Goal: Transaction & Acquisition: Purchase product/service

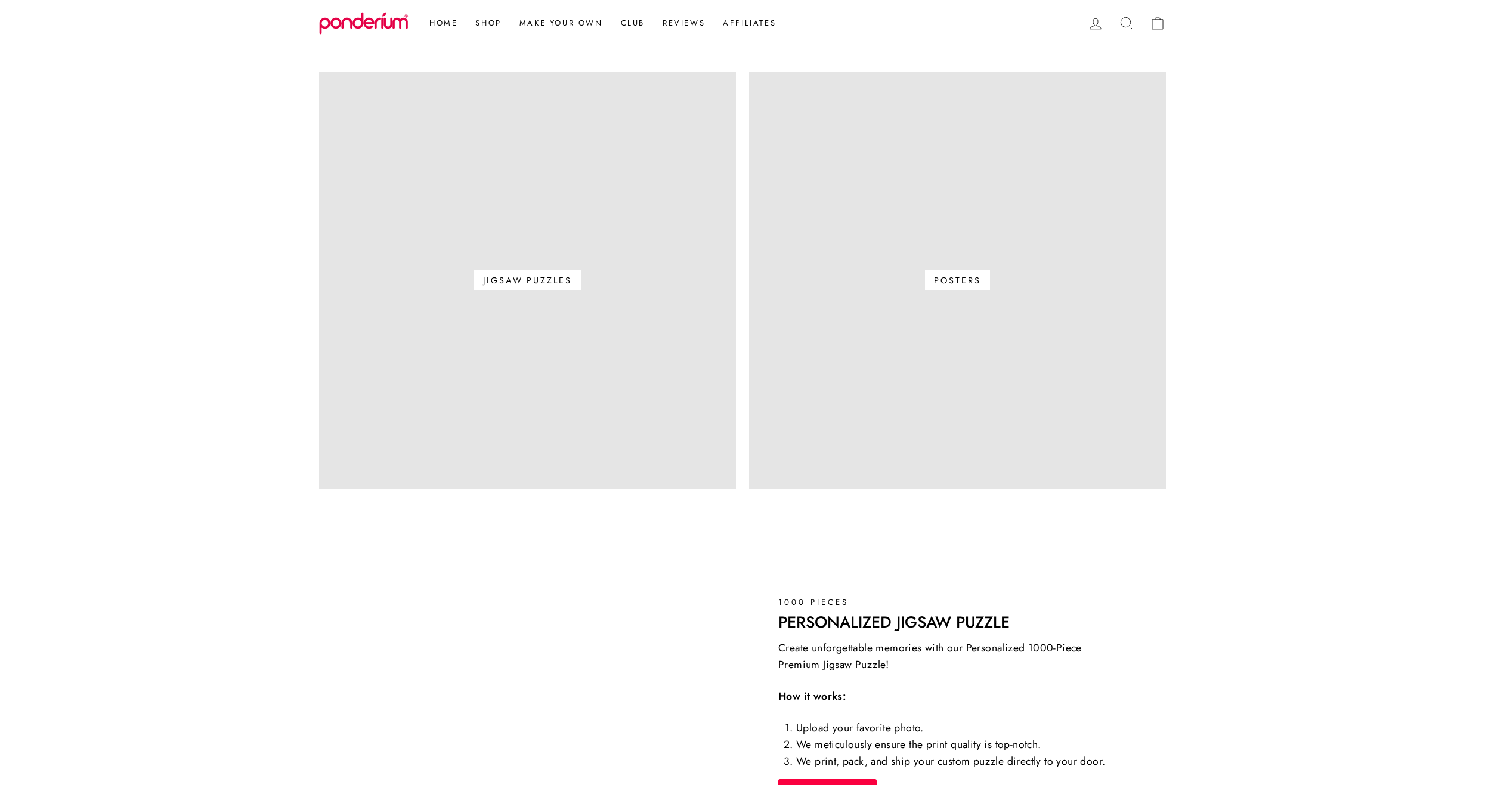
scroll to position [894, 0]
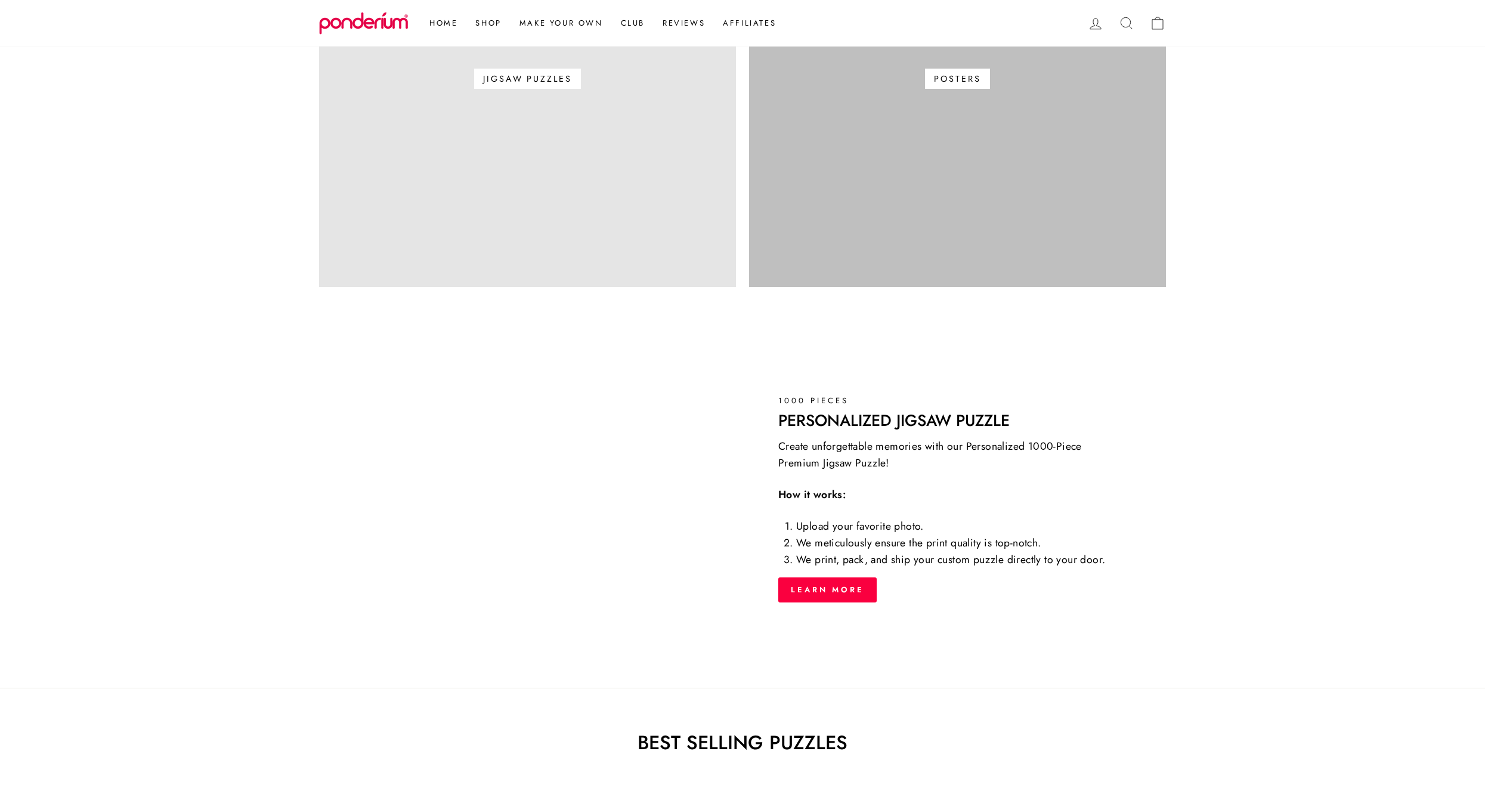
click at [1021, 110] on link "Posters" at bounding box center [957, 78] width 417 height 417
click at [965, 96] on link "Posters" at bounding box center [957, 78] width 417 height 417
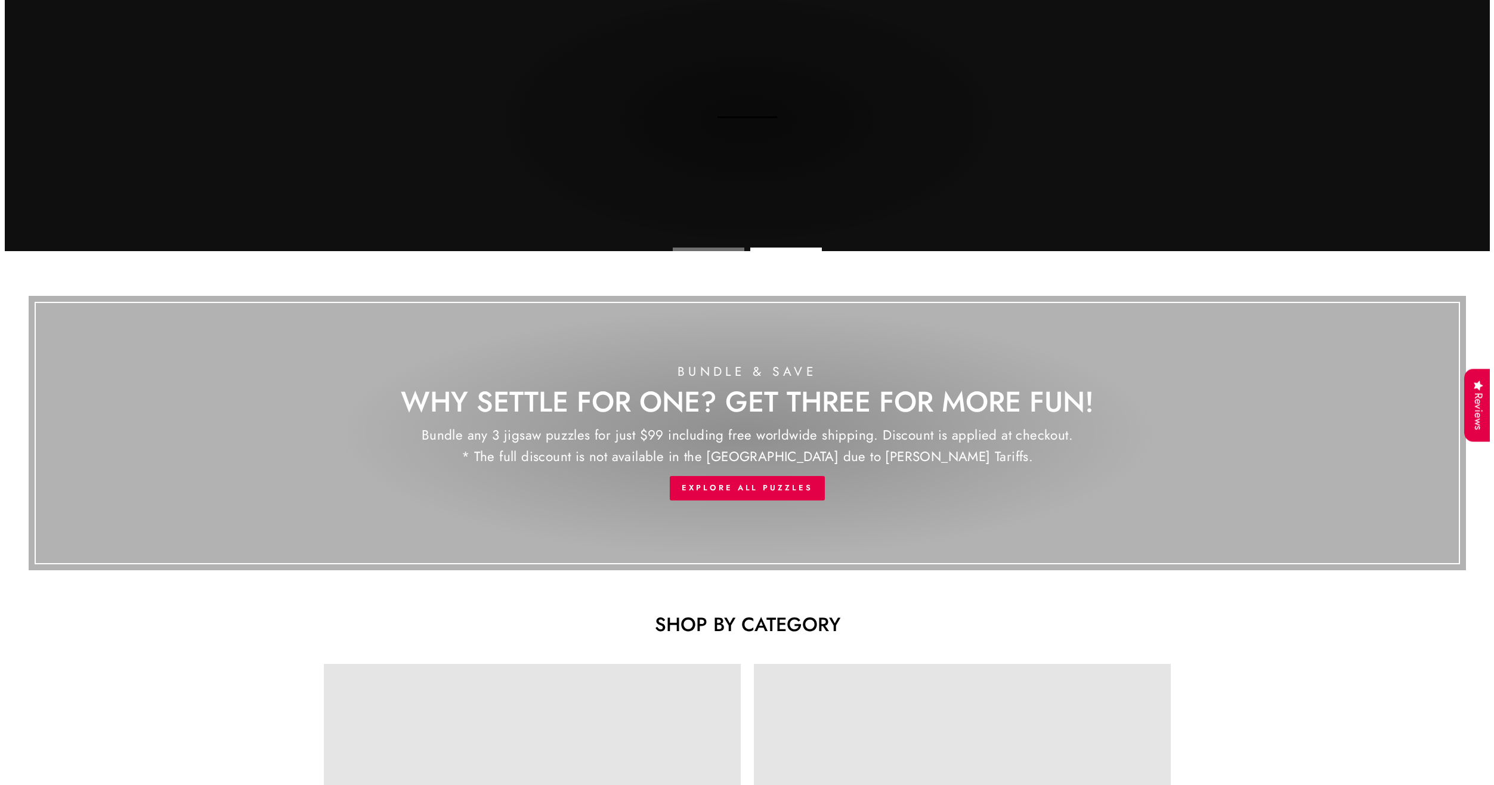
scroll to position [0, 0]
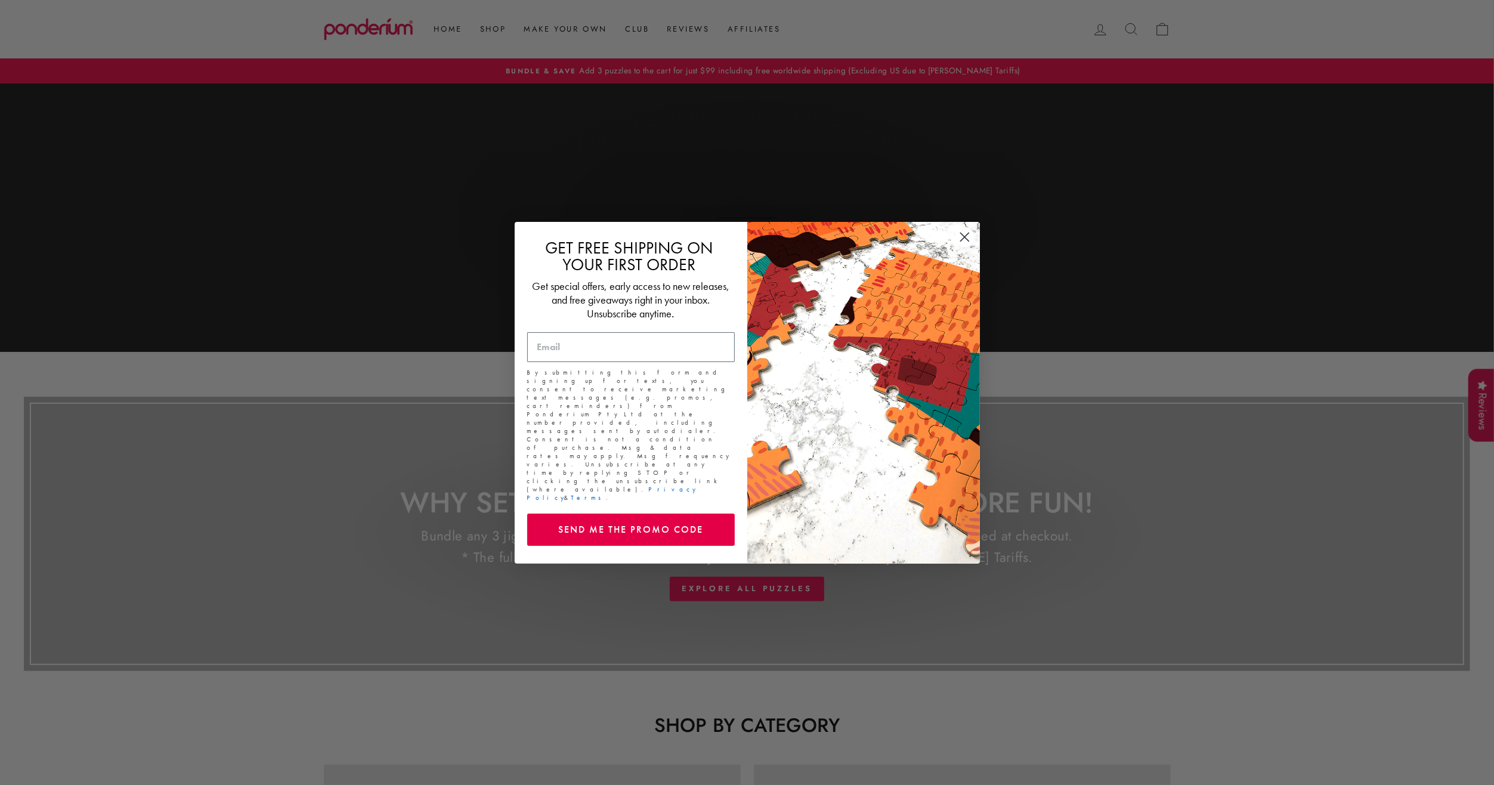
click at [970, 246] on circle "Close dialog" at bounding box center [964, 237] width 20 height 20
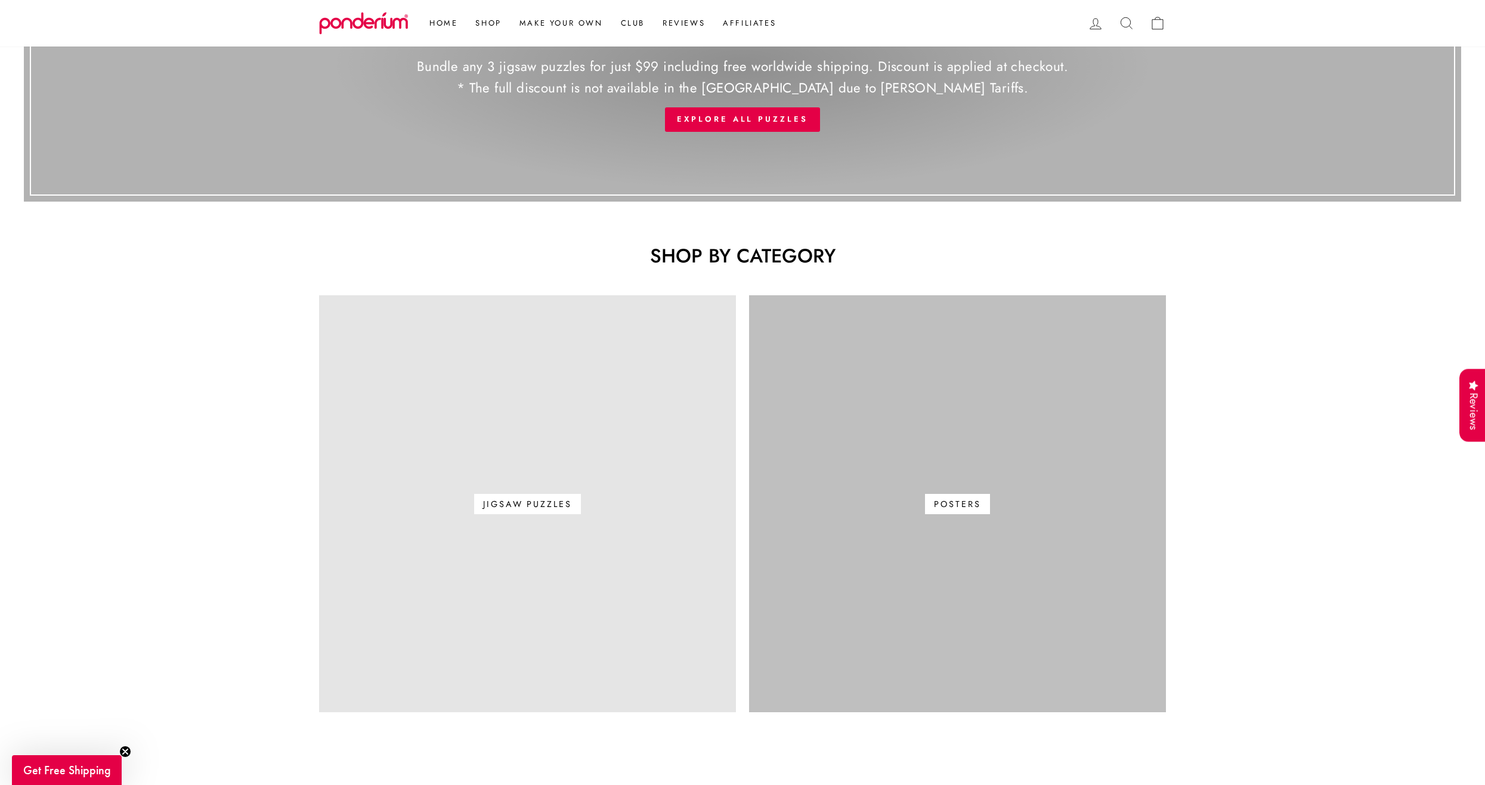
scroll to position [477, 0]
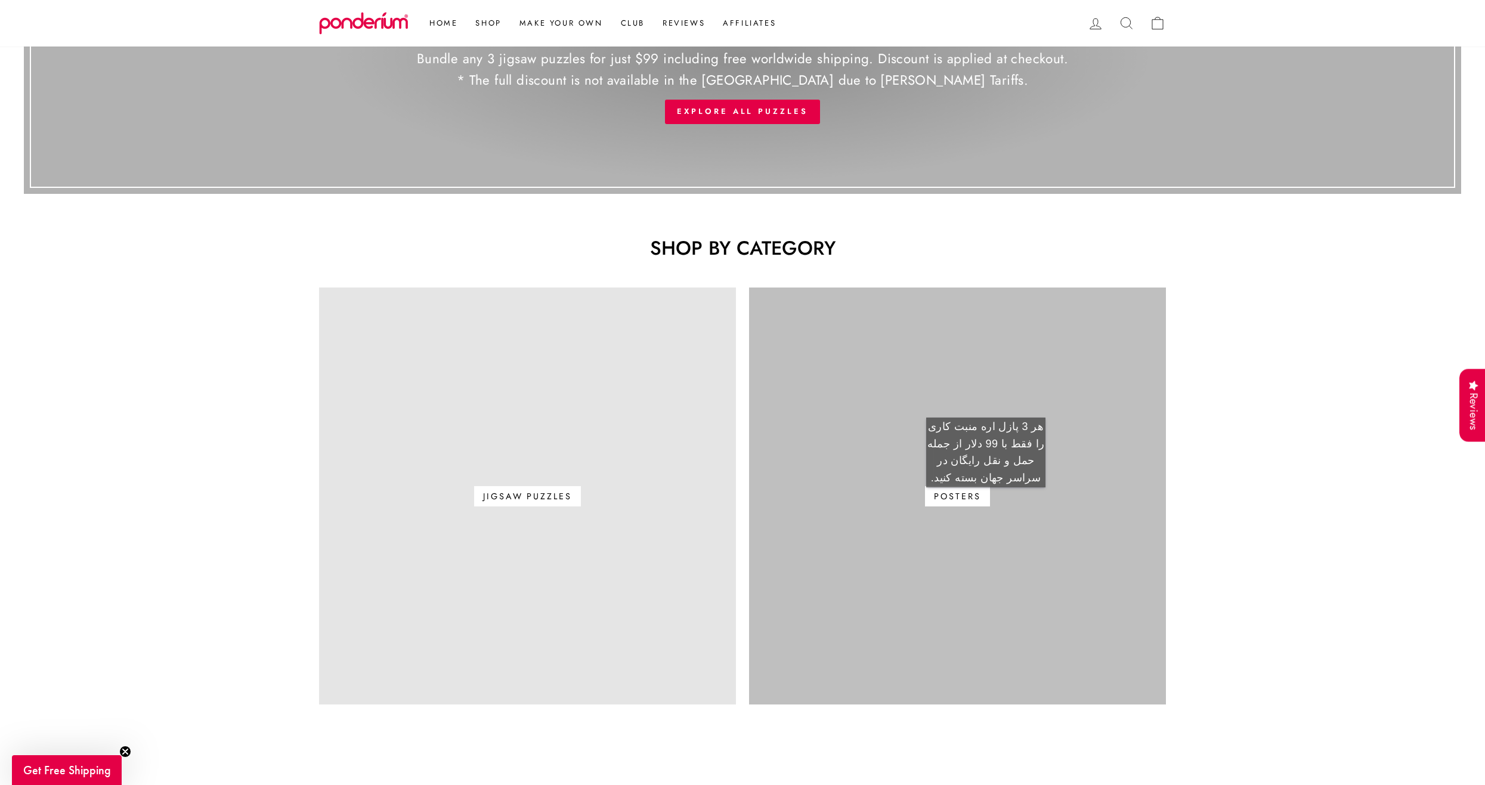
click at [986, 499] on span "Posters" at bounding box center [957, 496] width 64 height 20
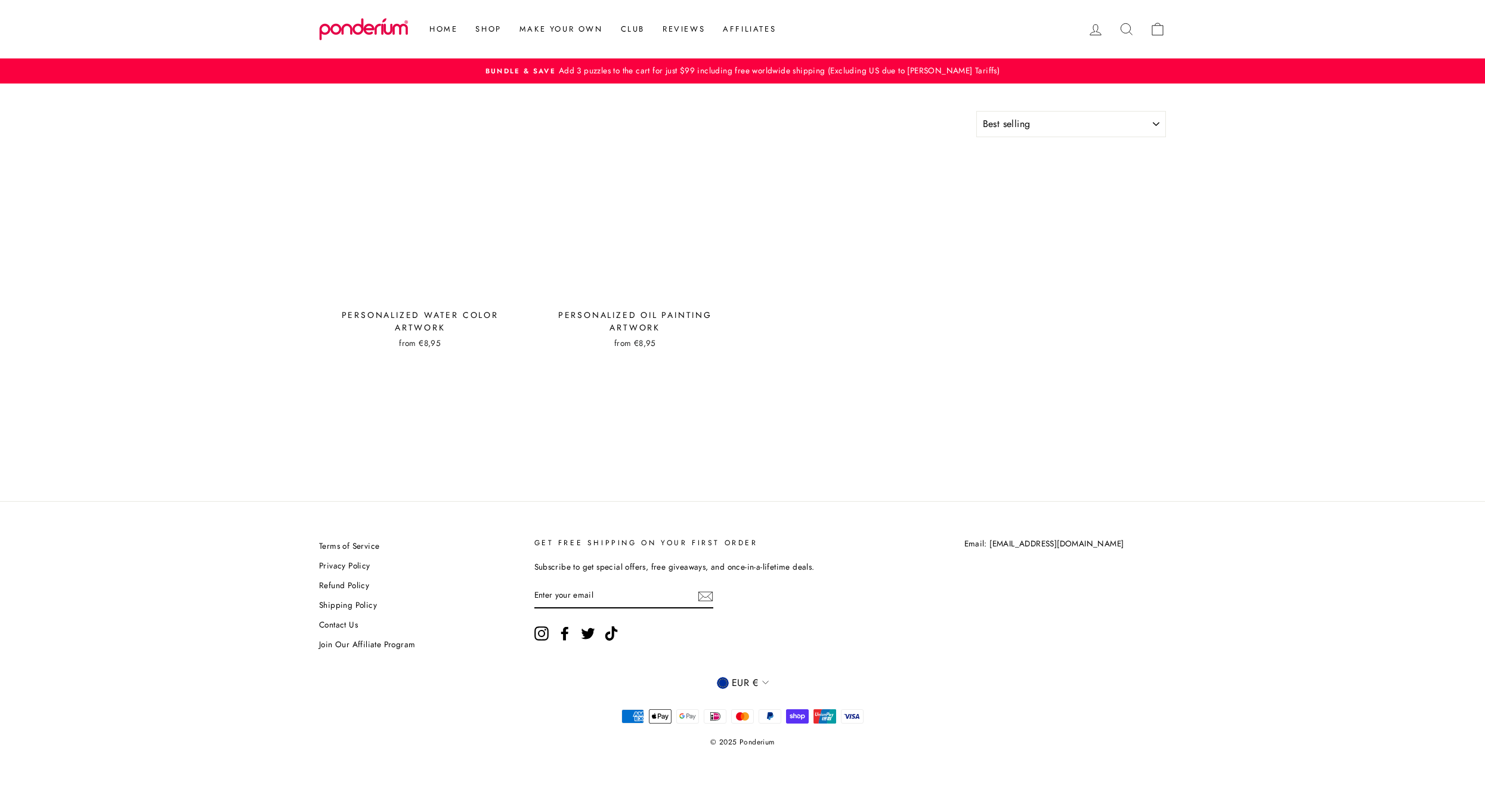
select select "best-selling"
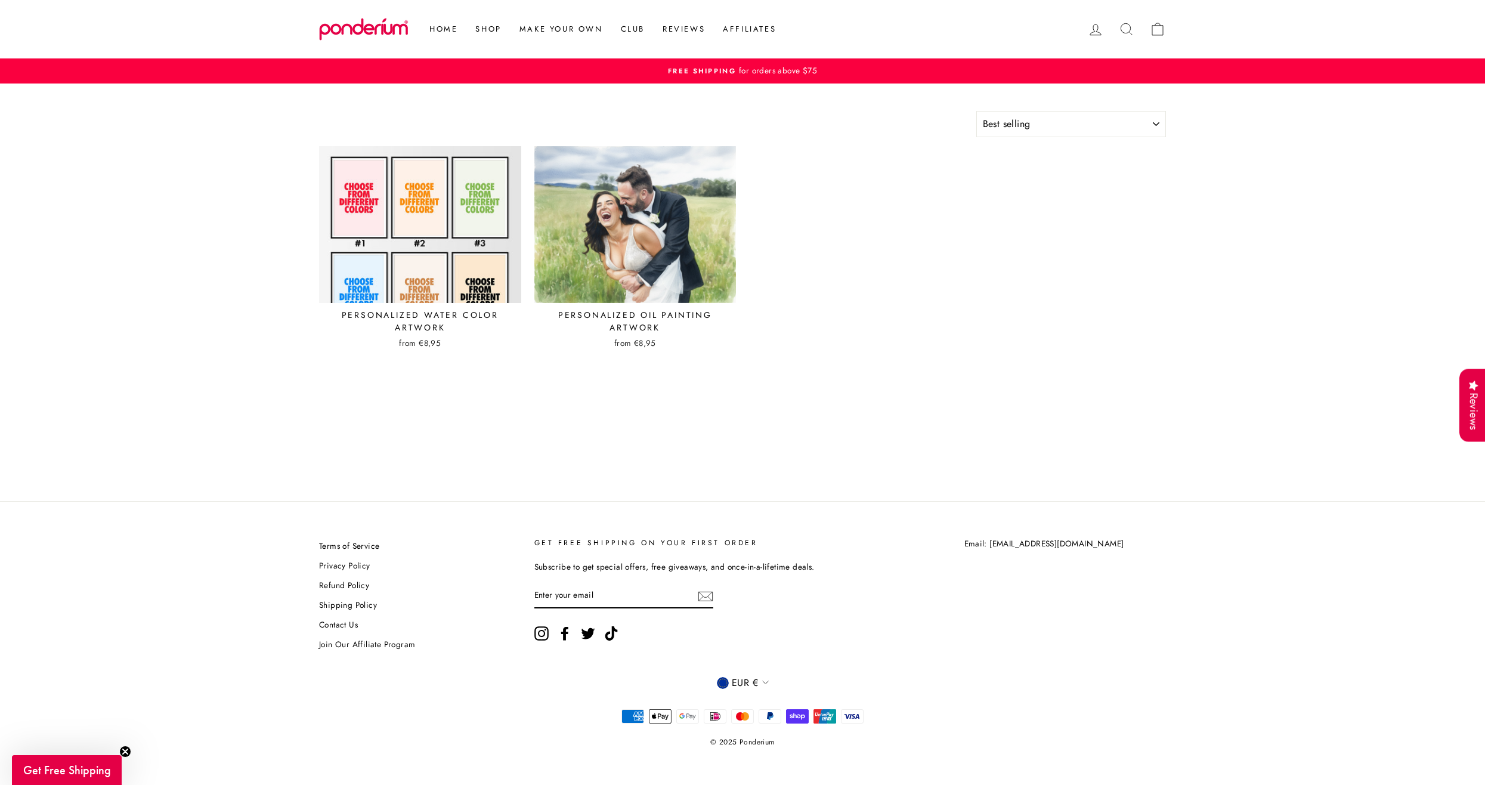
click at [453, 264] on img at bounding box center [419, 224] width 203 height 158
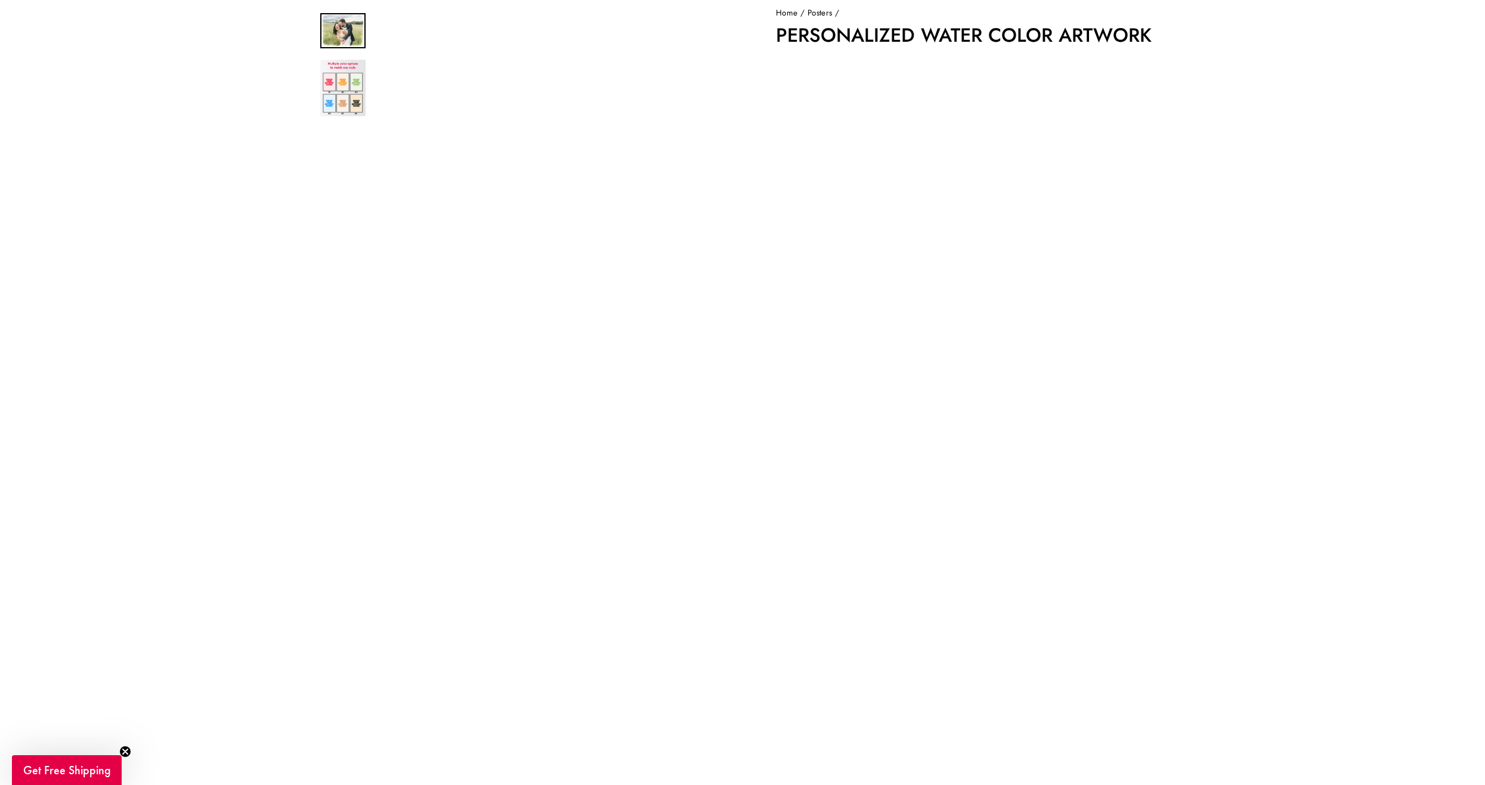
scroll to position [239, 0]
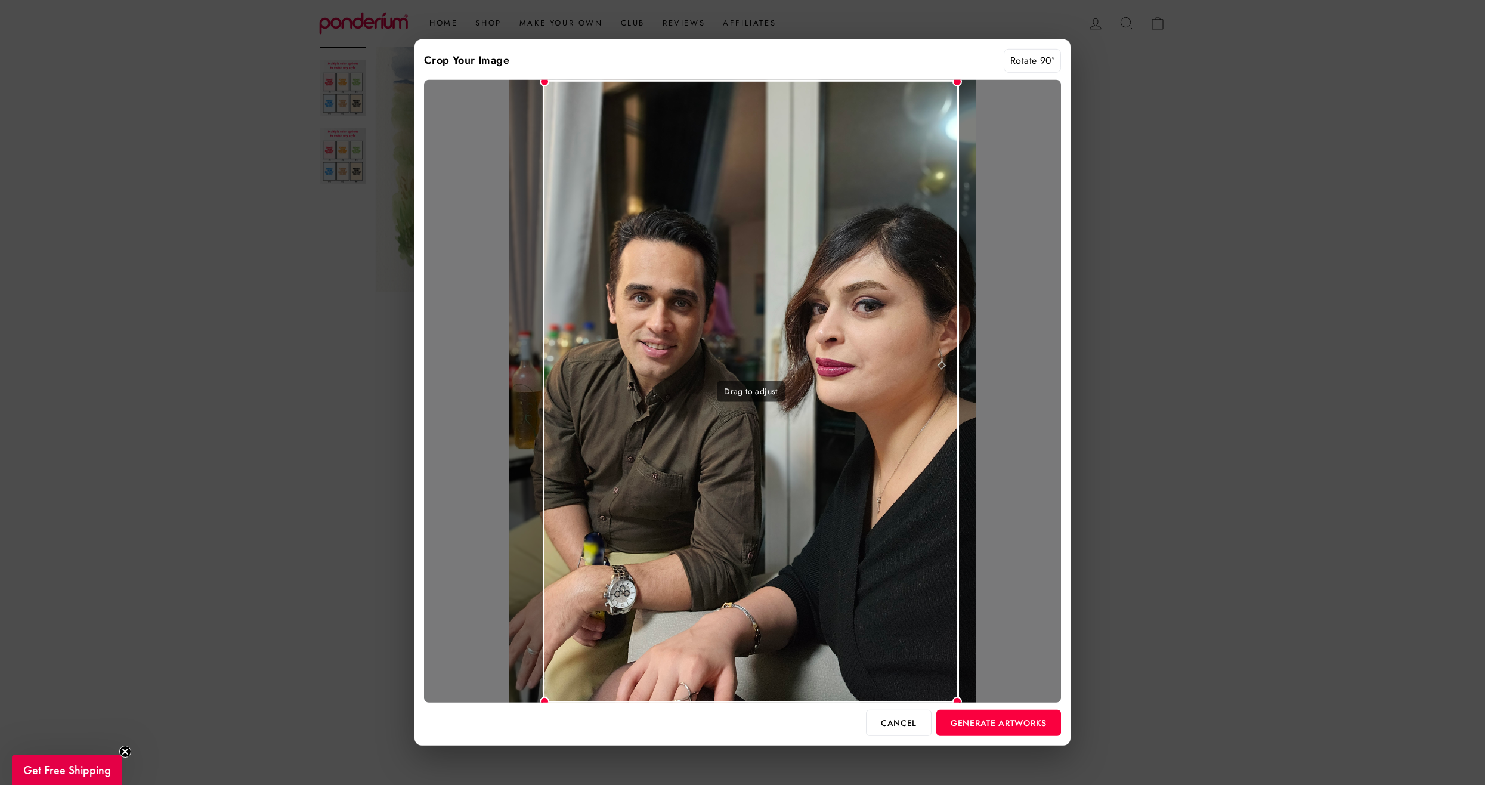
click at [613, 406] on div "Drag to adjust" at bounding box center [751, 391] width 416 height 624
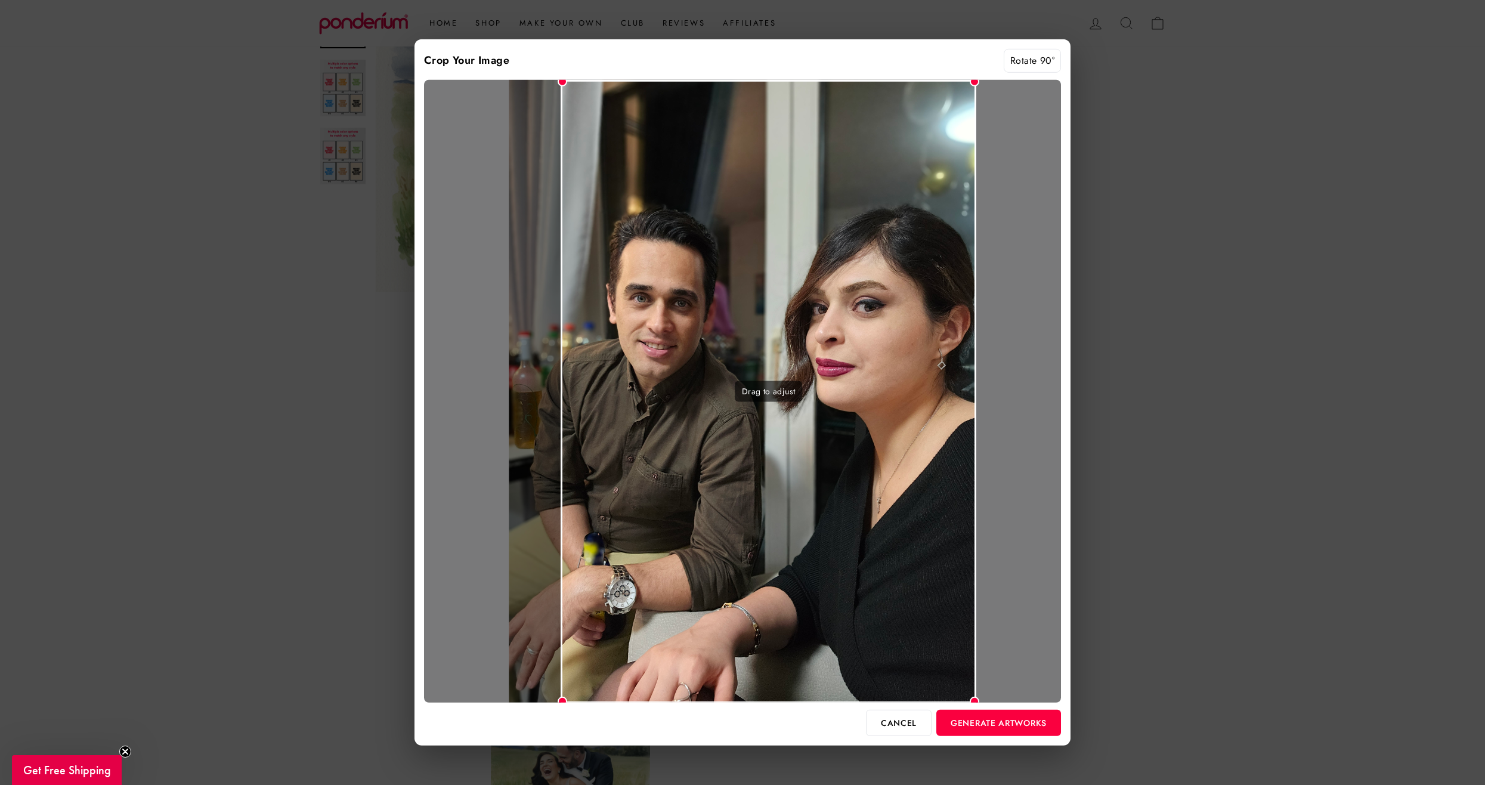
drag, startPoint x: 723, startPoint y: 370, endPoint x: 756, endPoint y: 370, distance: 32.8
click at [756, 370] on div "Drag to adjust" at bounding box center [768, 391] width 416 height 624
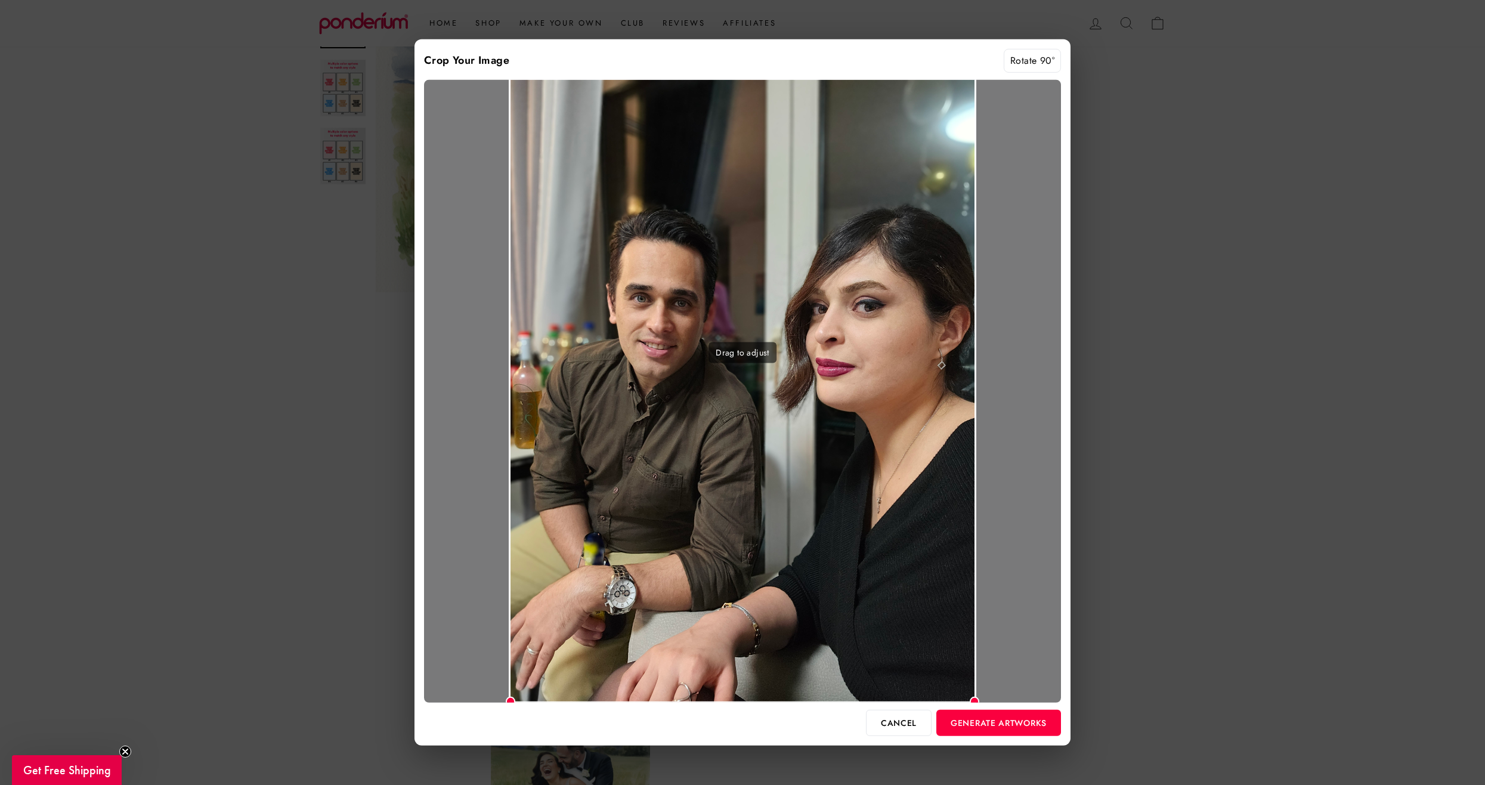
drag, startPoint x: 560, startPoint y: 697, endPoint x: 509, endPoint y: 710, distance: 52.8
click at [509, 710] on div "Crop Your Image Rotate 90° Drag to adjust Cancel Generate Artworks" at bounding box center [742, 392] width 656 height 706
click at [1015, 718] on button "Generate Artworks" at bounding box center [998, 723] width 125 height 26
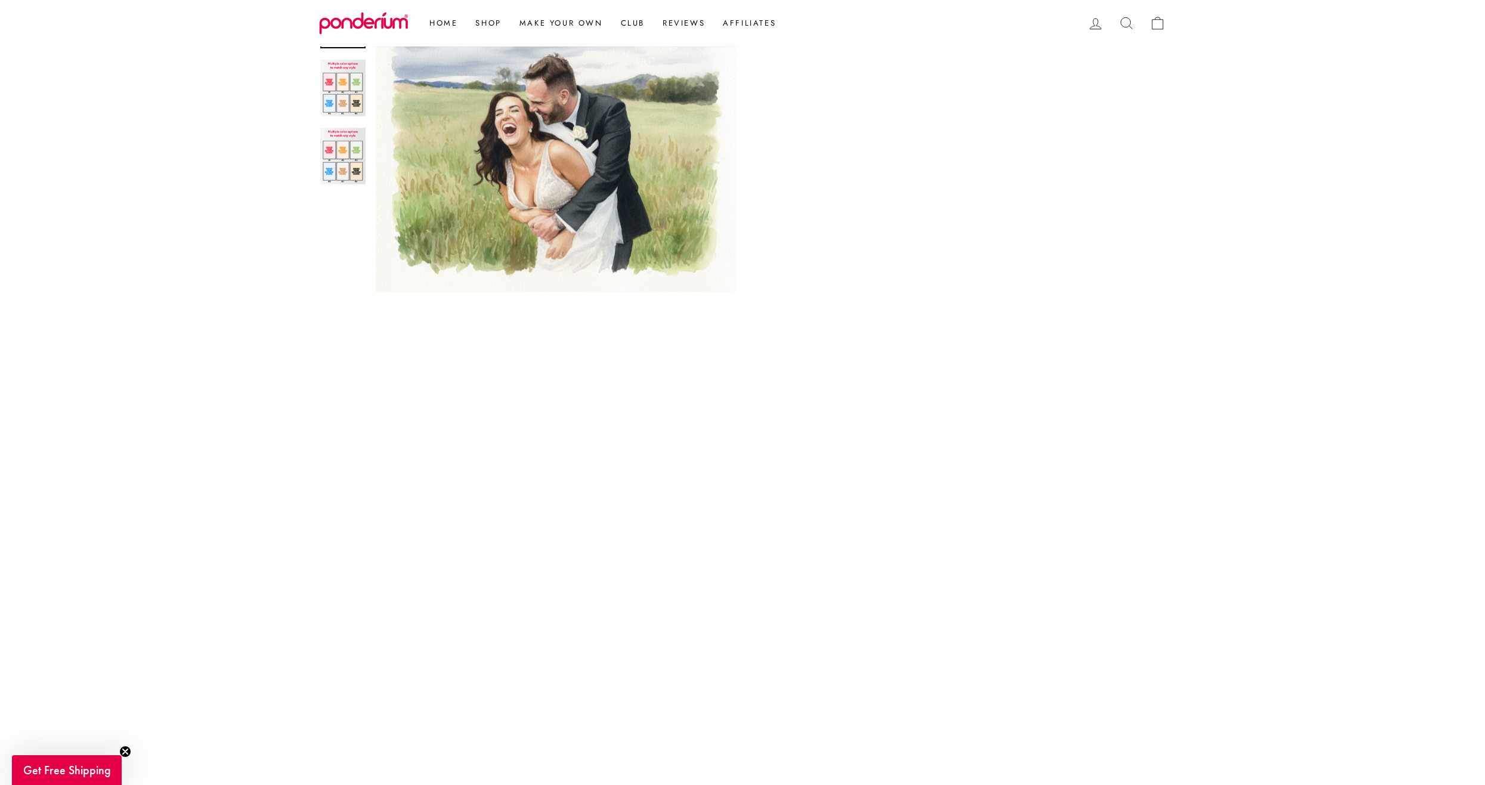
scroll to position [422, 0]
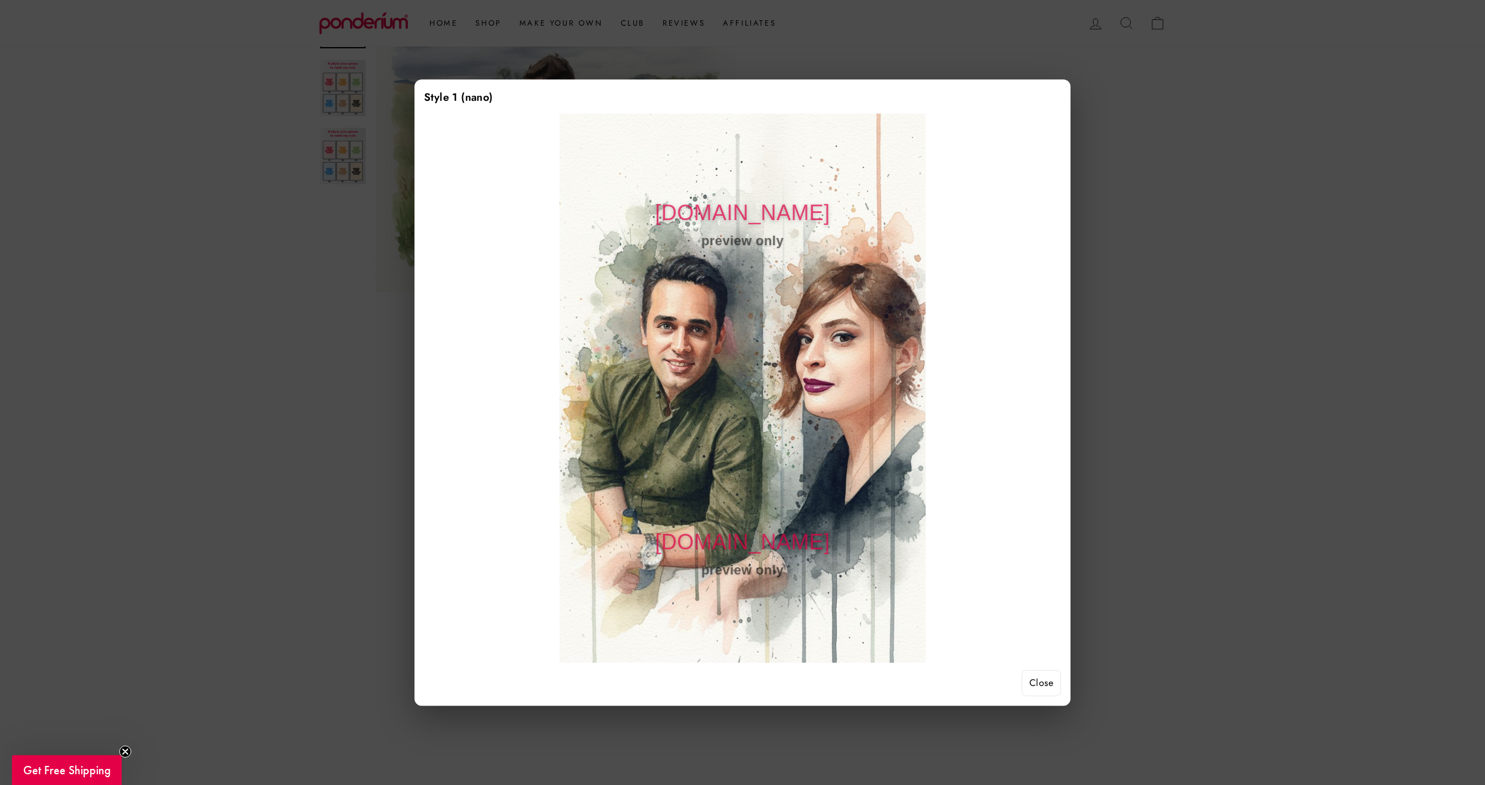
click at [1258, 562] on div at bounding box center [742, 392] width 1485 height 785
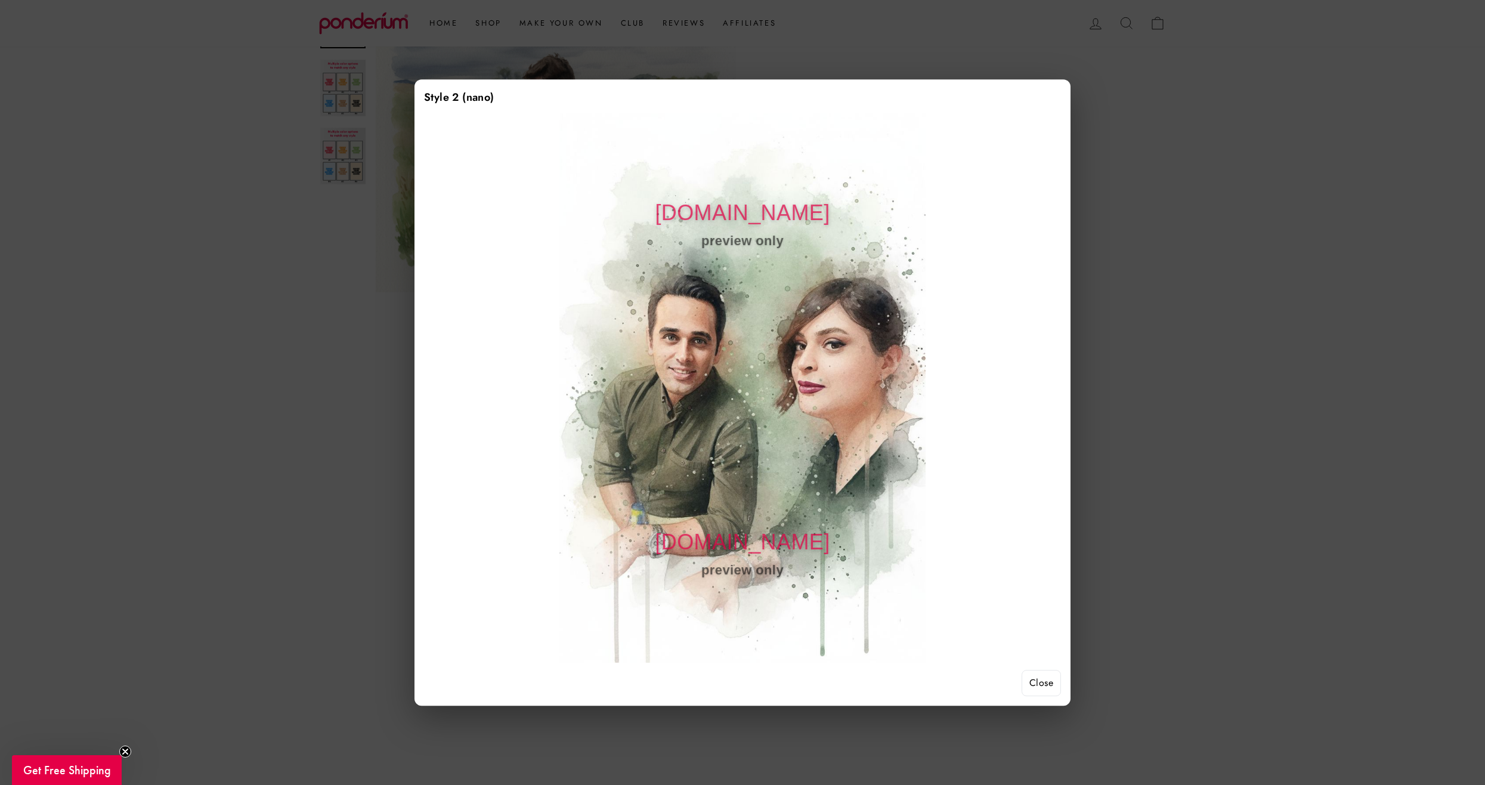
click at [1248, 401] on div at bounding box center [742, 392] width 1485 height 785
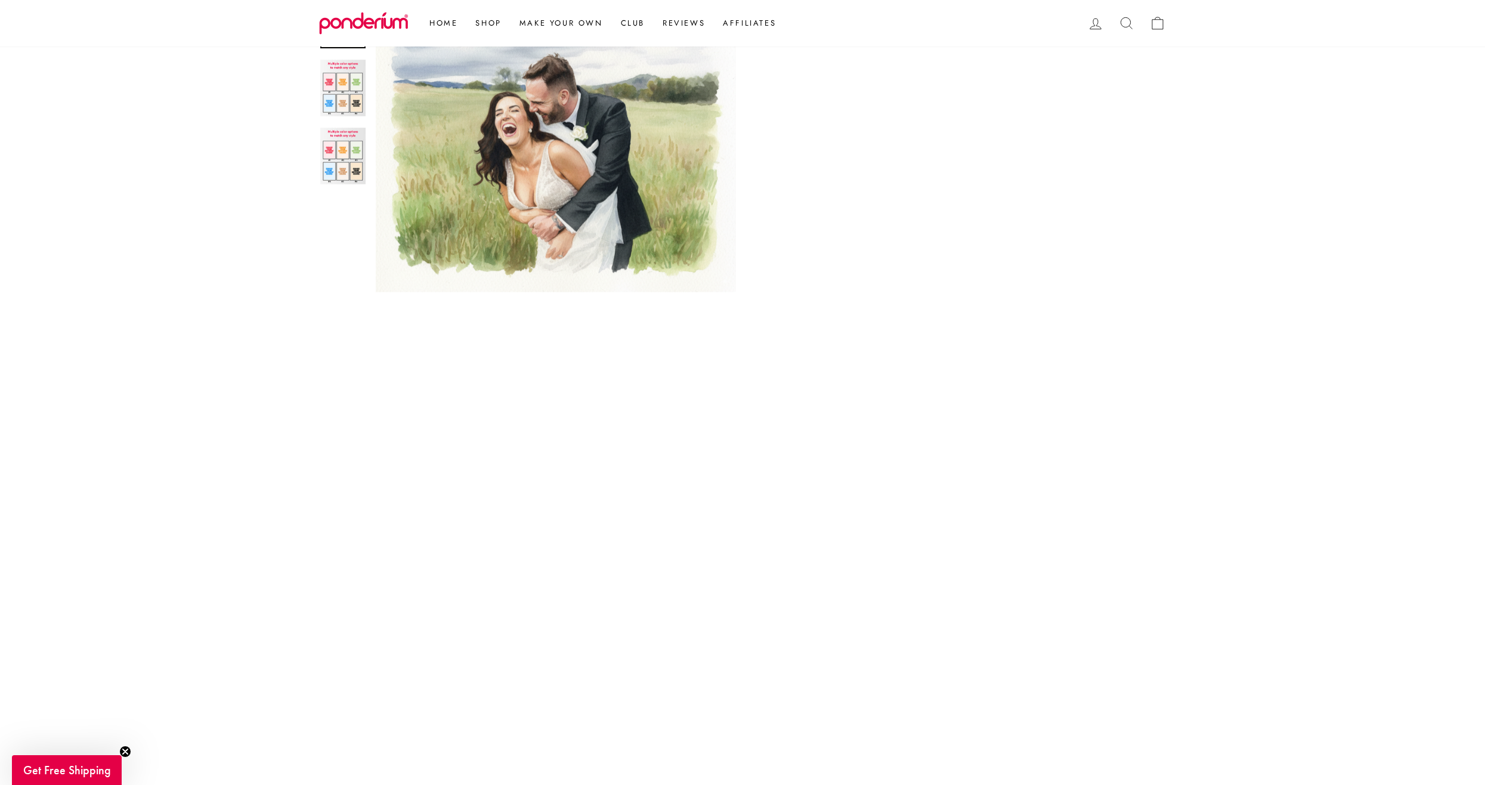
scroll to position [720, 0]
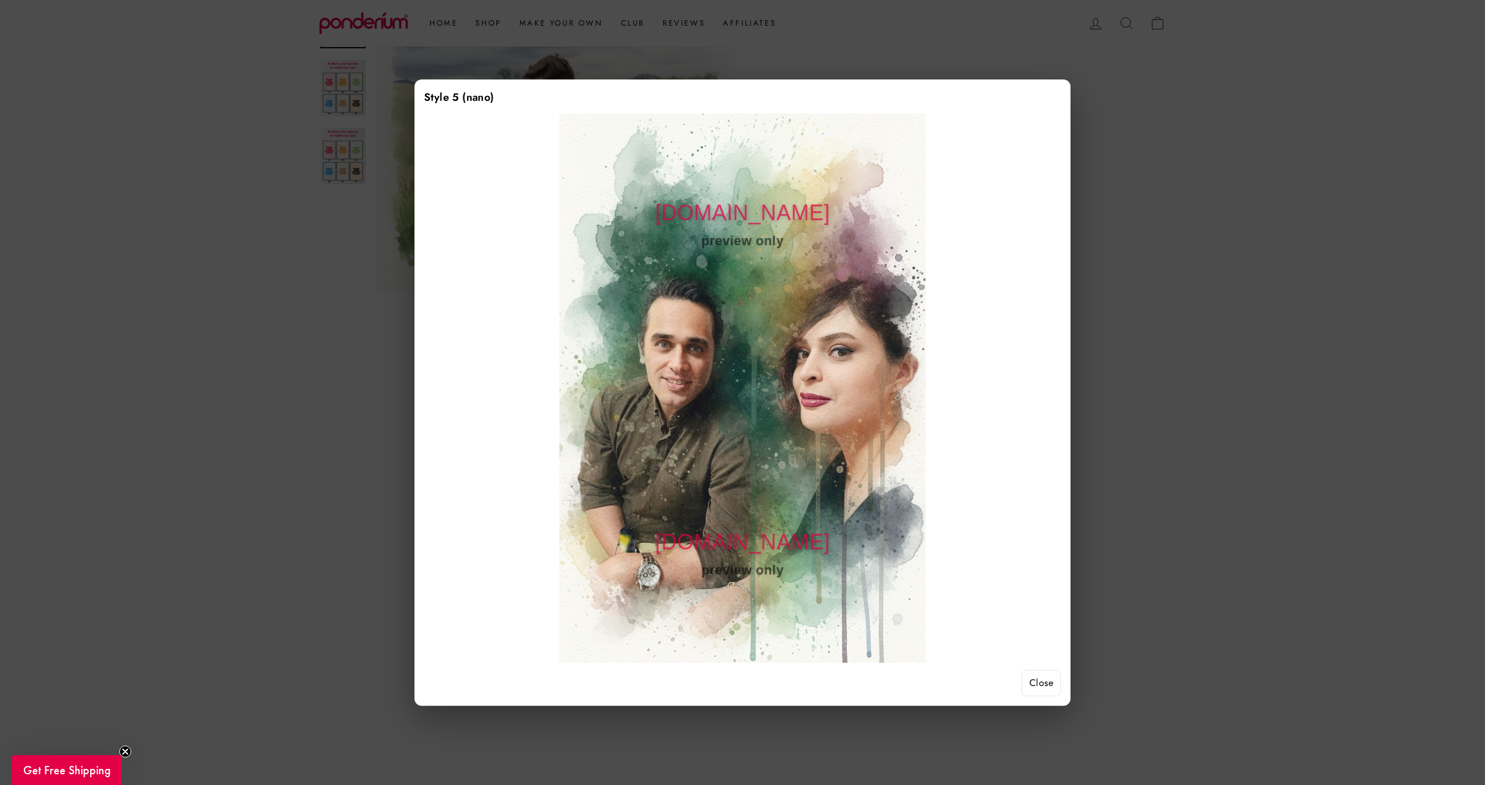
click at [1167, 371] on div at bounding box center [742, 392] width 1485 height 785
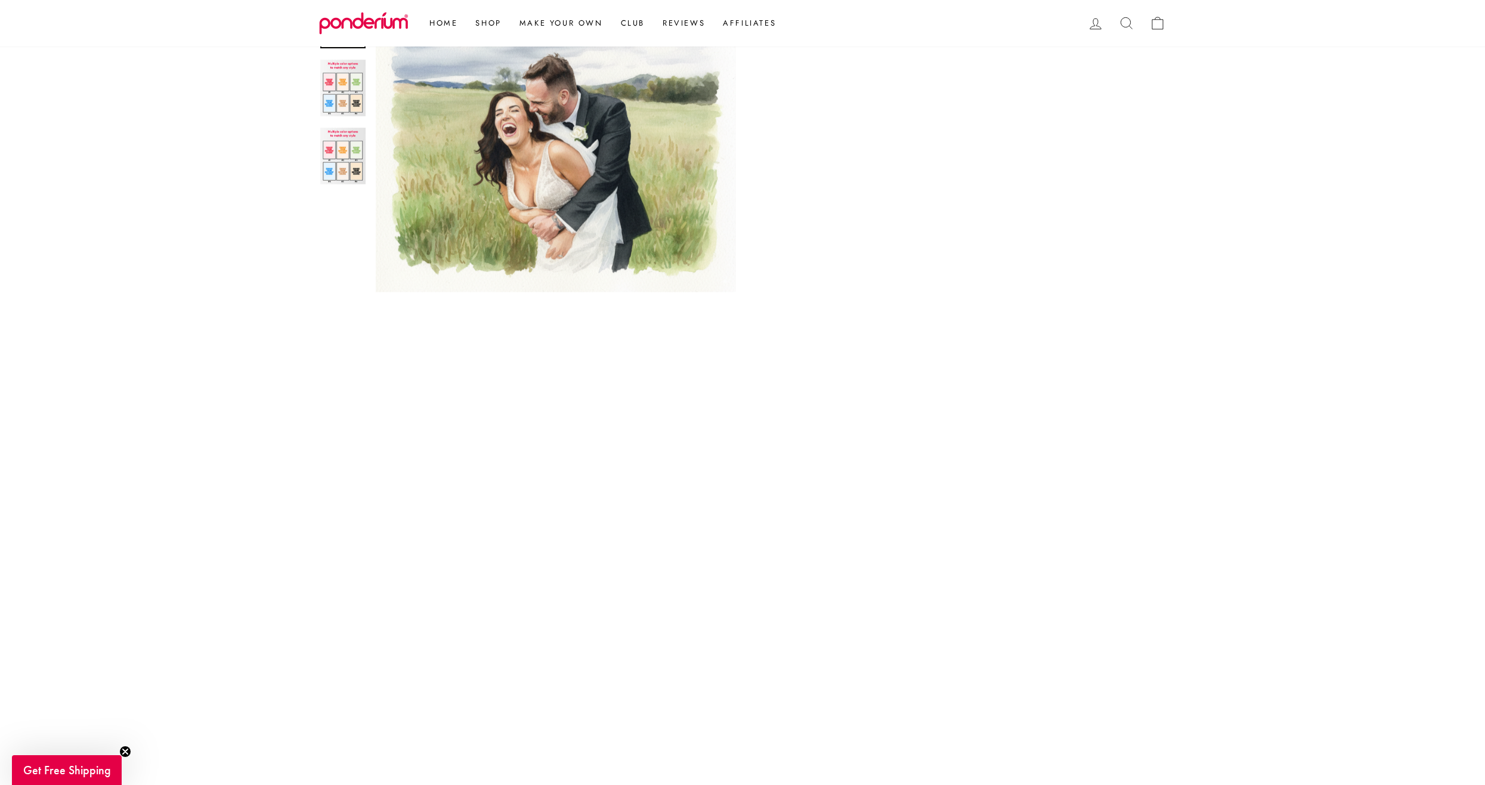
scroll to position [601, 0]
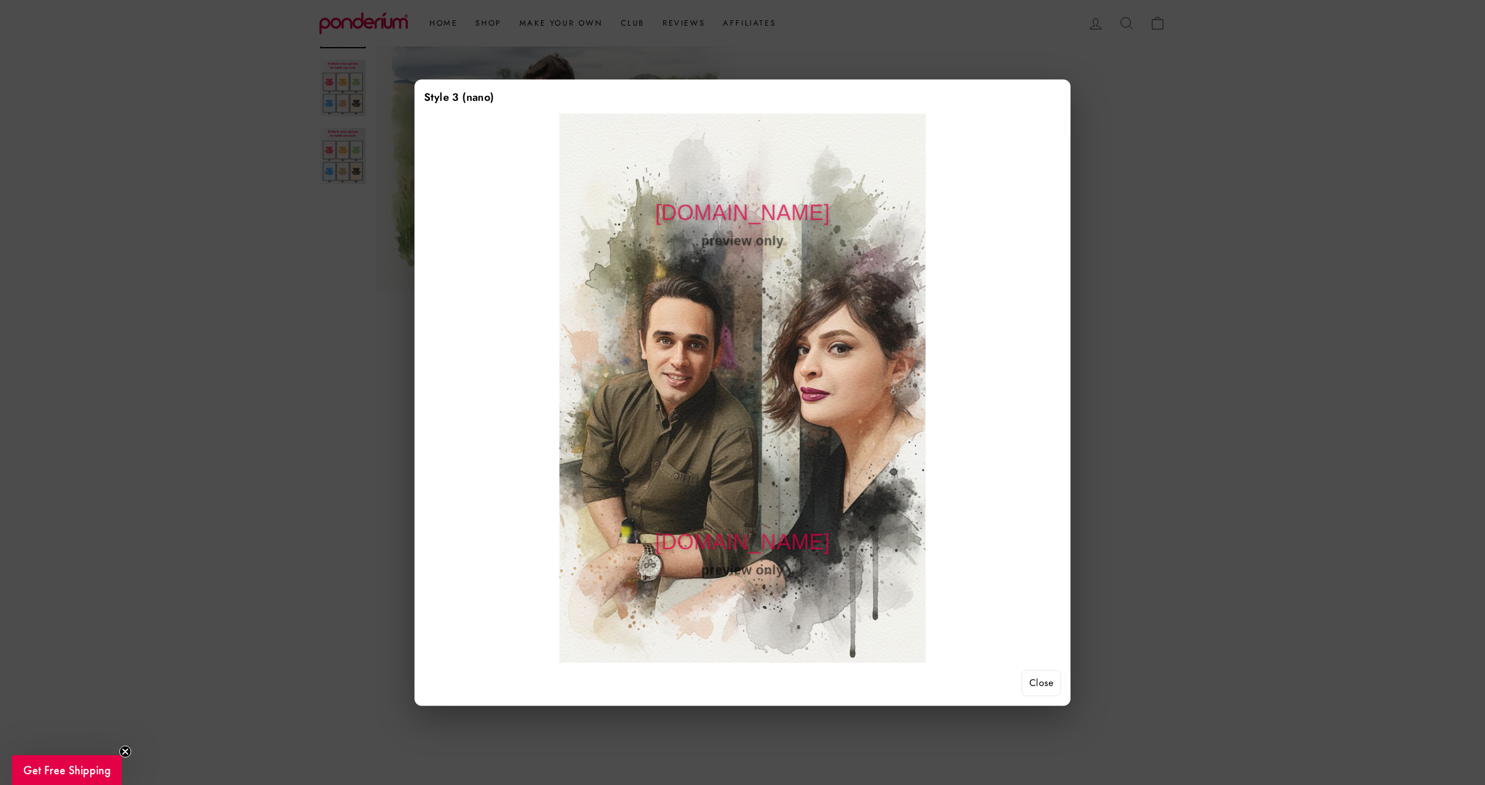
click at [1221, 400] on div at bounding box center [742, 392] width 1485 height 785
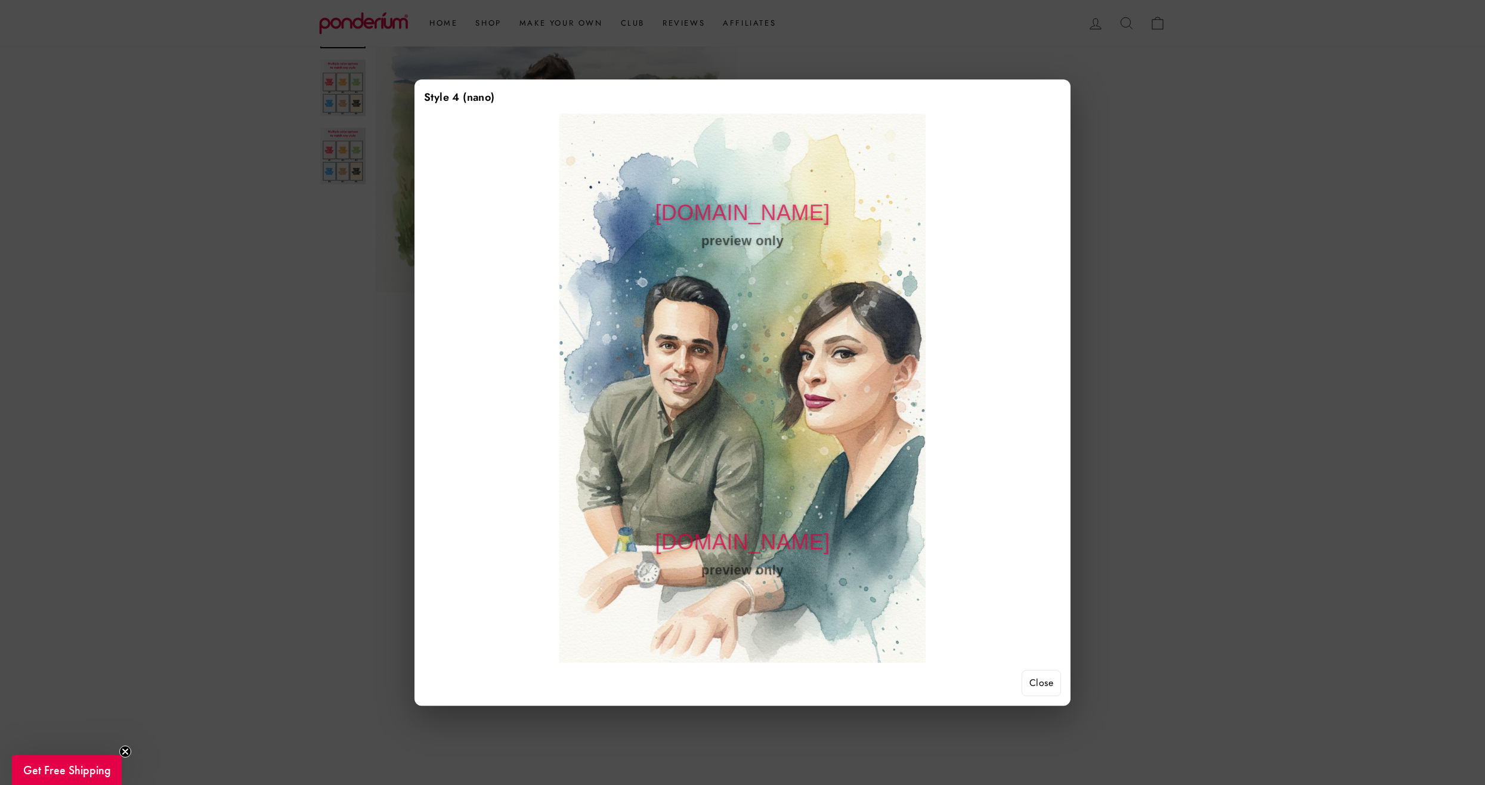
click at [1244, 338] on div at bounding box center [742, 392] width 1485 height 785
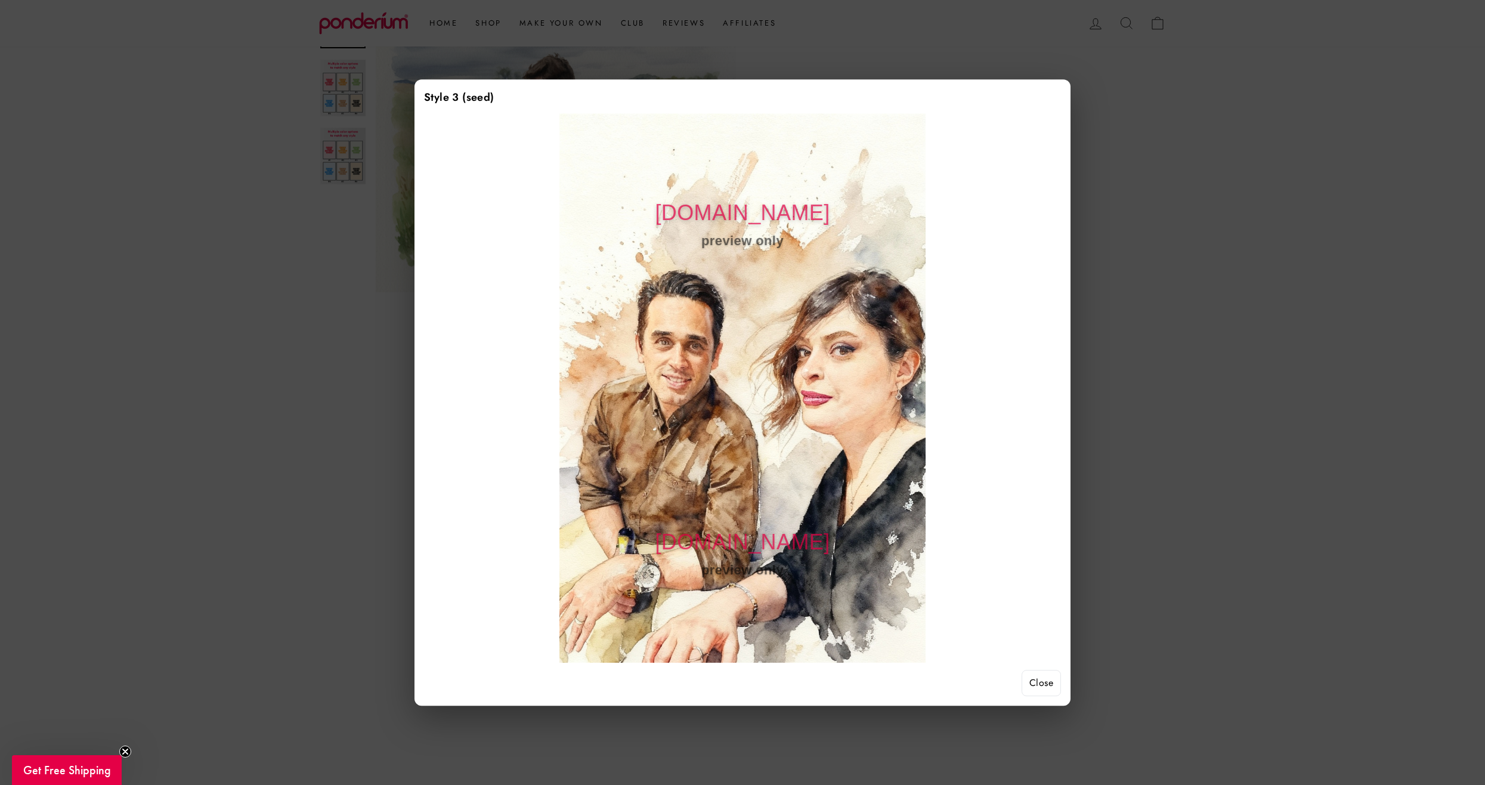
click at [1300, 273] on div at bounding box center [742, 392] width 1485 height 785
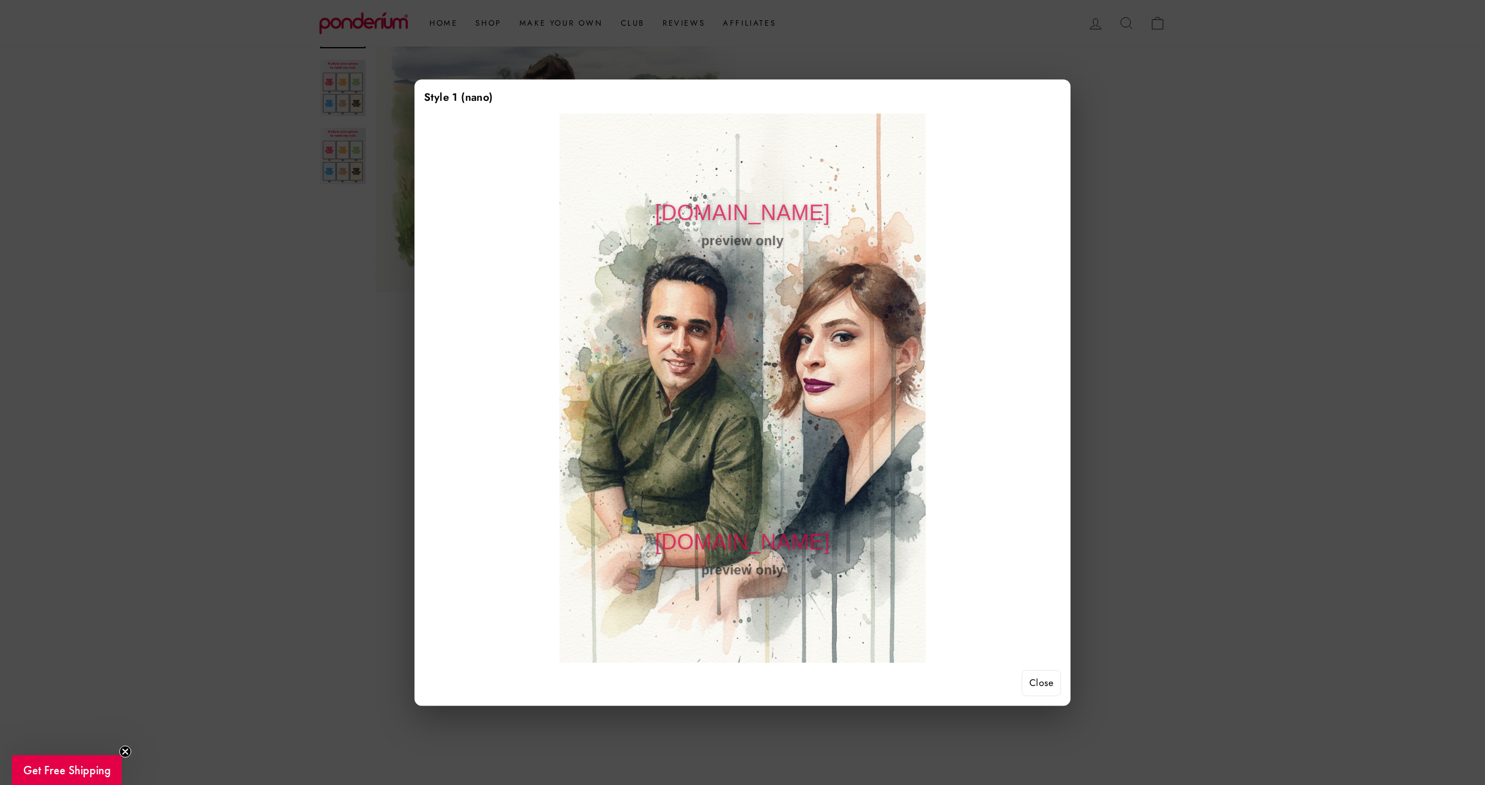
click at [1212, 360] on div at bounding box center [742, 392] width 1485 height 785
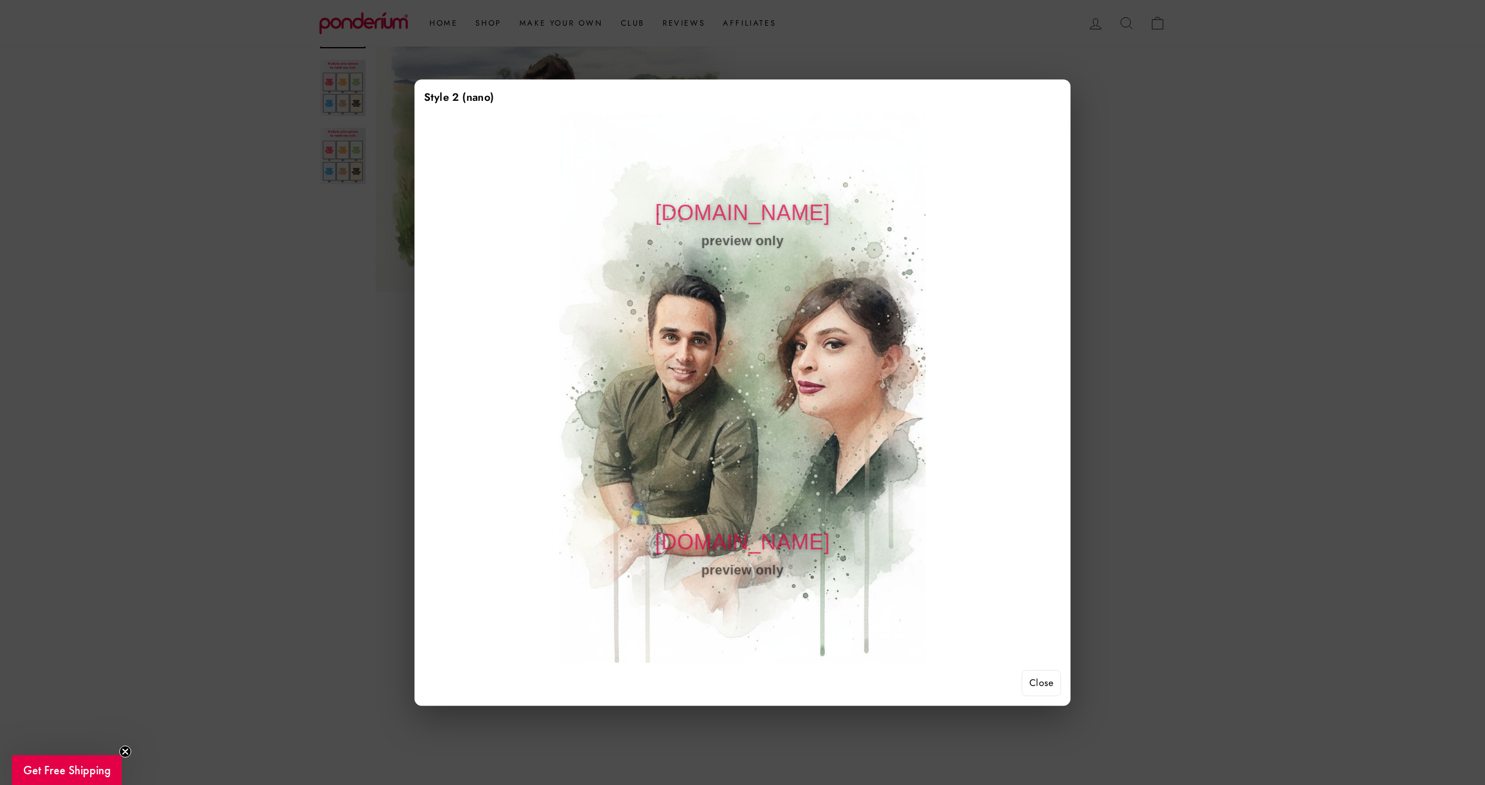
click at [1327, 272] on div at bounding box center [742, 392] width 1485 height 785
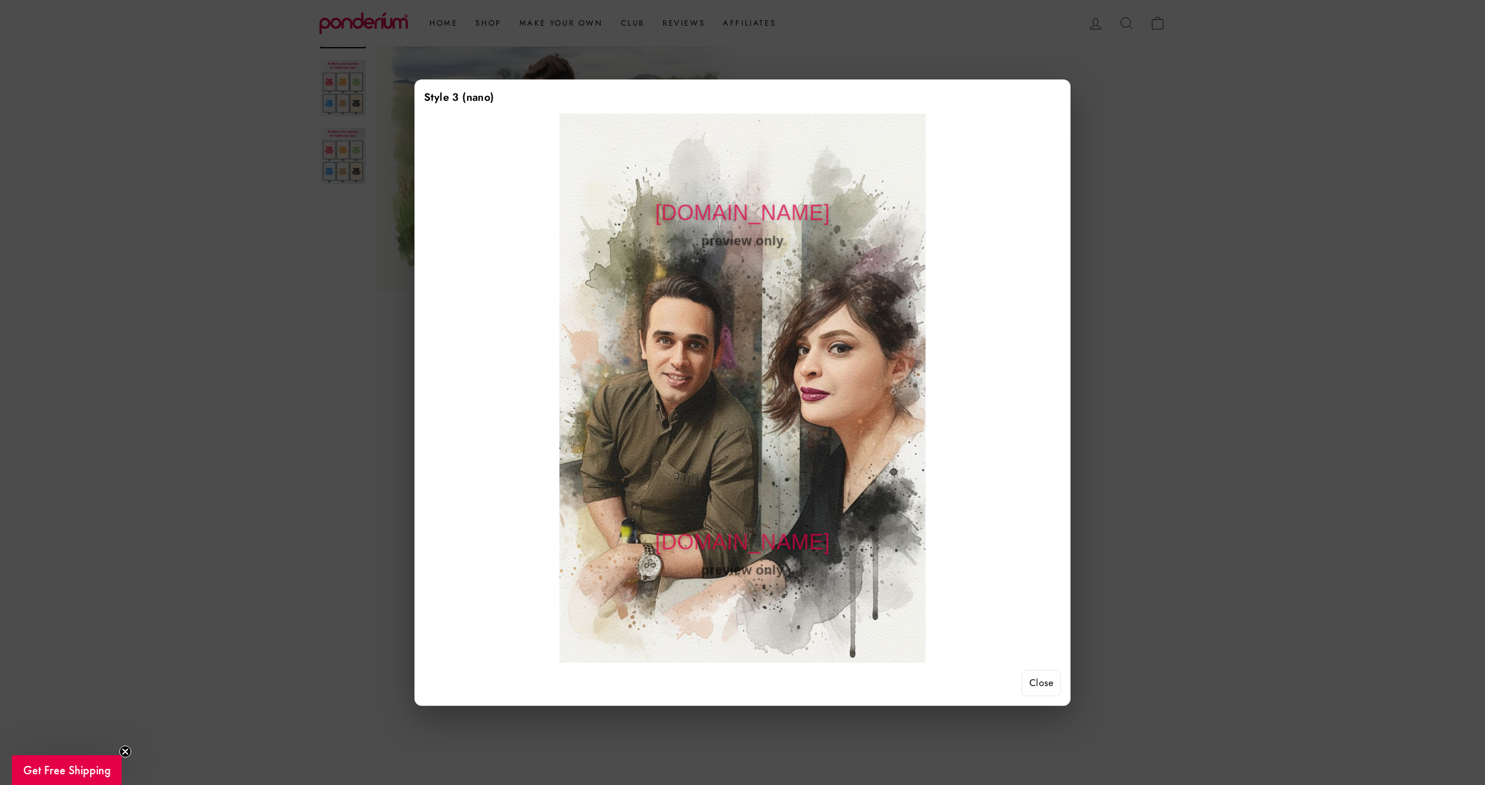
click at [1262, 351] on div at bounding box center [742, 392] width 1485 height 785
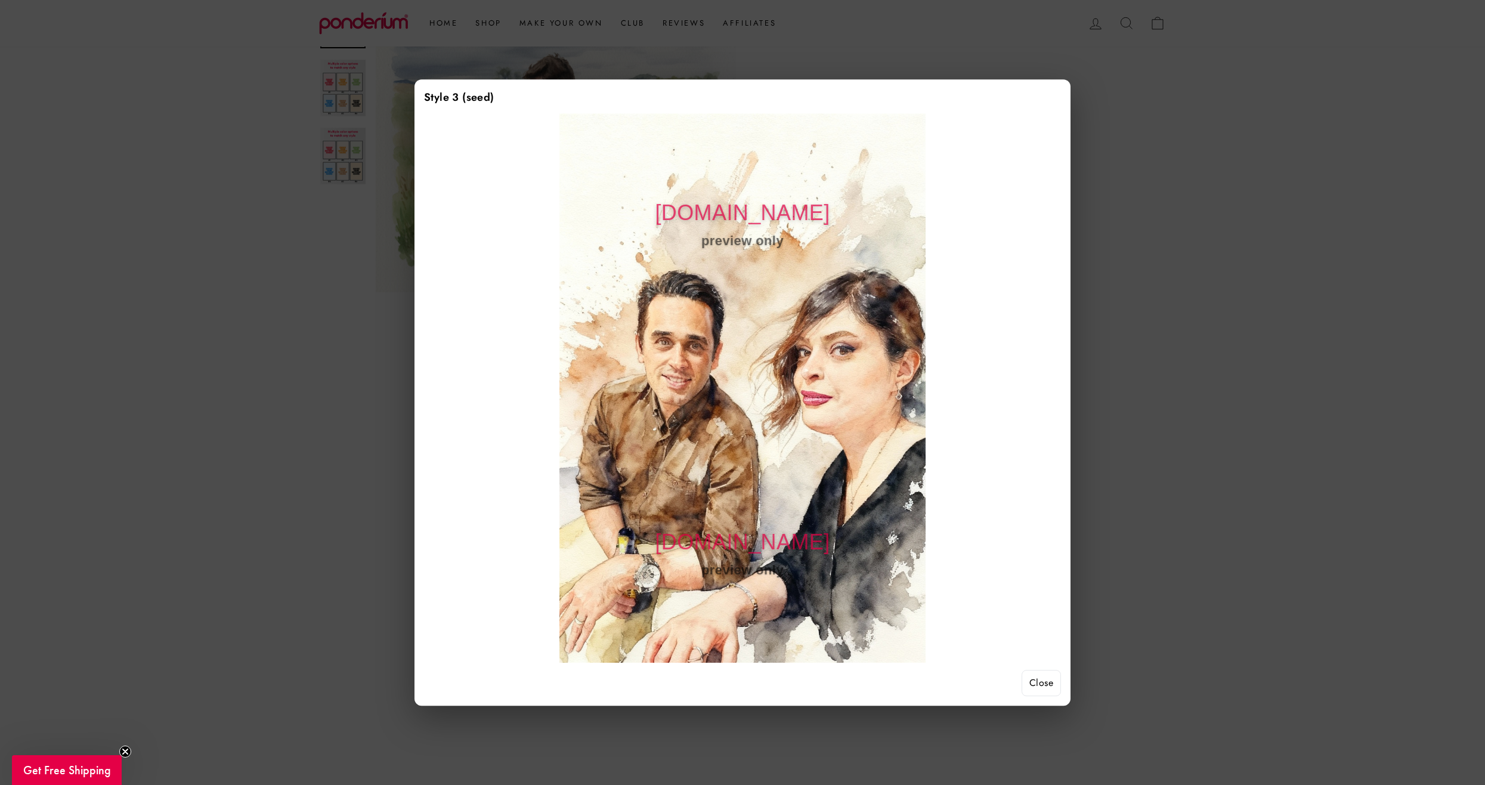
click at [1266, 367] on div at bounding box center [742, 392] width 1485 height 785
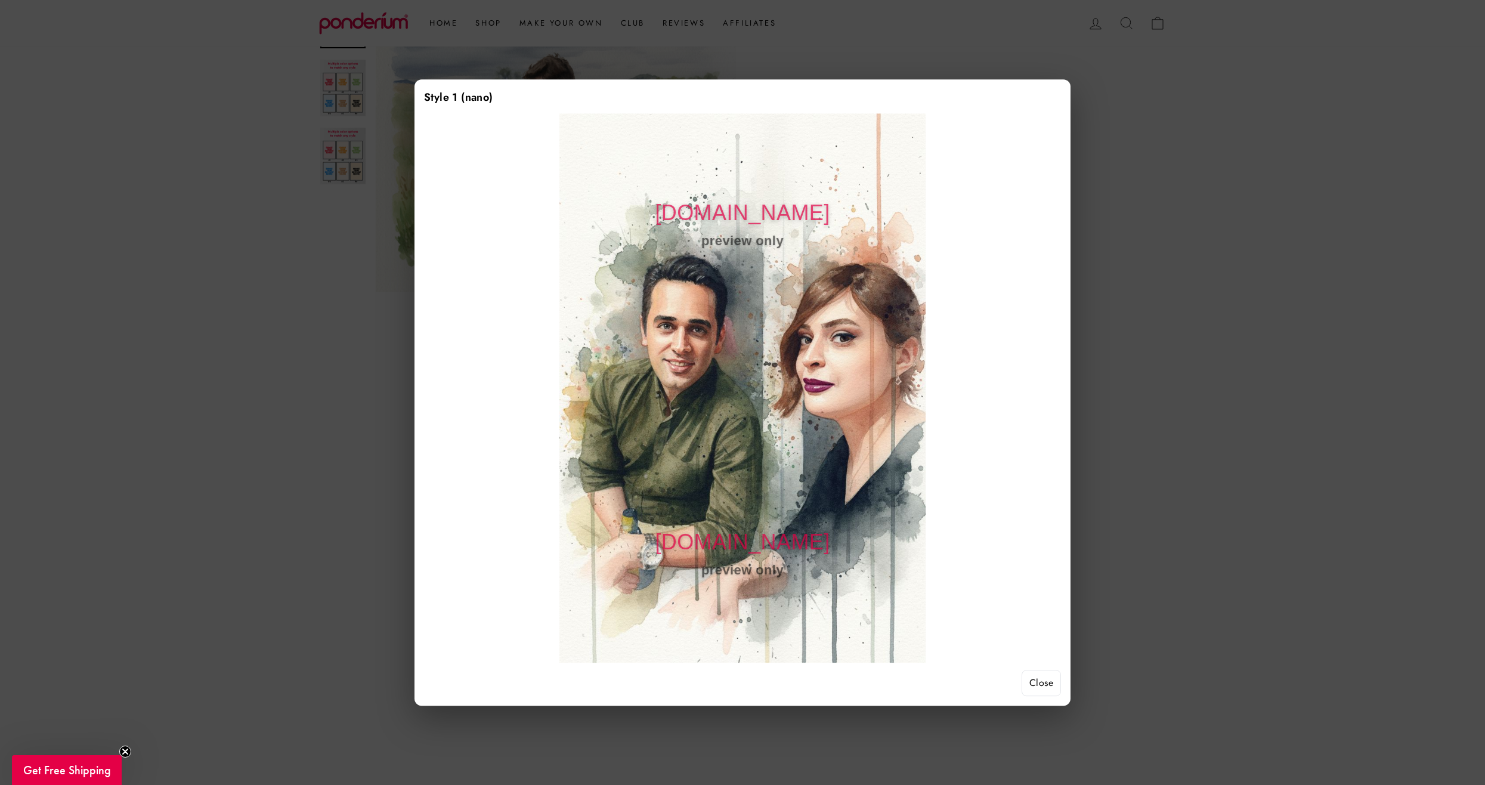
click at [1297, 227] on div at bounding box center [742, 392] width 1485 height 785
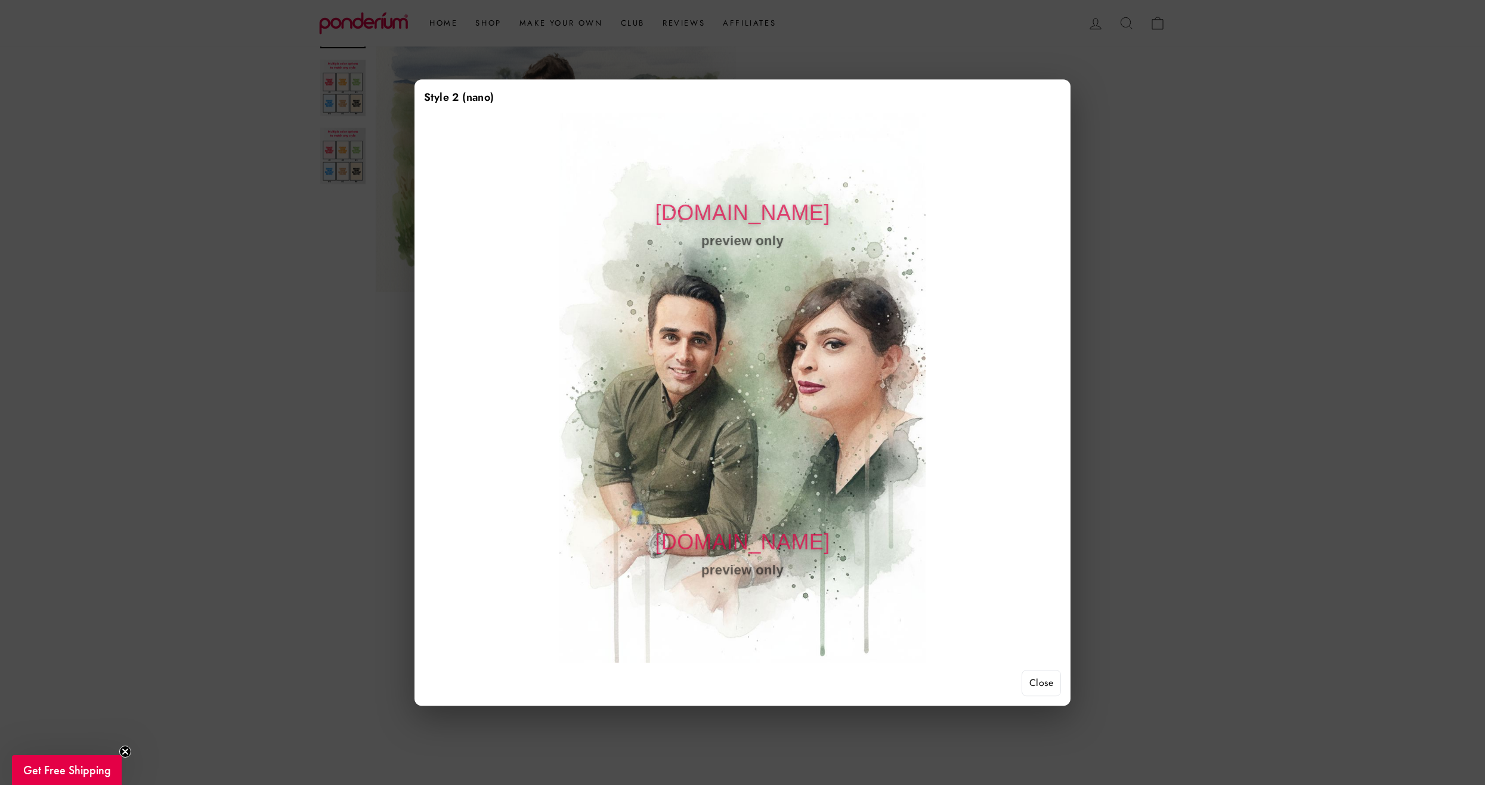
click at [1293, 268] on div at bounding box center [742, 392] width 1485 height 785
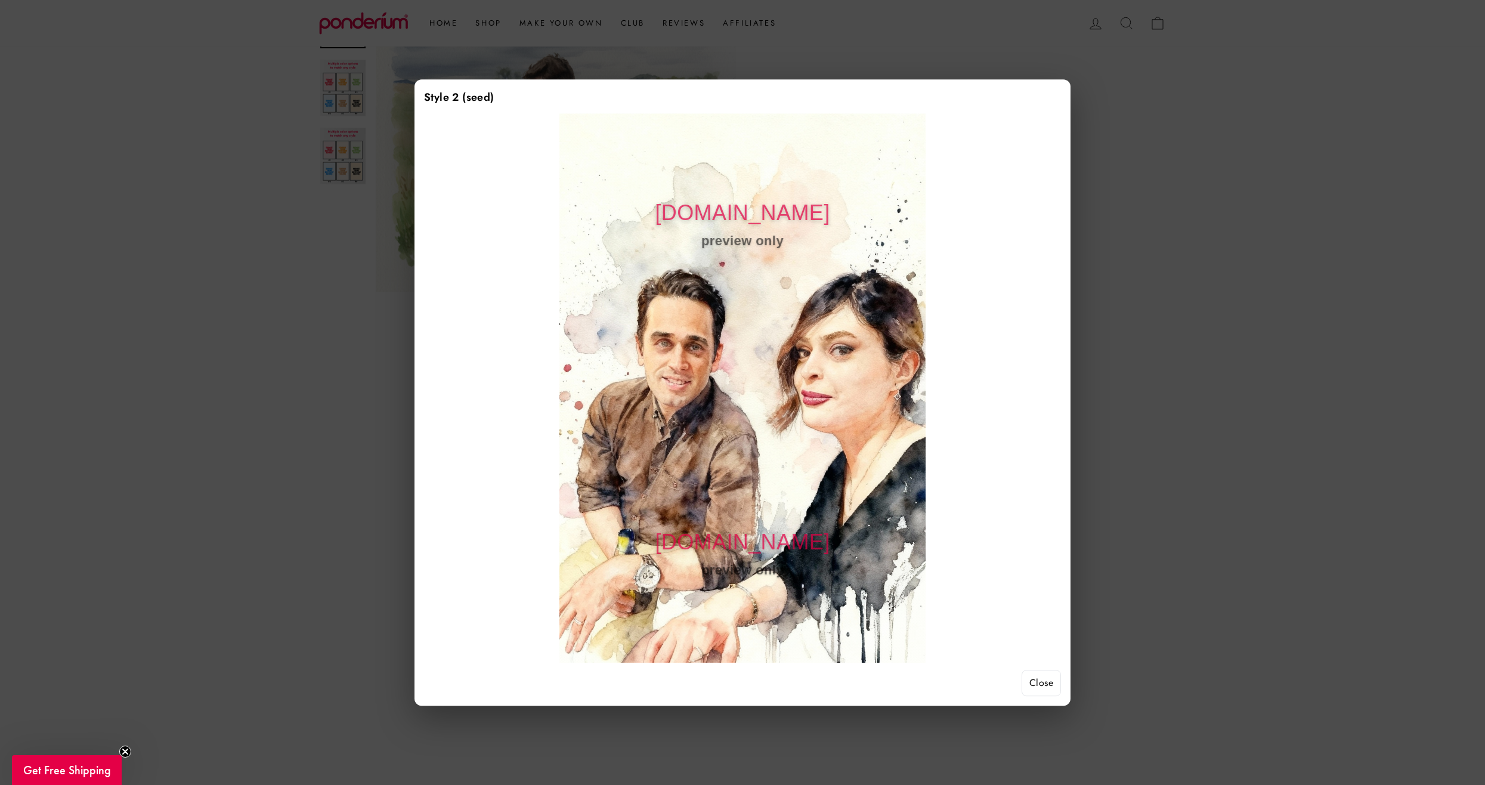
click at [1277, 298] on div at bounding box center [742, 392] width 1485 height 785
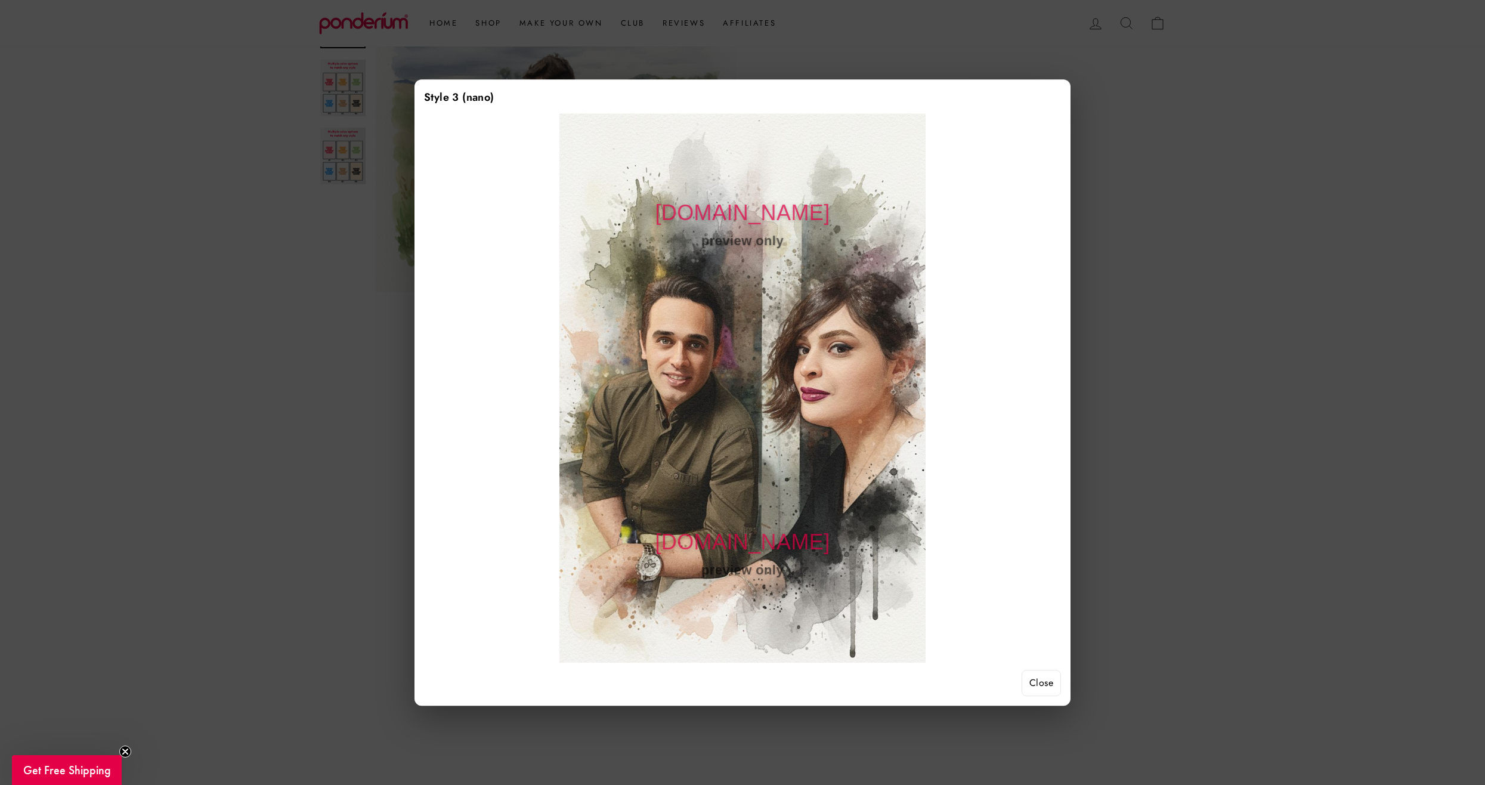
click at [1281, 323] on div at bounding box center [742, 392] width 1485 height 785
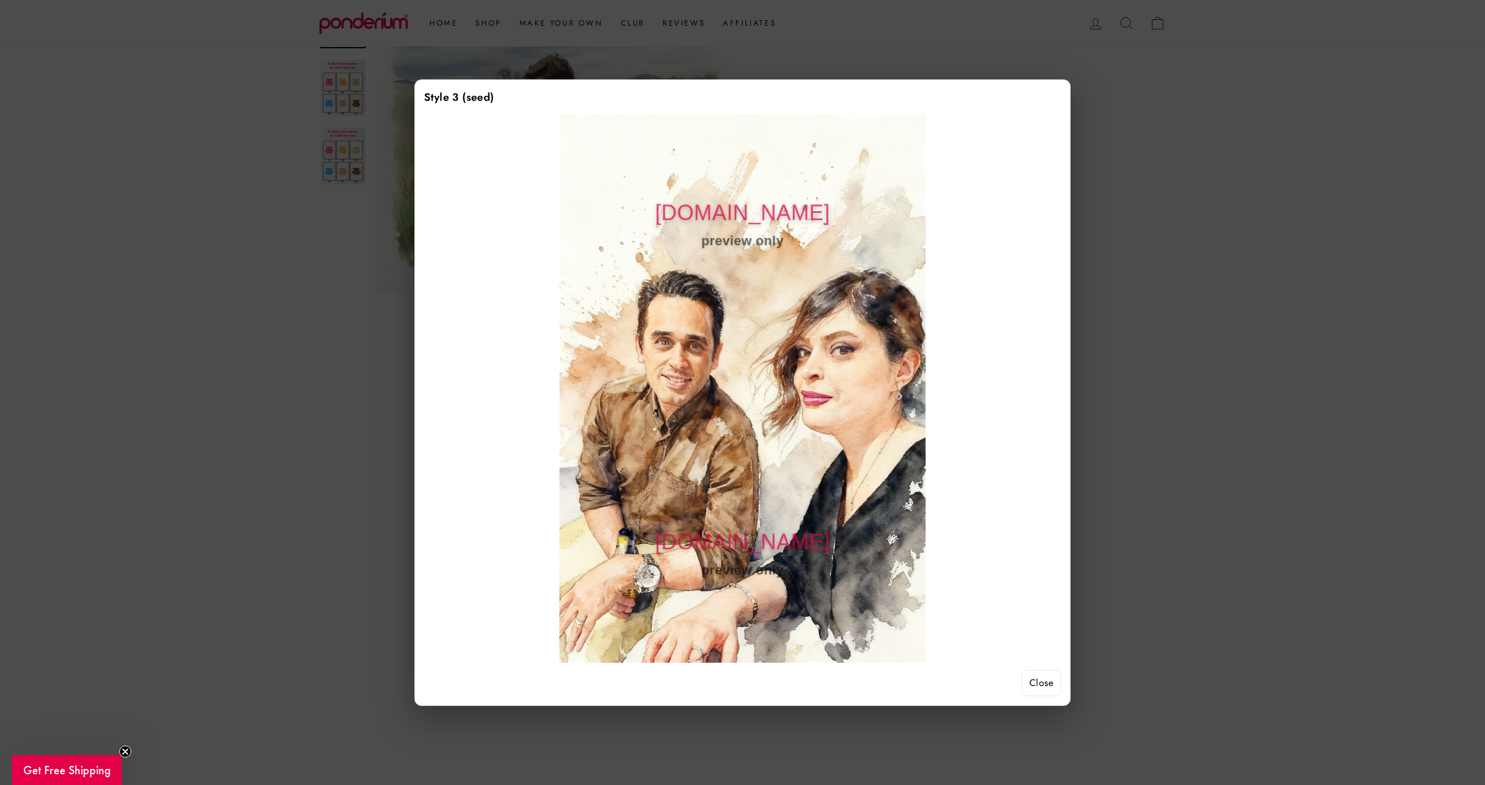
click at [1283, 427] on div at bounding box center [742, 392] width 1485 height 785
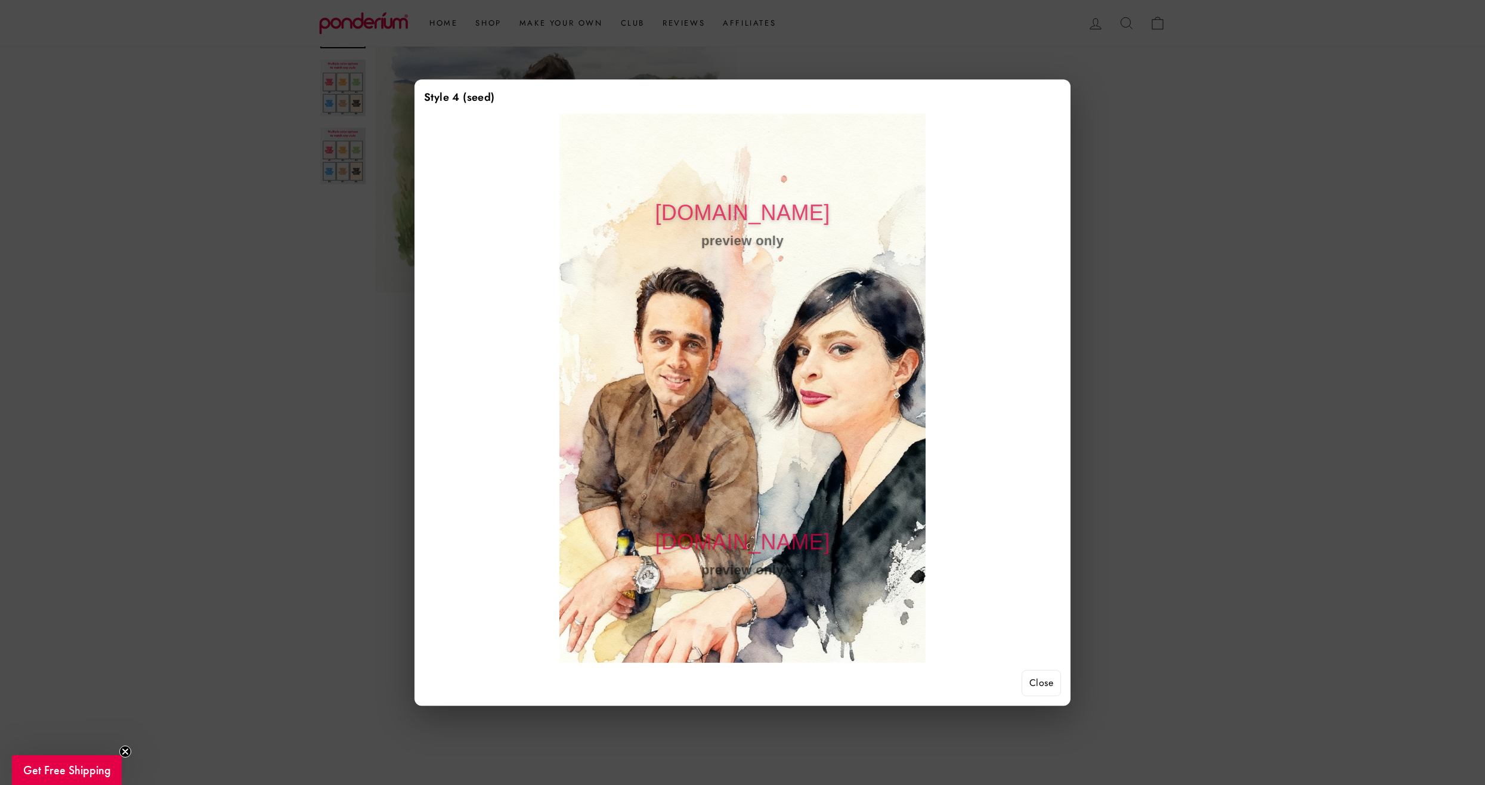
click at [1275, 367] on div at bounding box center [742, 392] width 1485 height 785
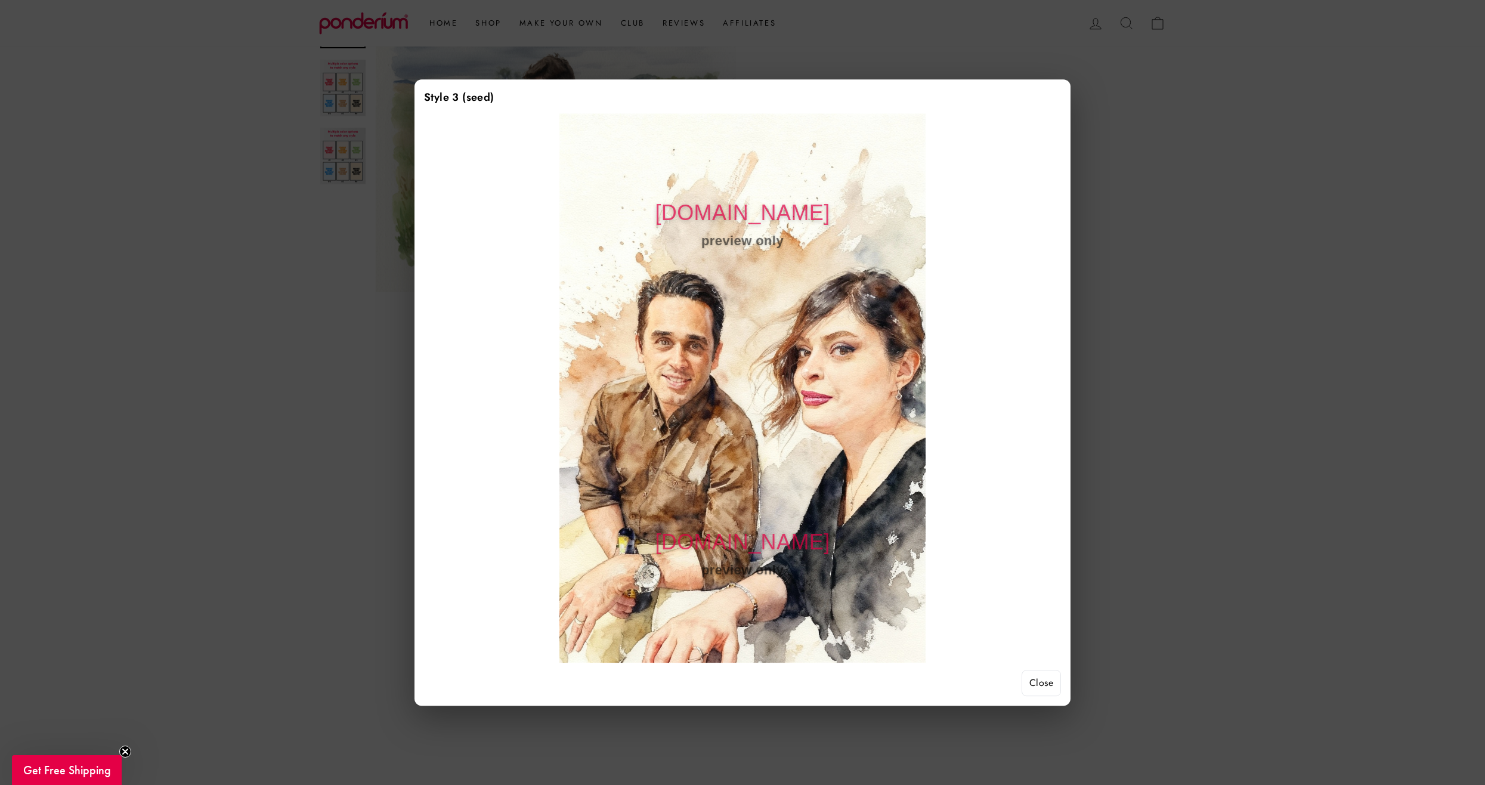
click at [1232, 345] on div at bounding box center [742, 392] width 1485 height 785
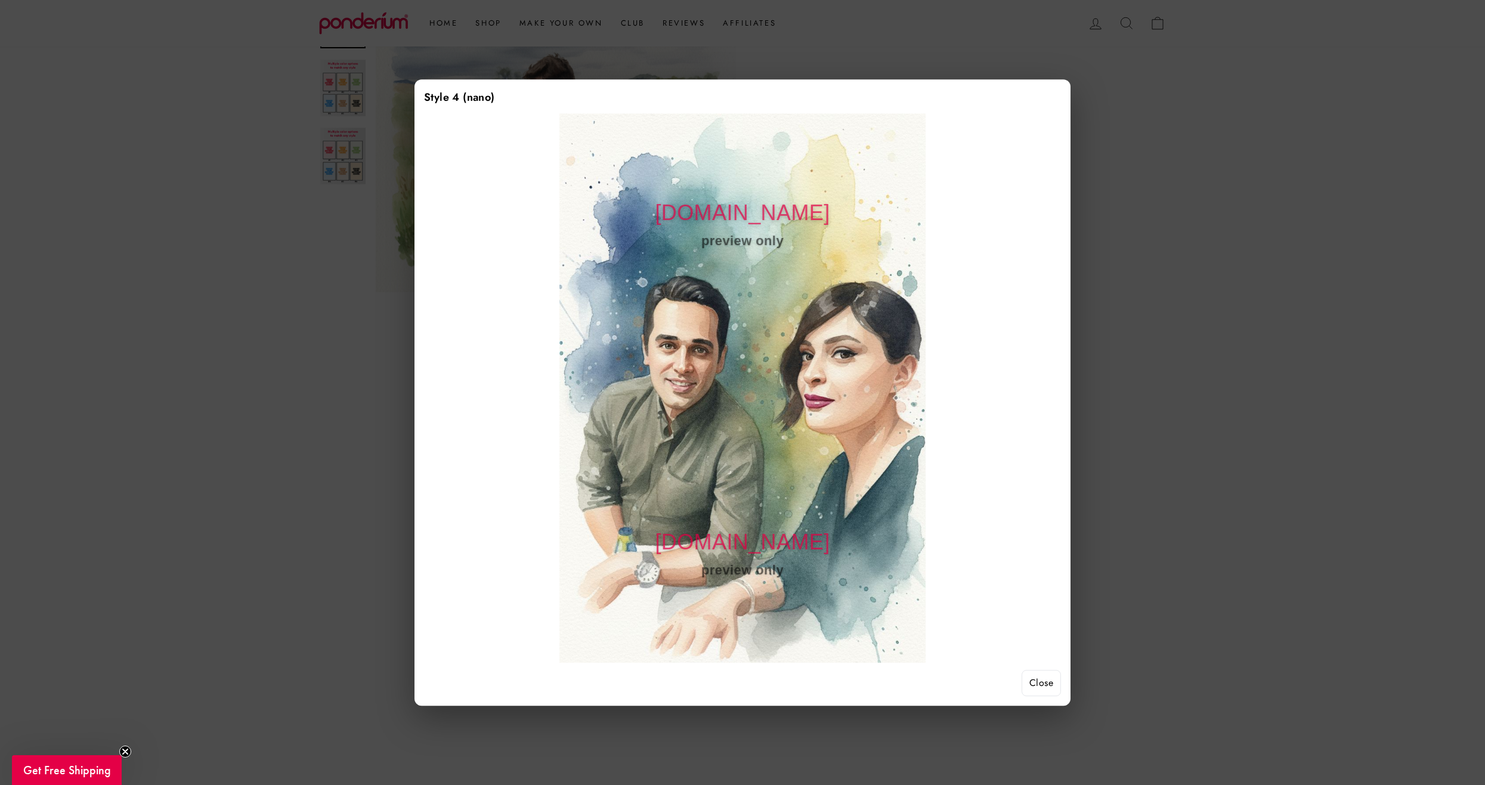
click at [1242, 318] on div at bounding box center [742, 392] width 1485 height 785
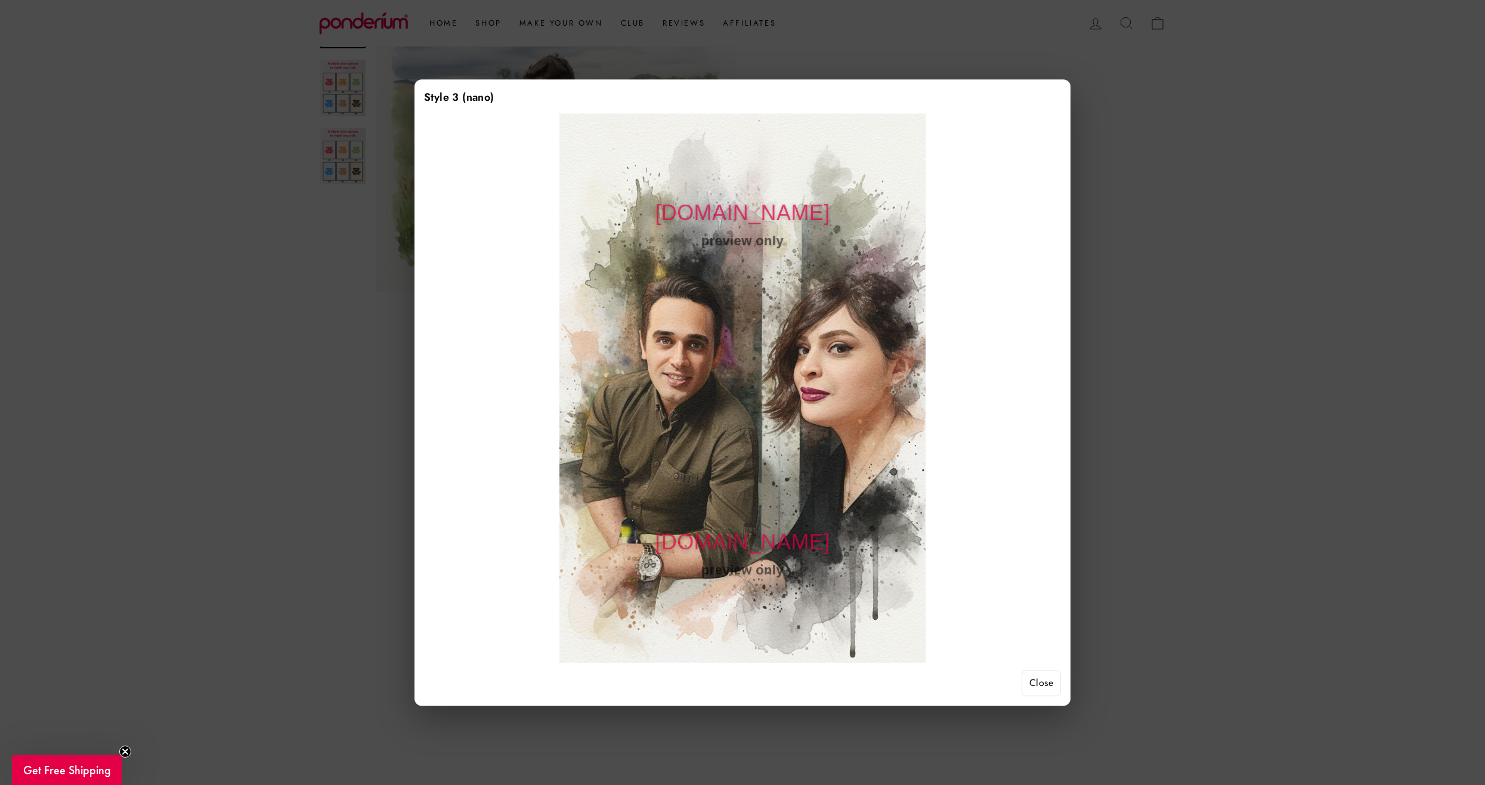
click at [1187, 258] on div at bounding box center [742, 392] width 1485 height 785
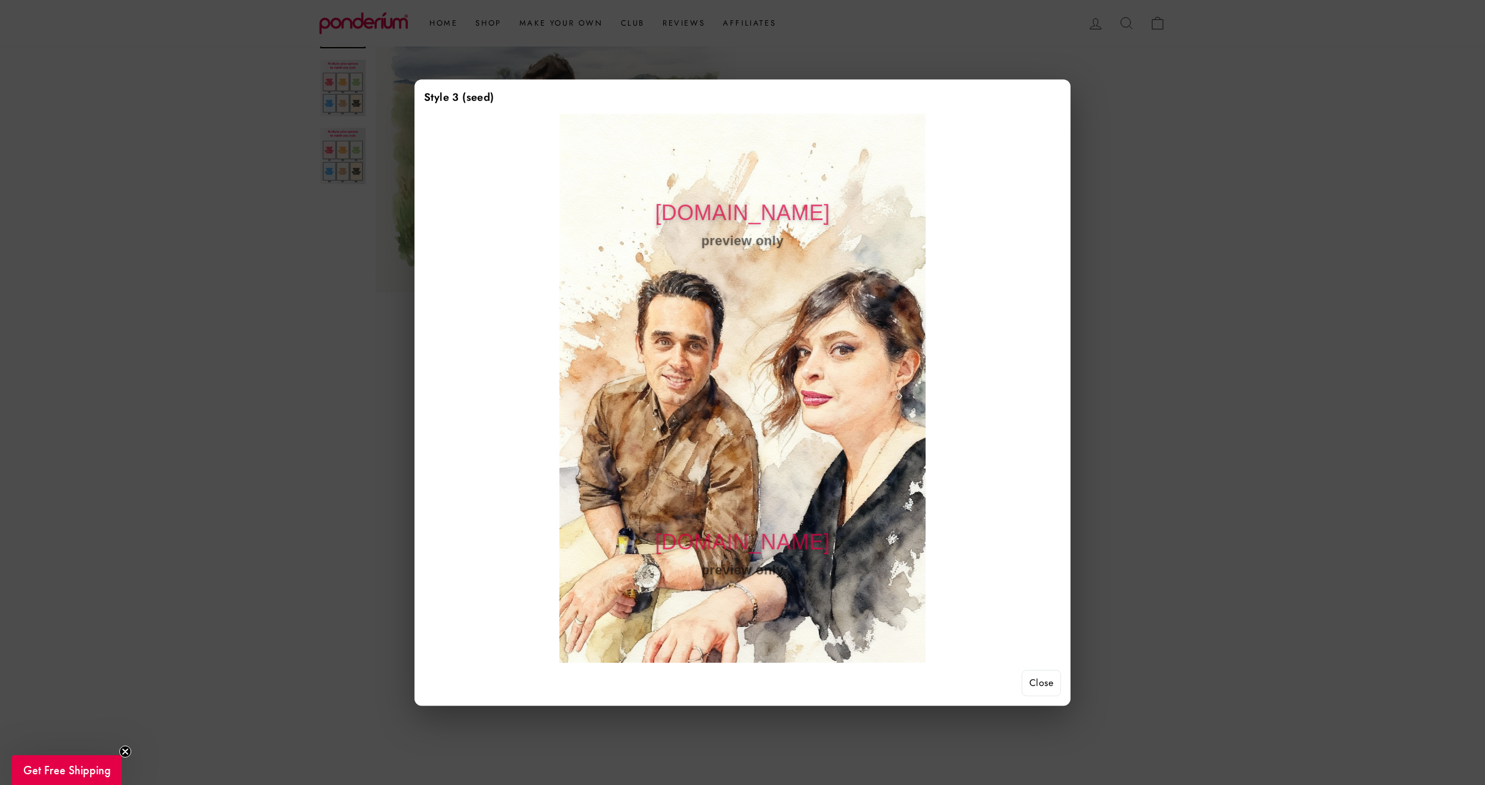
click at [1209, 319] on div at bounding box center [742, 392] width 1485 height 785
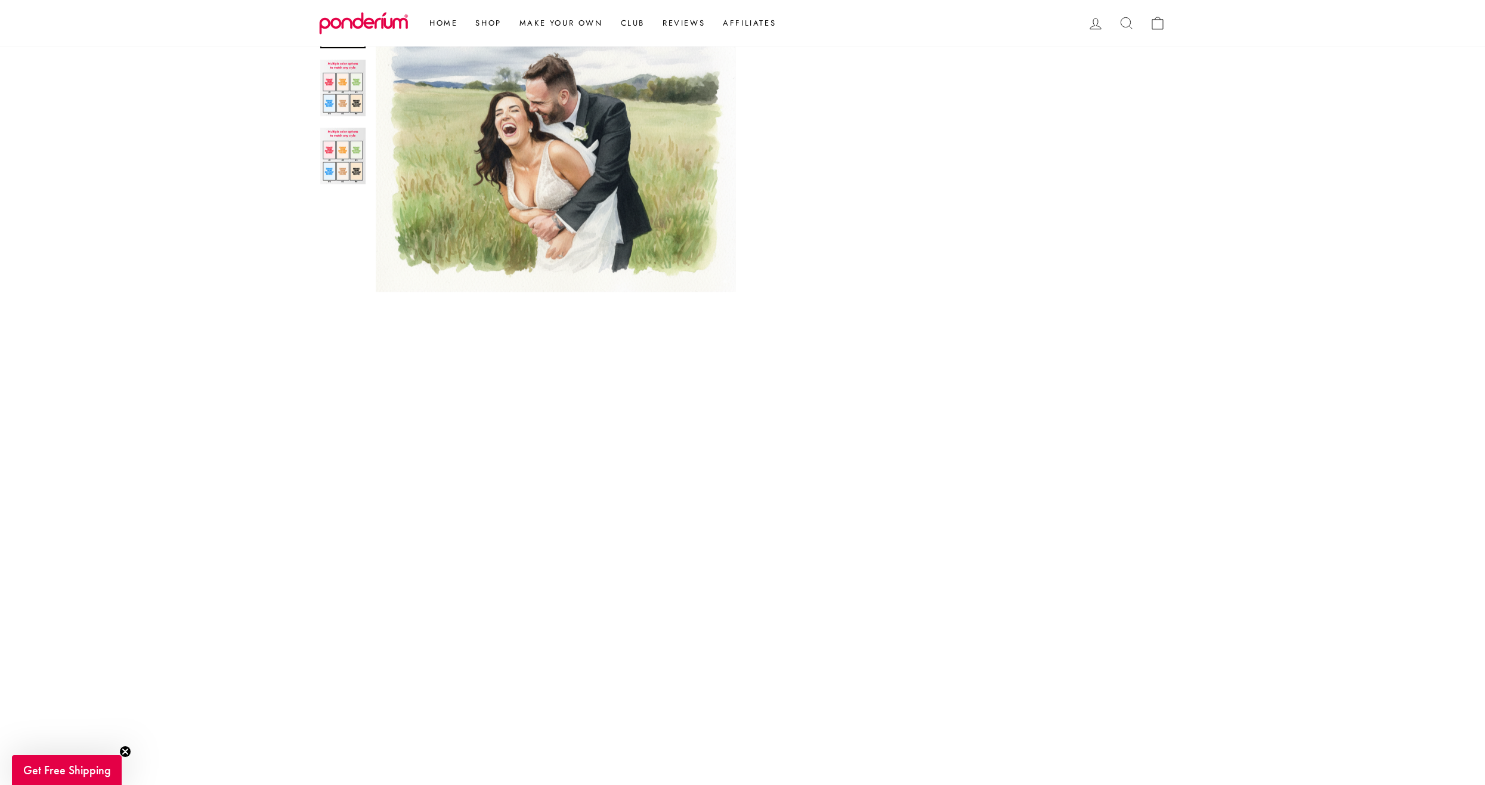
scroll to position [720, 0]
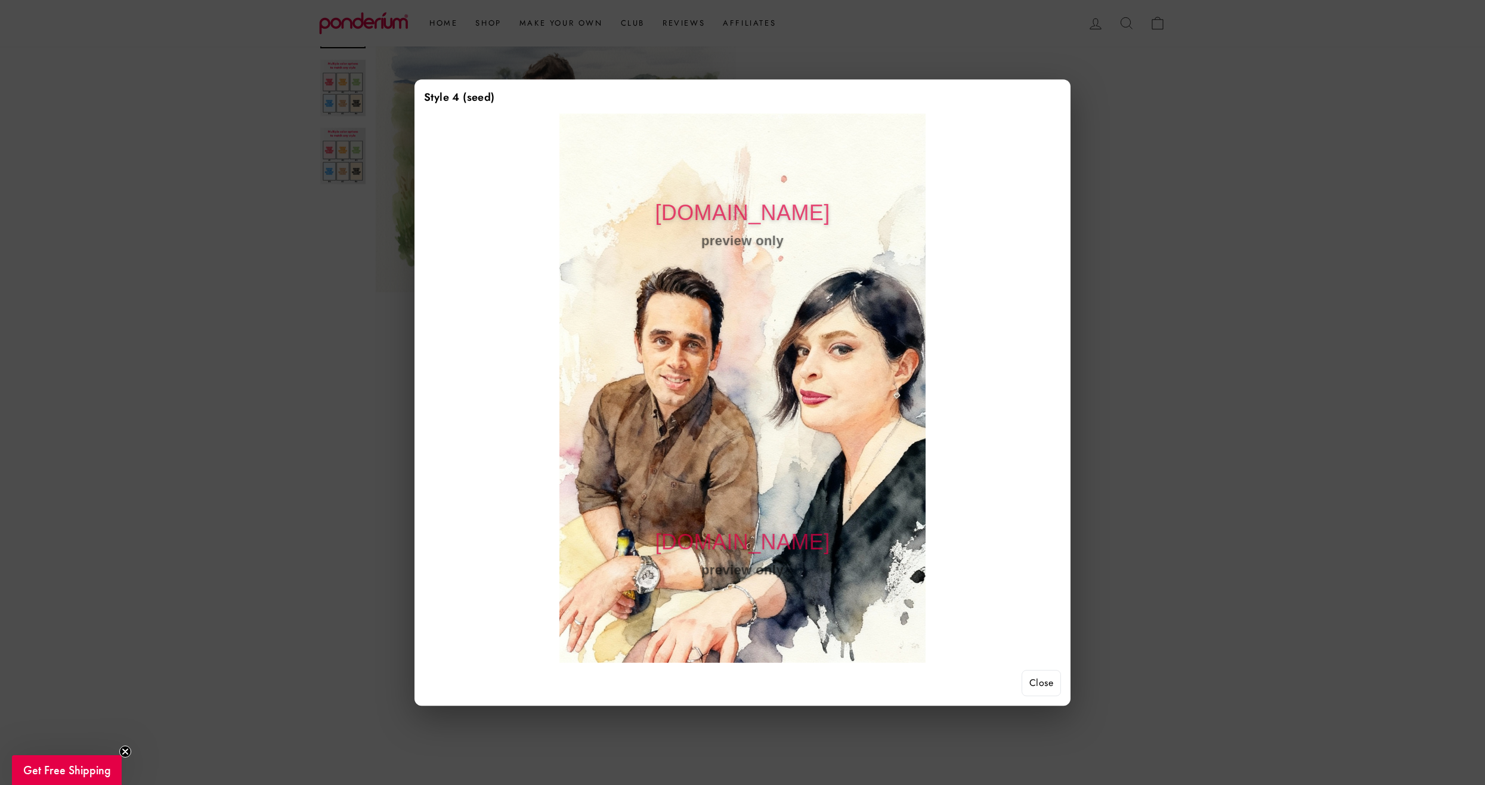
click at [1199, 370] on div at bounding box center [742, 392] width 1485 height 785
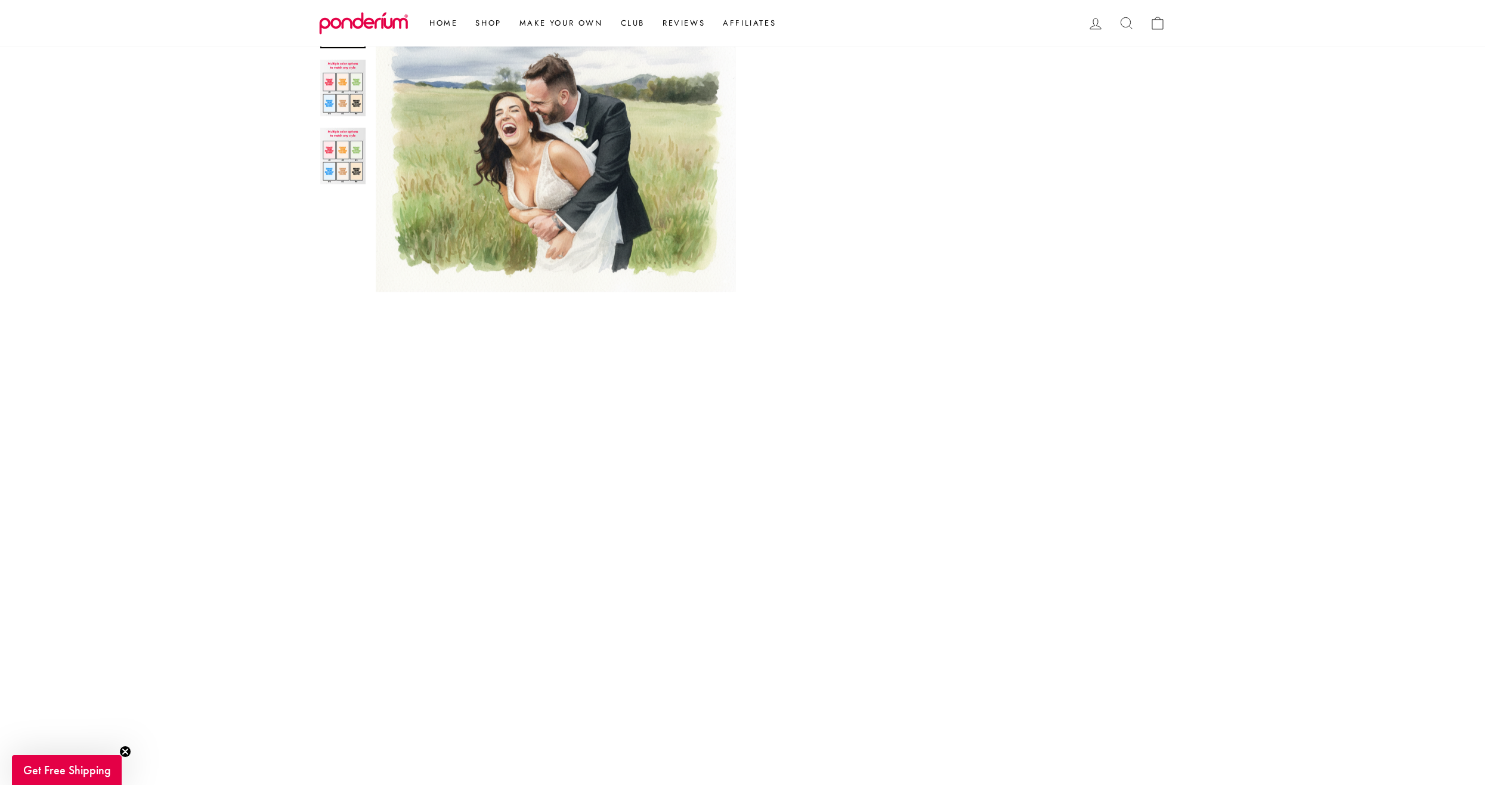
scroll to position [422, 0]
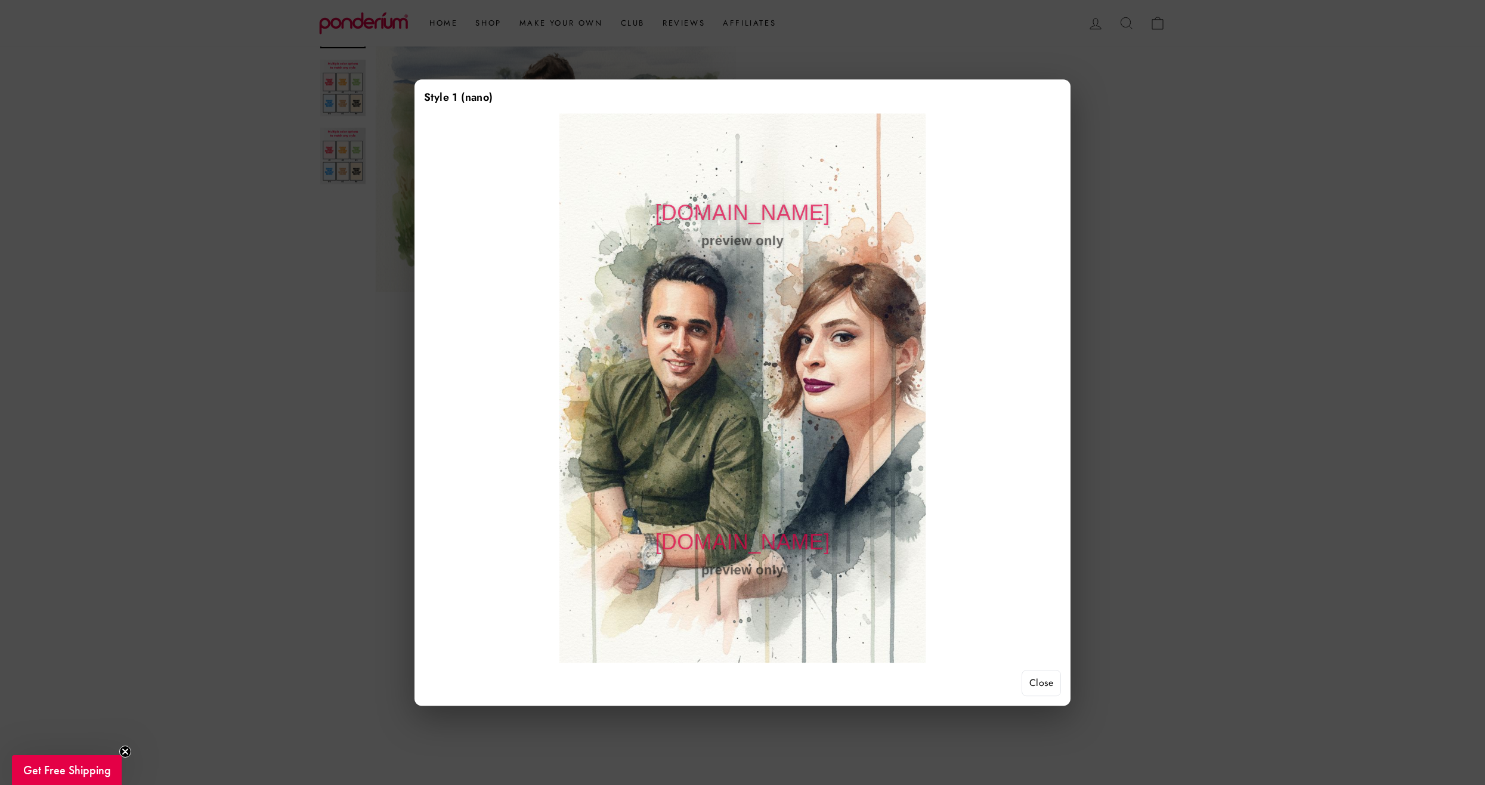
click at [1241, 347] on div at bounding box center [742, 392] width 1485 height 785
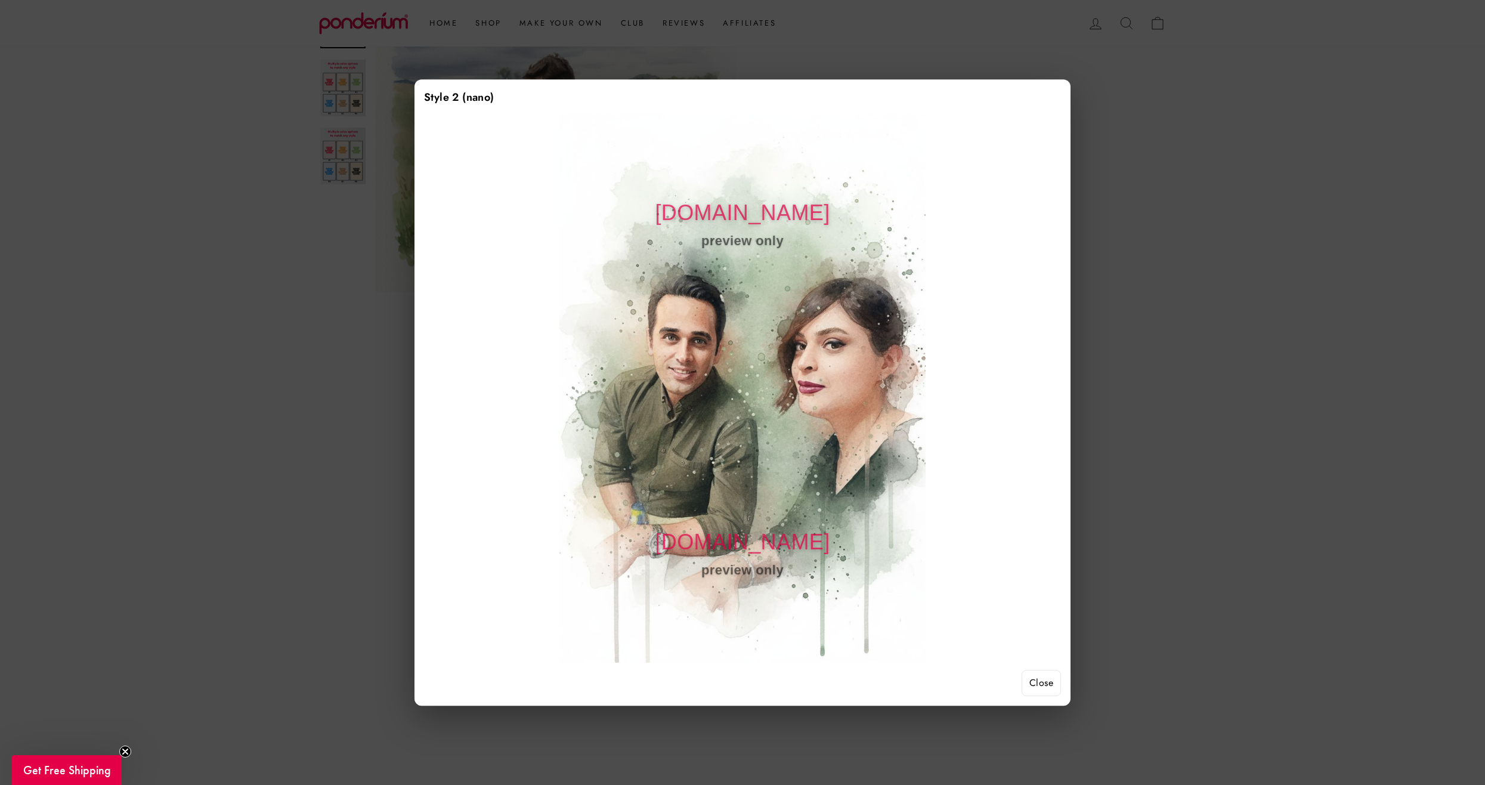
click at [1255, 449] on div at bounding box center [742, 392] width 1485 height 785
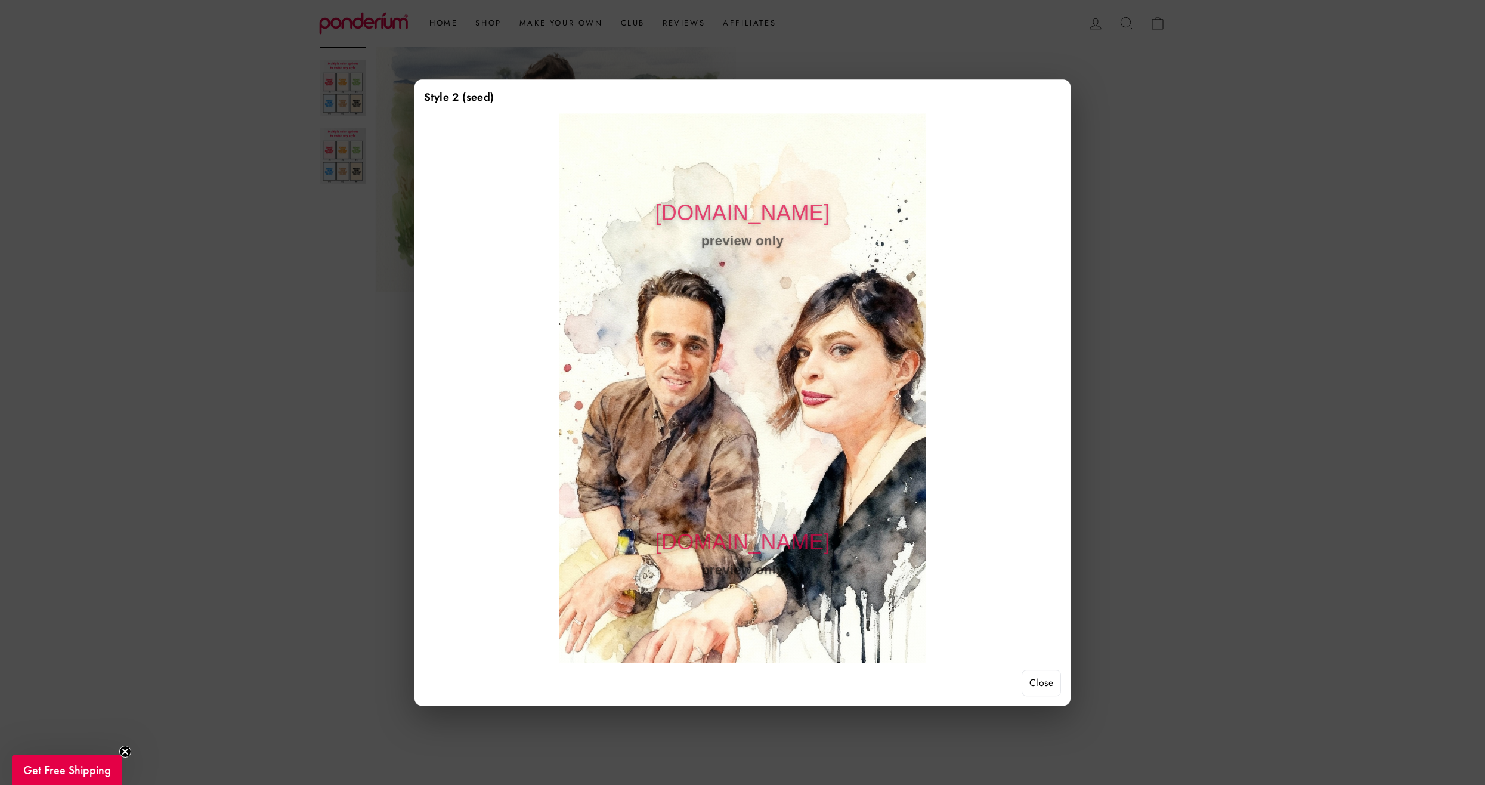
click at [1190, 363] on div at bounding box center [742, 392] width 1485 height 785
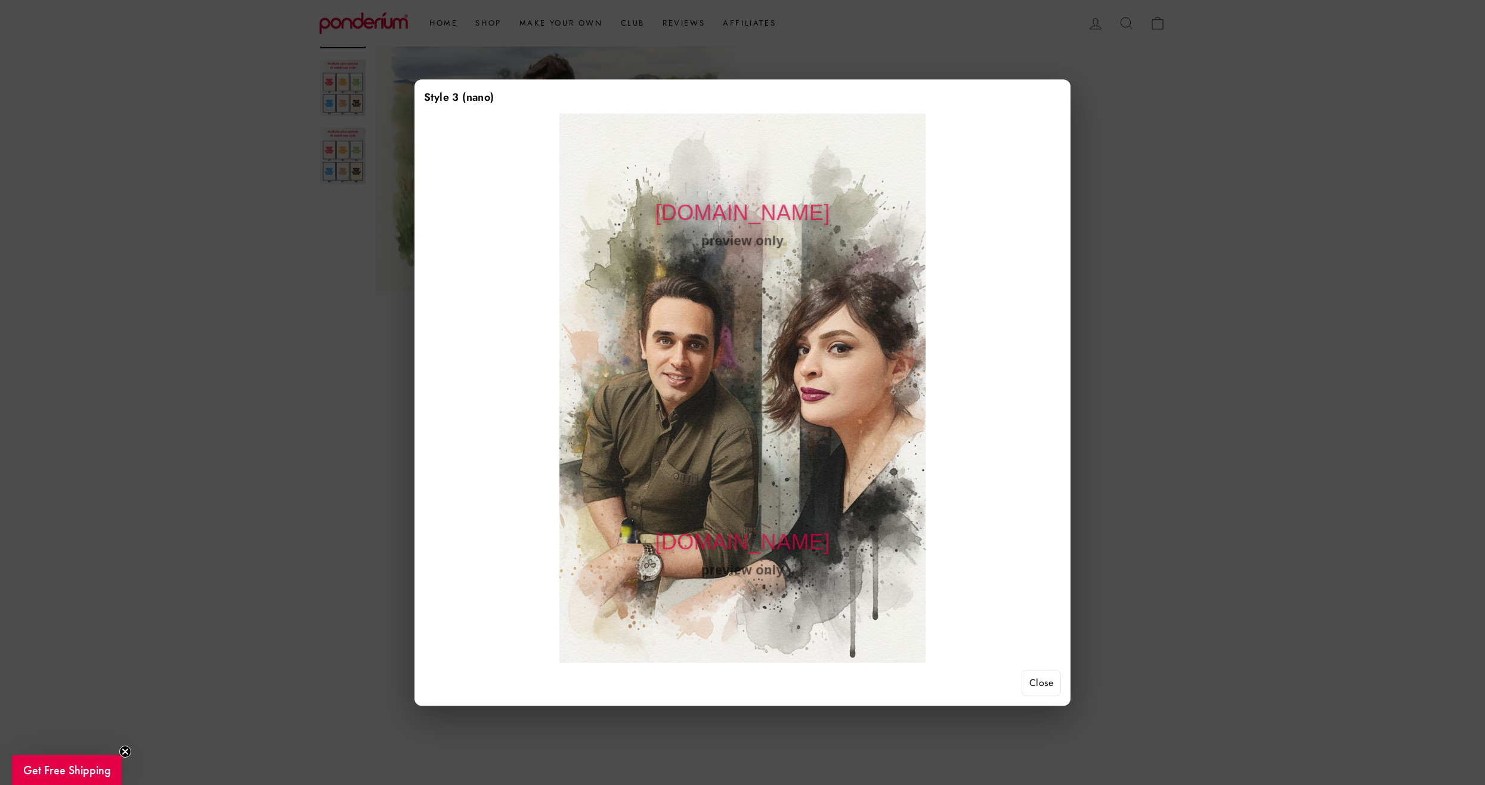
click at [1233, 462] on div at bounding box center [742, 392] width 1485 height 785
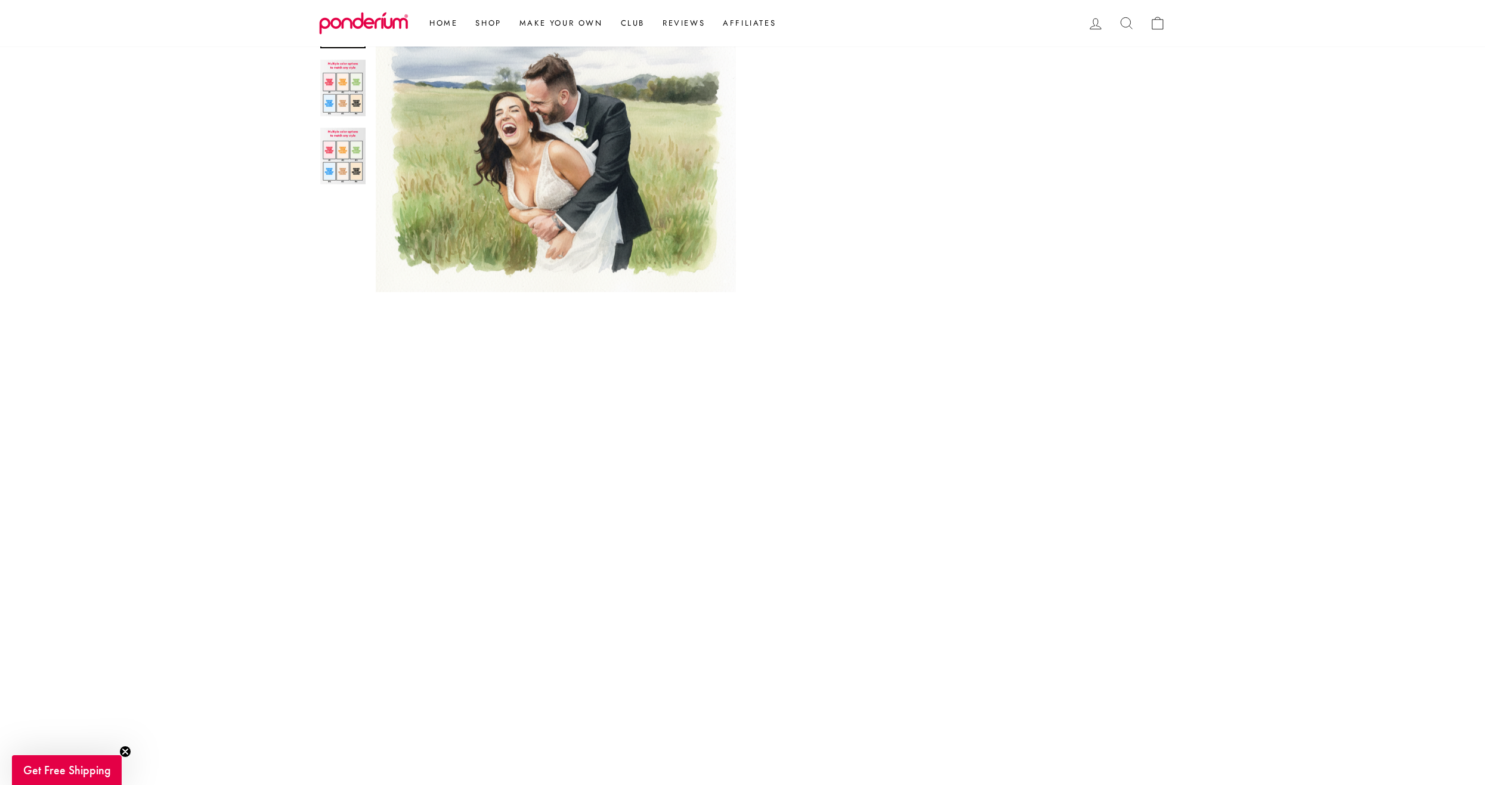
scroll to position [601, 0]
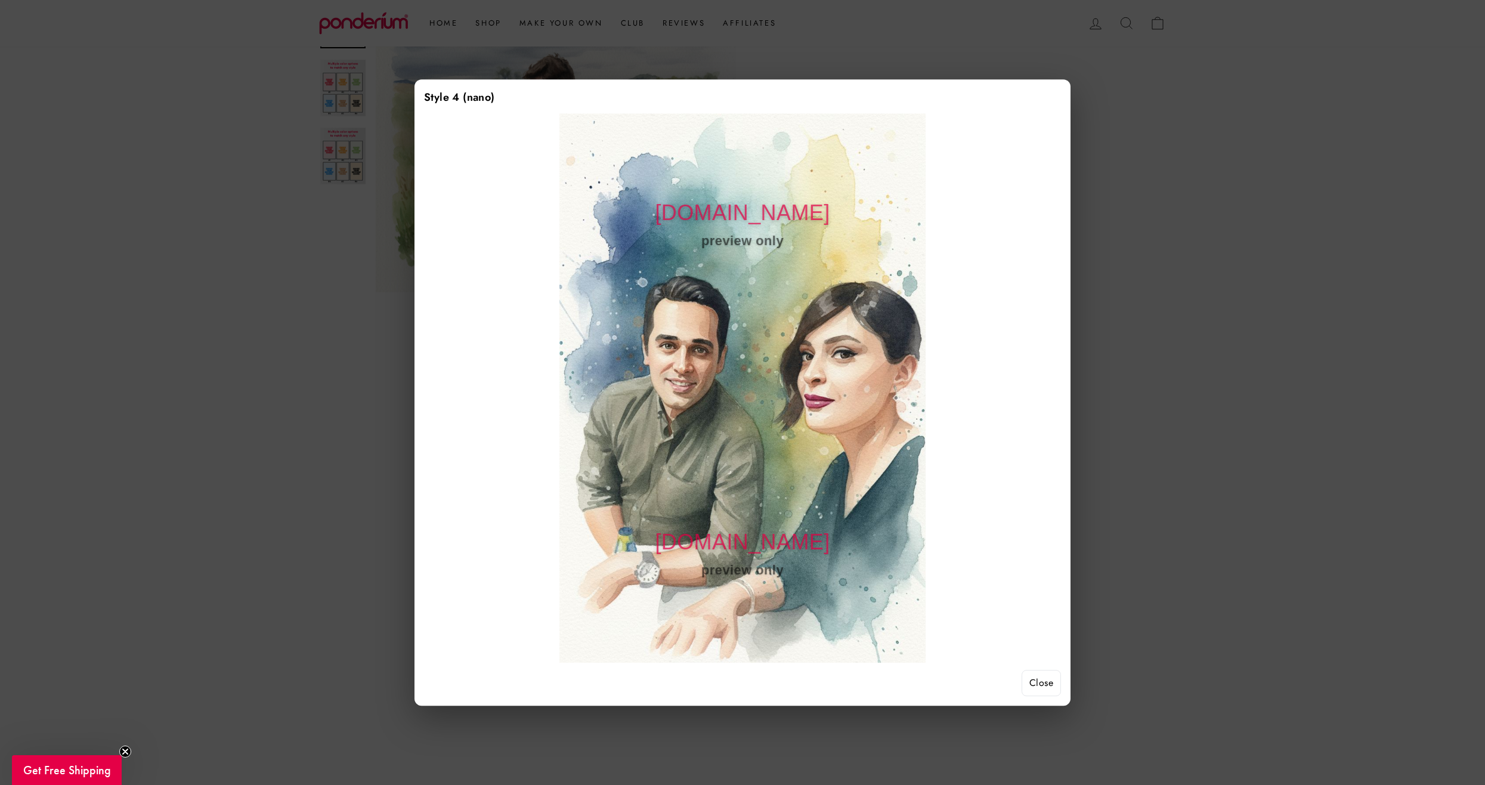
click at [1194, 352] on div at bounding box center [742, 392] width 1485 height 785
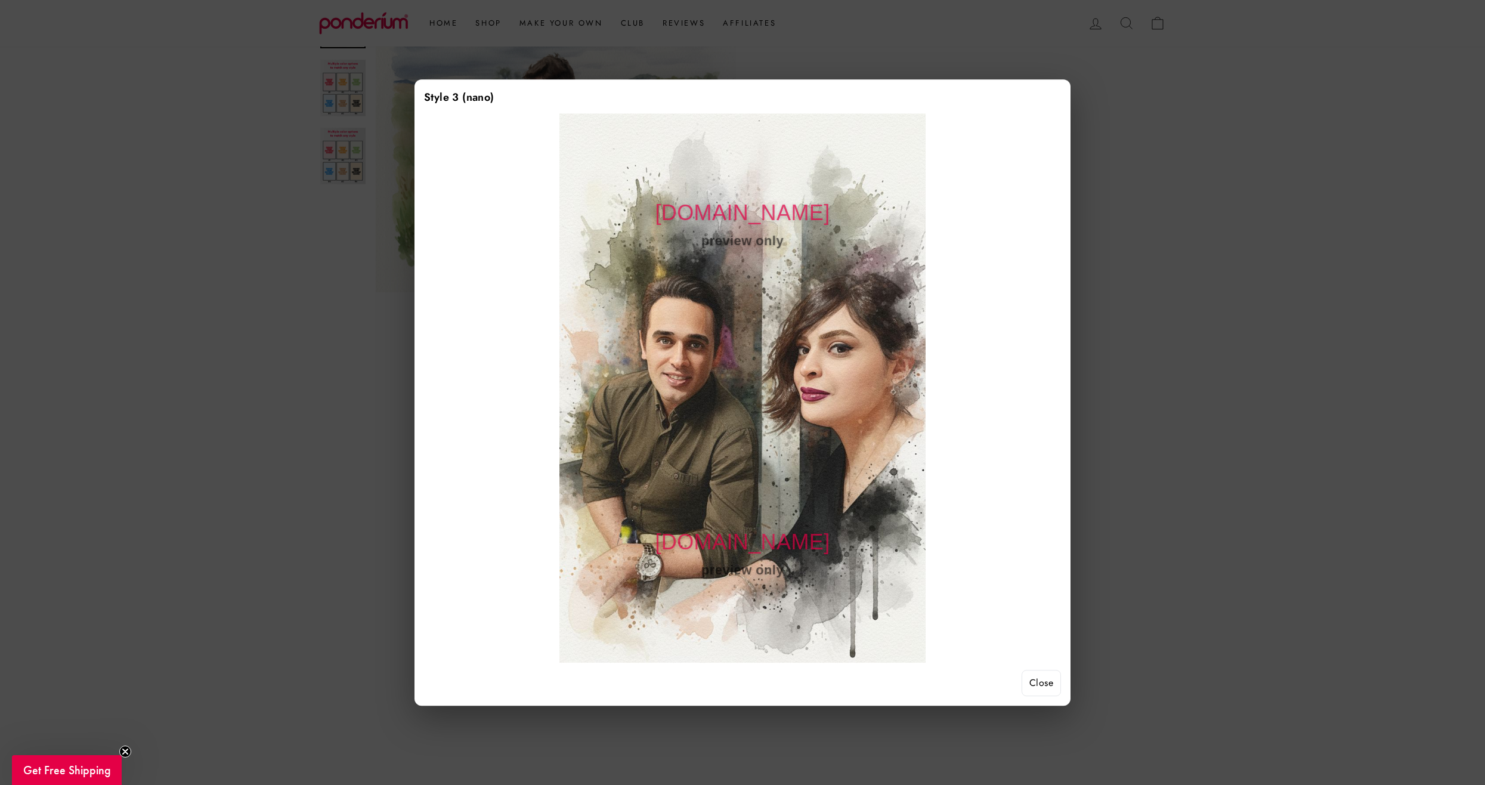
click at [1379, 318] on div at bounding box center [742, 392] width 1485 height 785
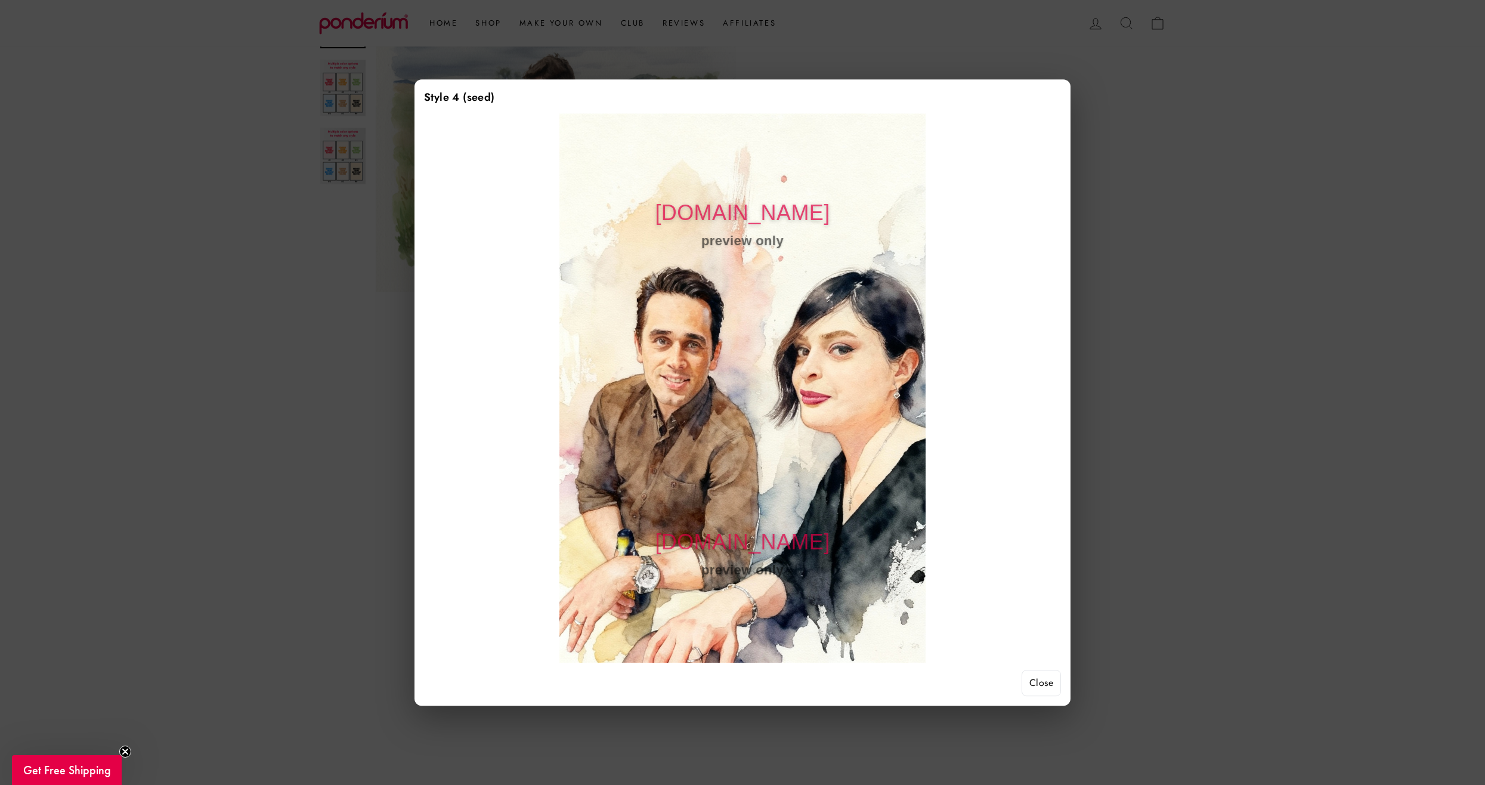
click at [1198, 398] on div at bounding box center [742, 392] width 1485 height 785
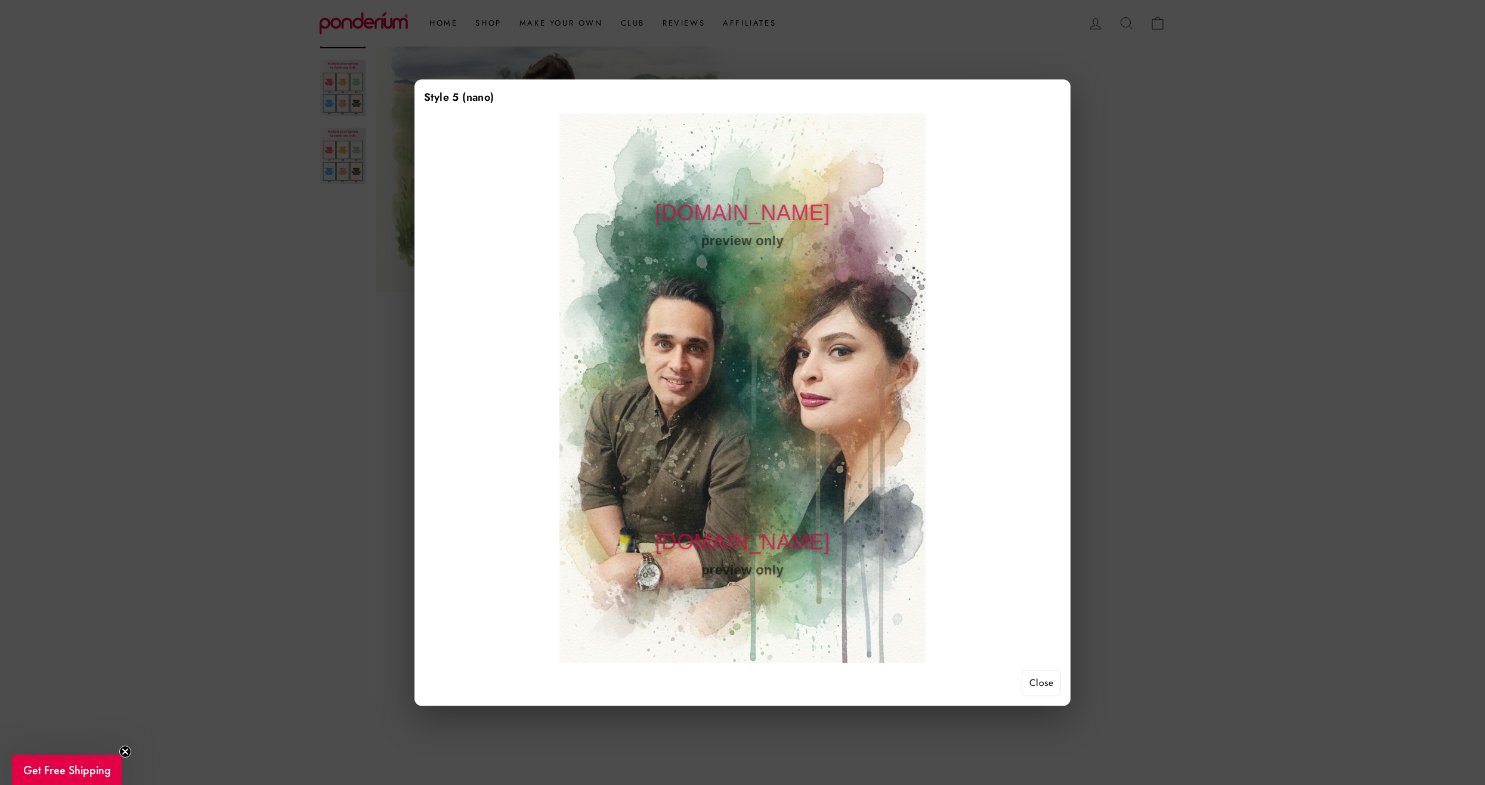
click at [1175, 306] on div at bounding box center [742, 392] width 1485 height 785
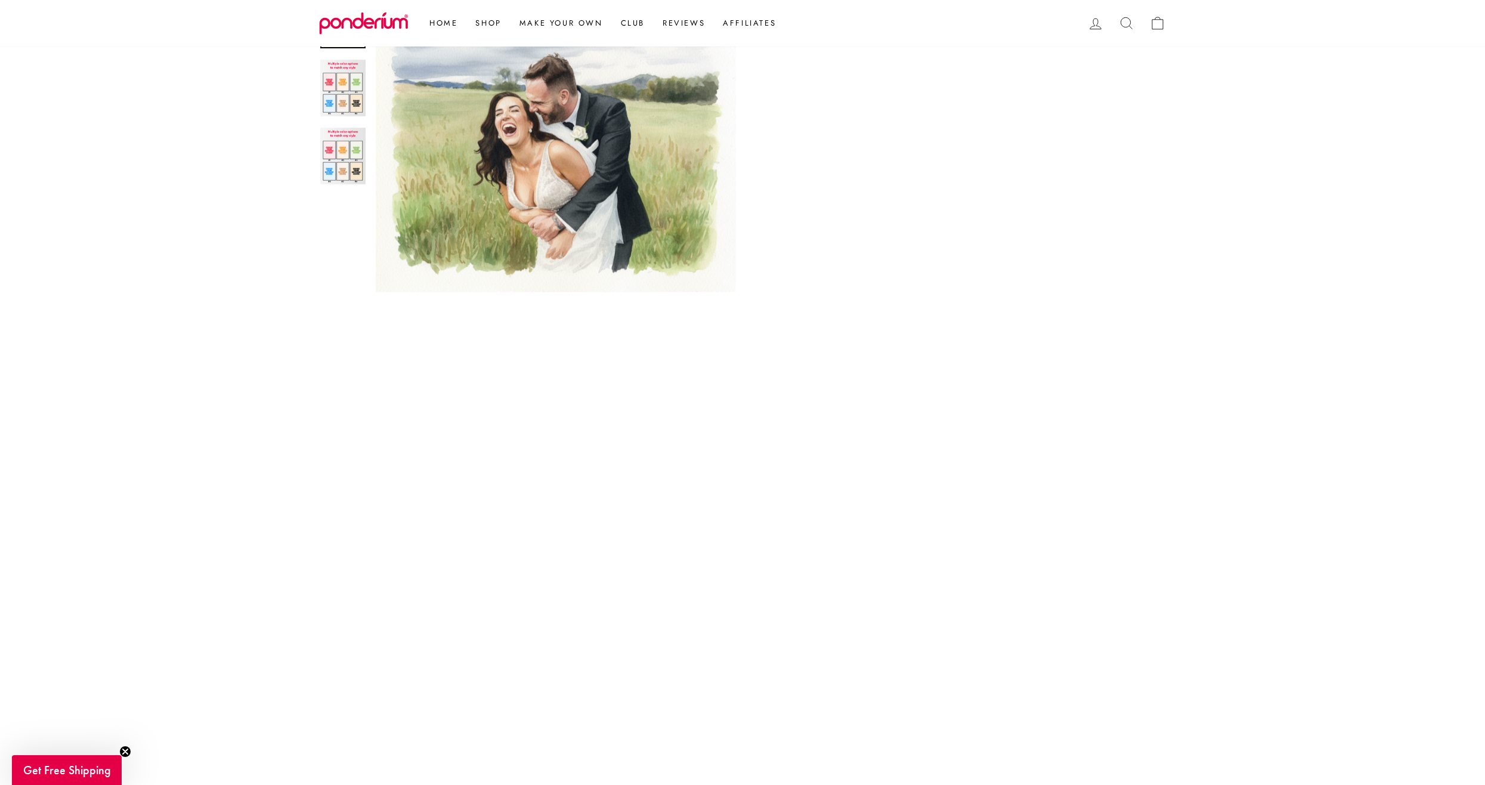
scroll to position [840, 0]
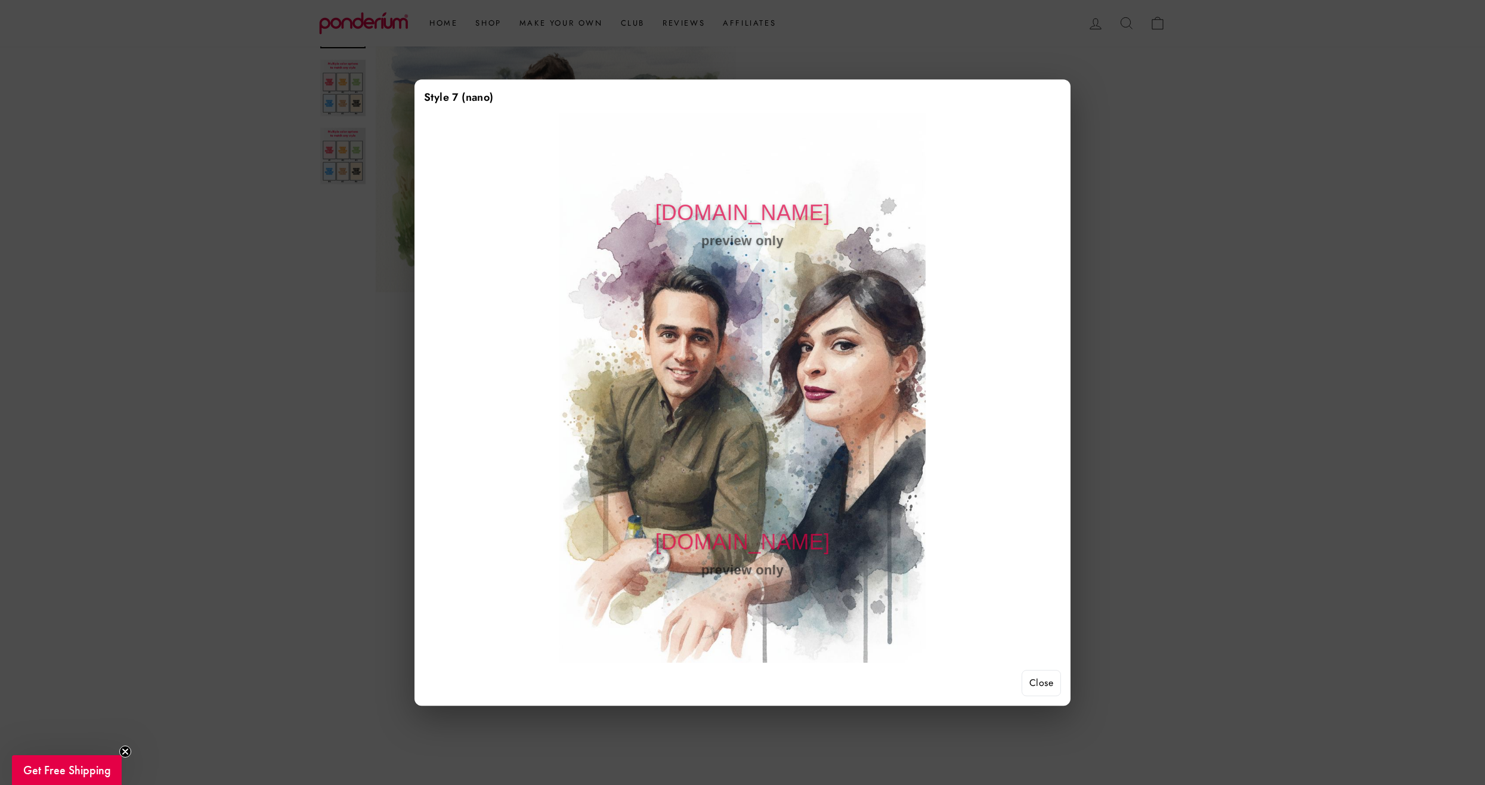
click at [1213, 361] on div at bounding box center [742, 392] width 1485 height 785
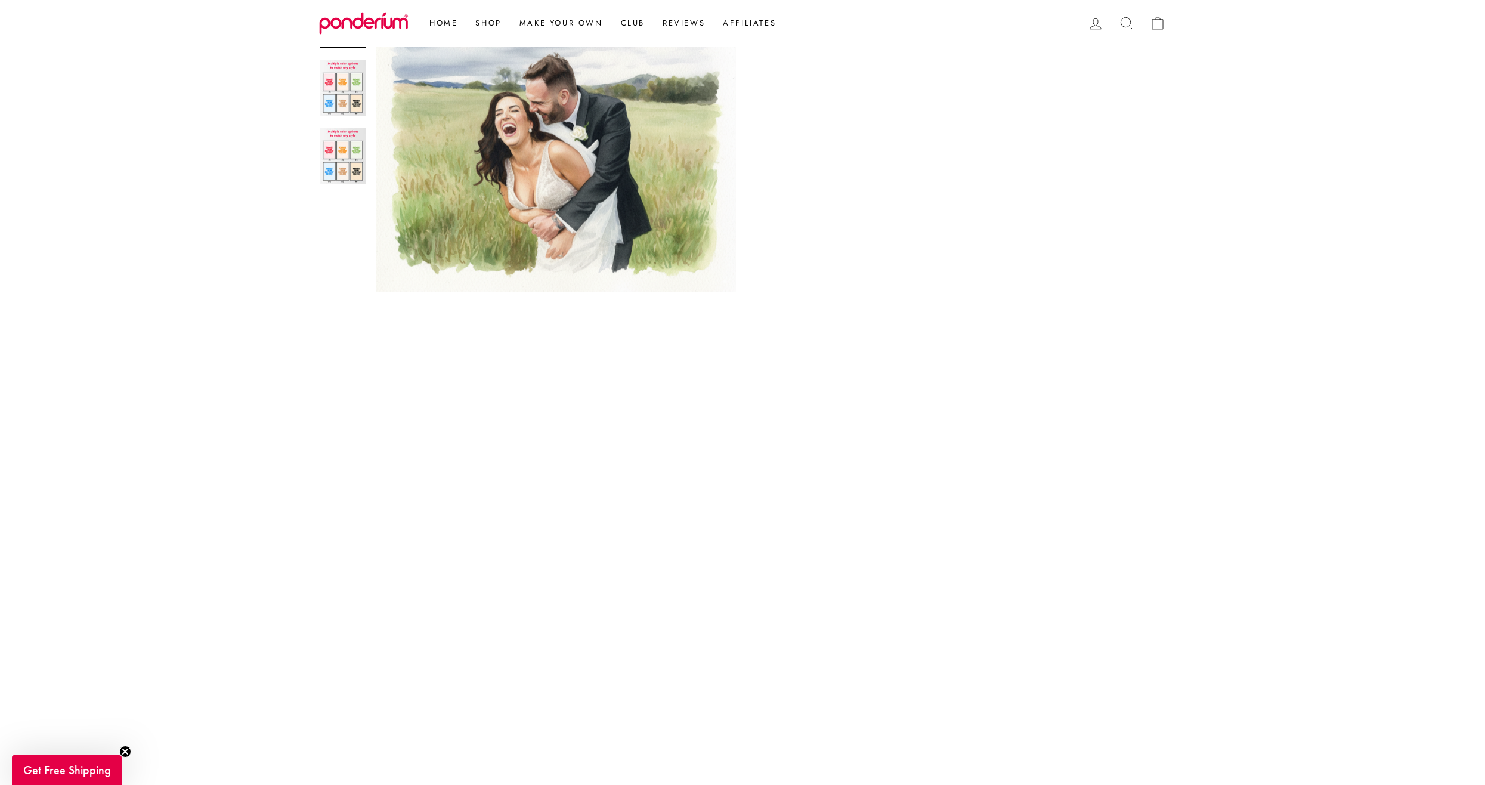
scroll to position [422, 0]
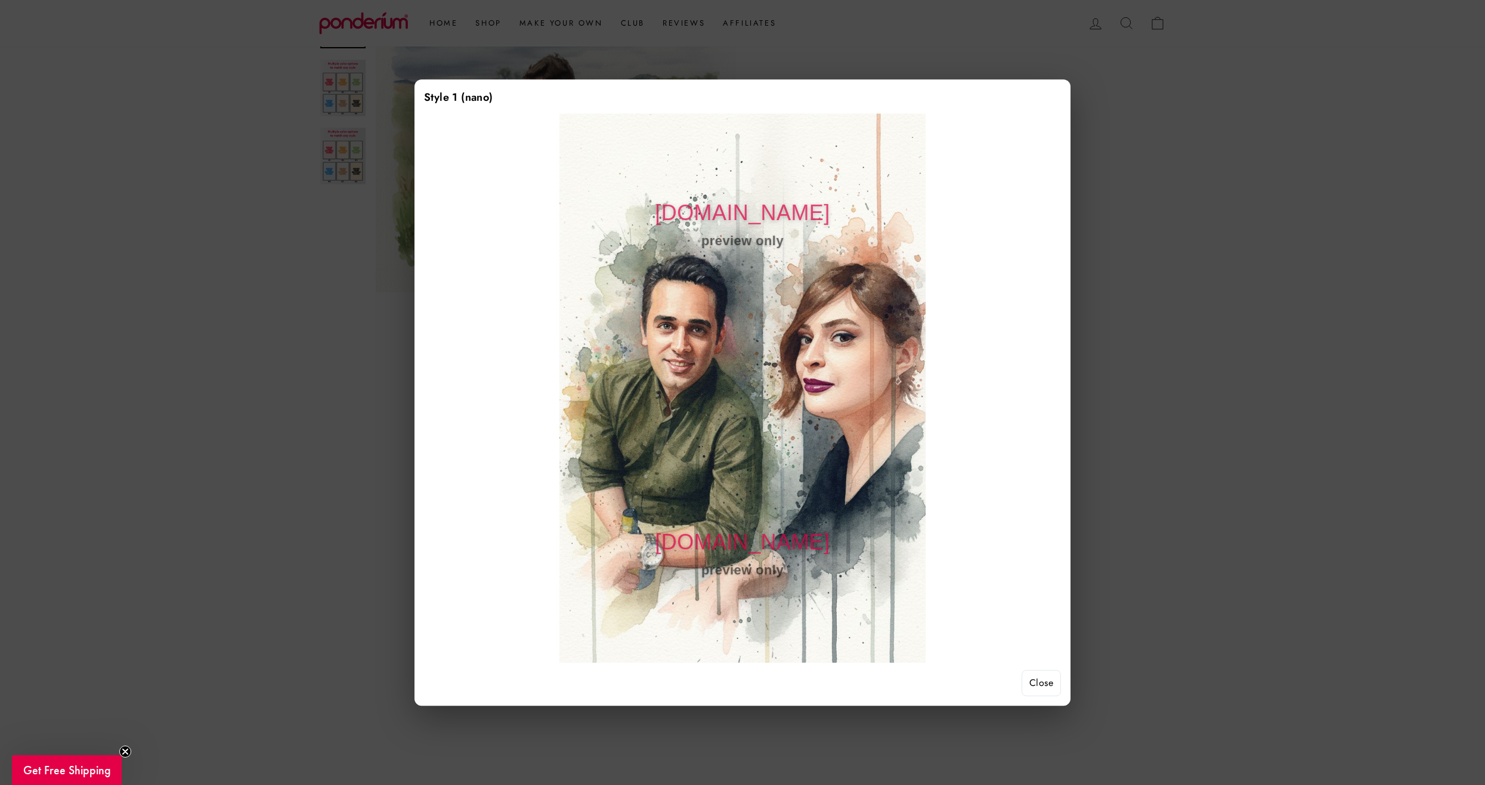
click at [1315, 277] on div at bounding box center [742, 392] width 1485 height 785
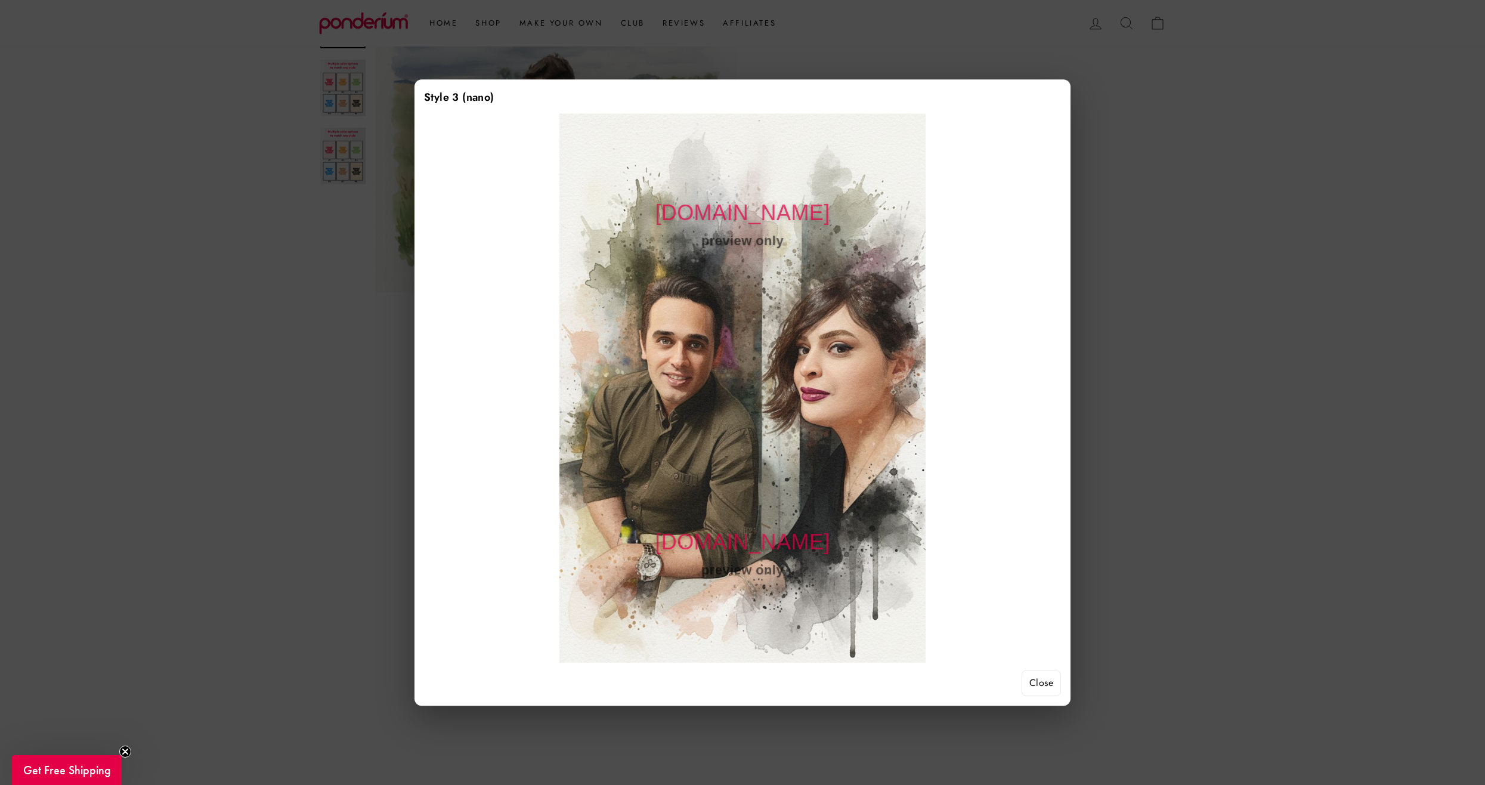
click at [1296, 358] on div at bounding box center [742, 392] width 1485 height 785
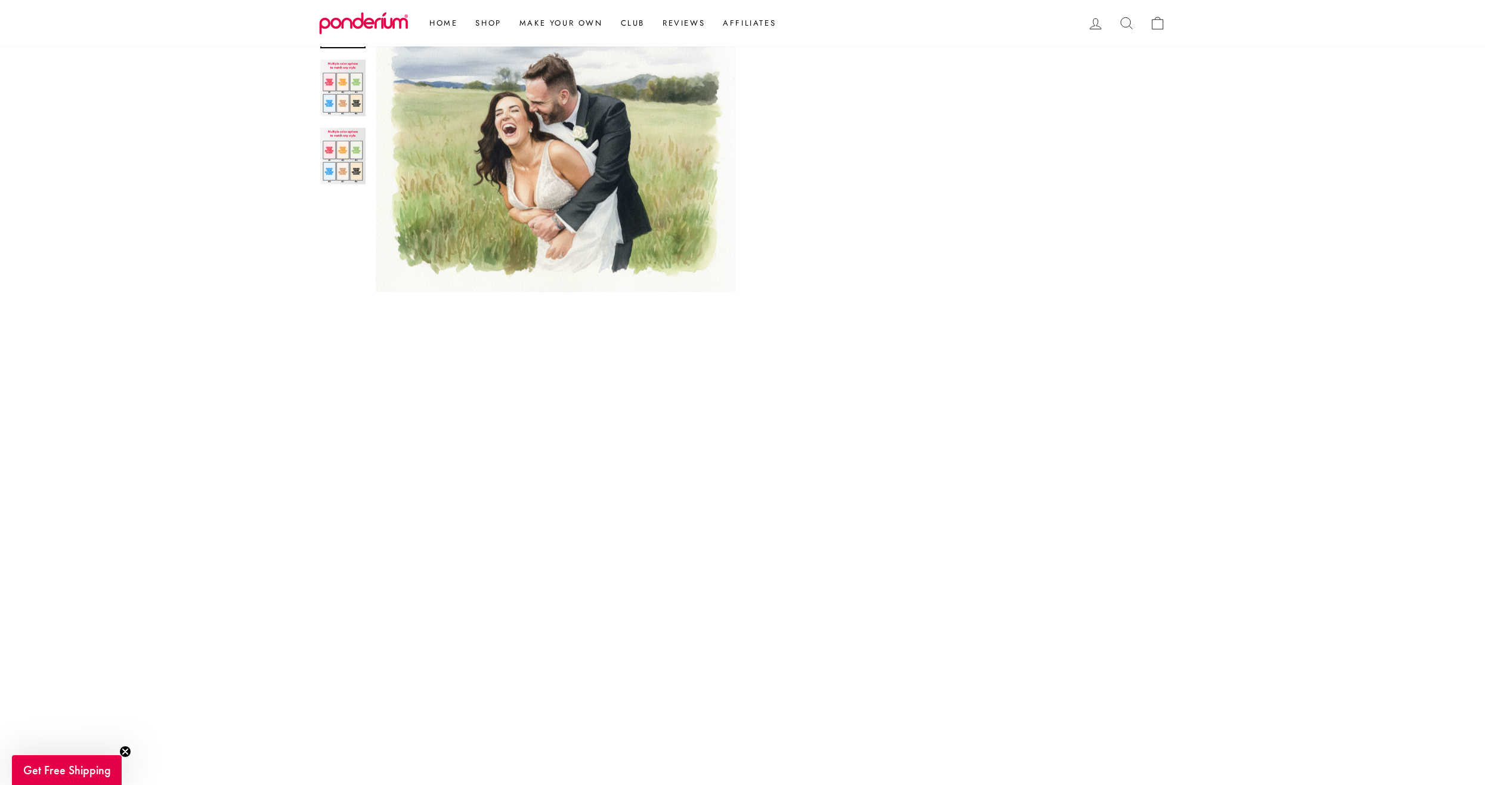
scroll to position [601, 0]
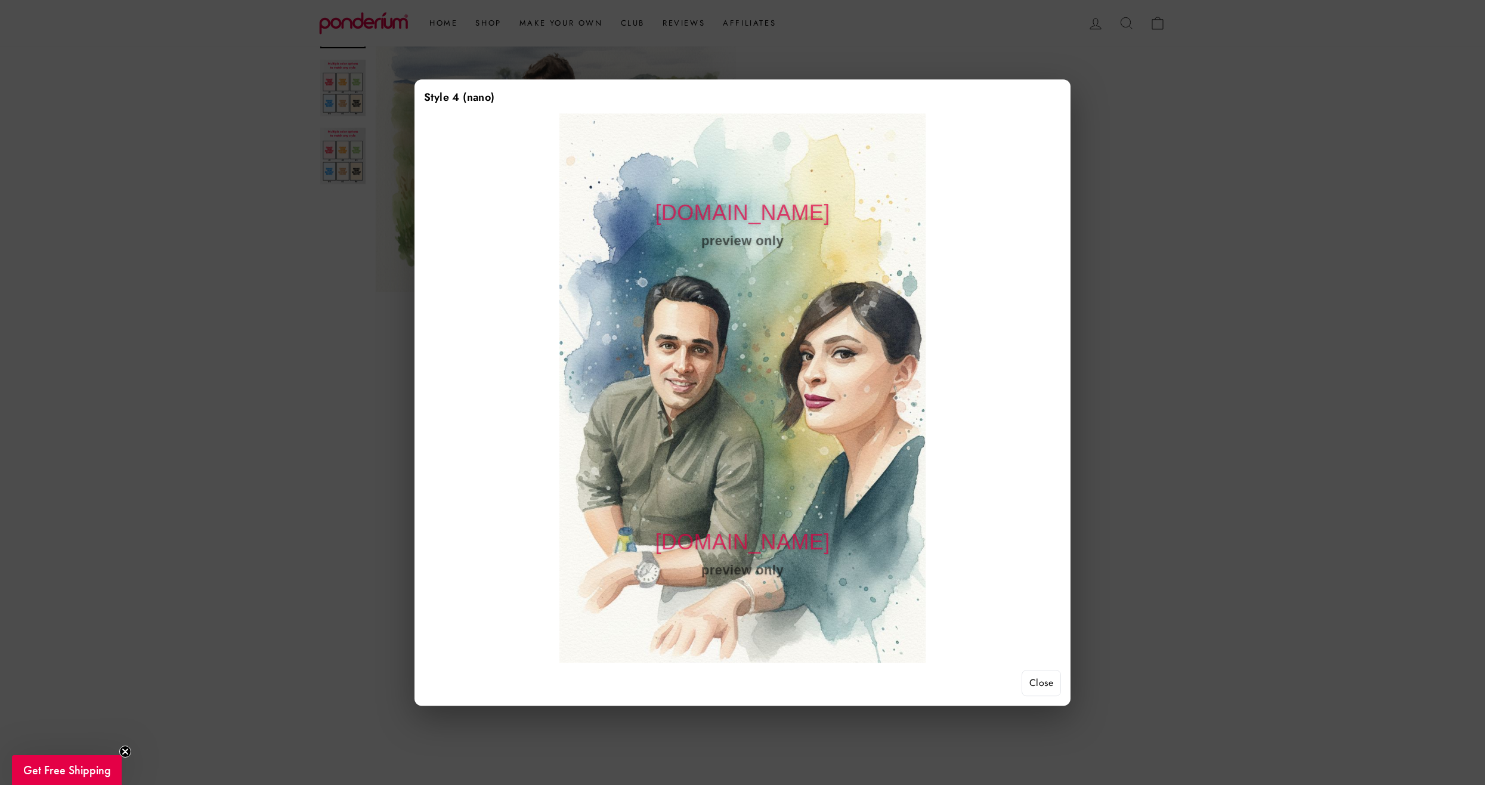
click at [1162, 346] on div at bounding box center [742, 392] width 1485 height 785
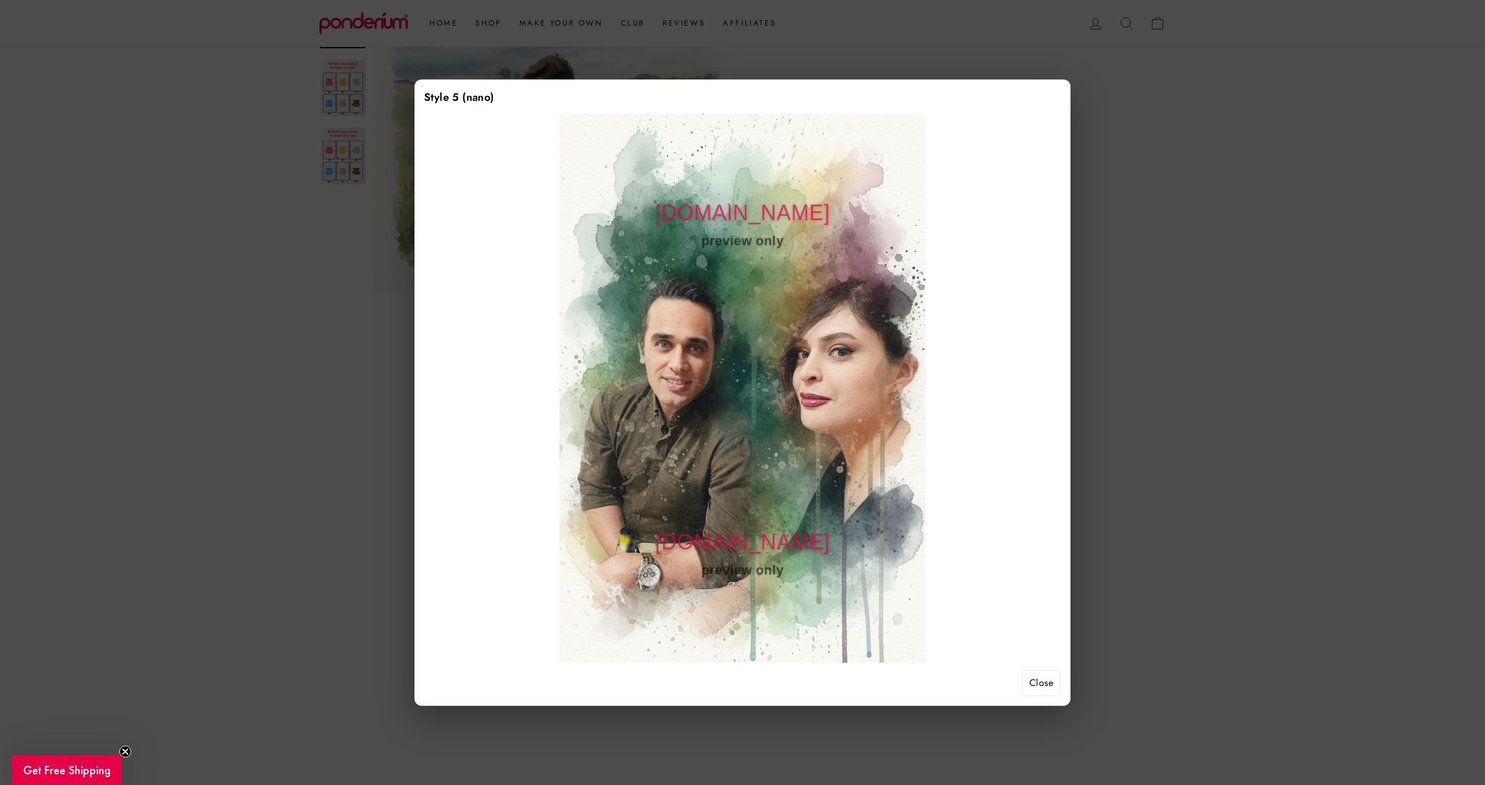
click at [1154, 384] on div at bounding box center [742, 392] width 1485 height 785
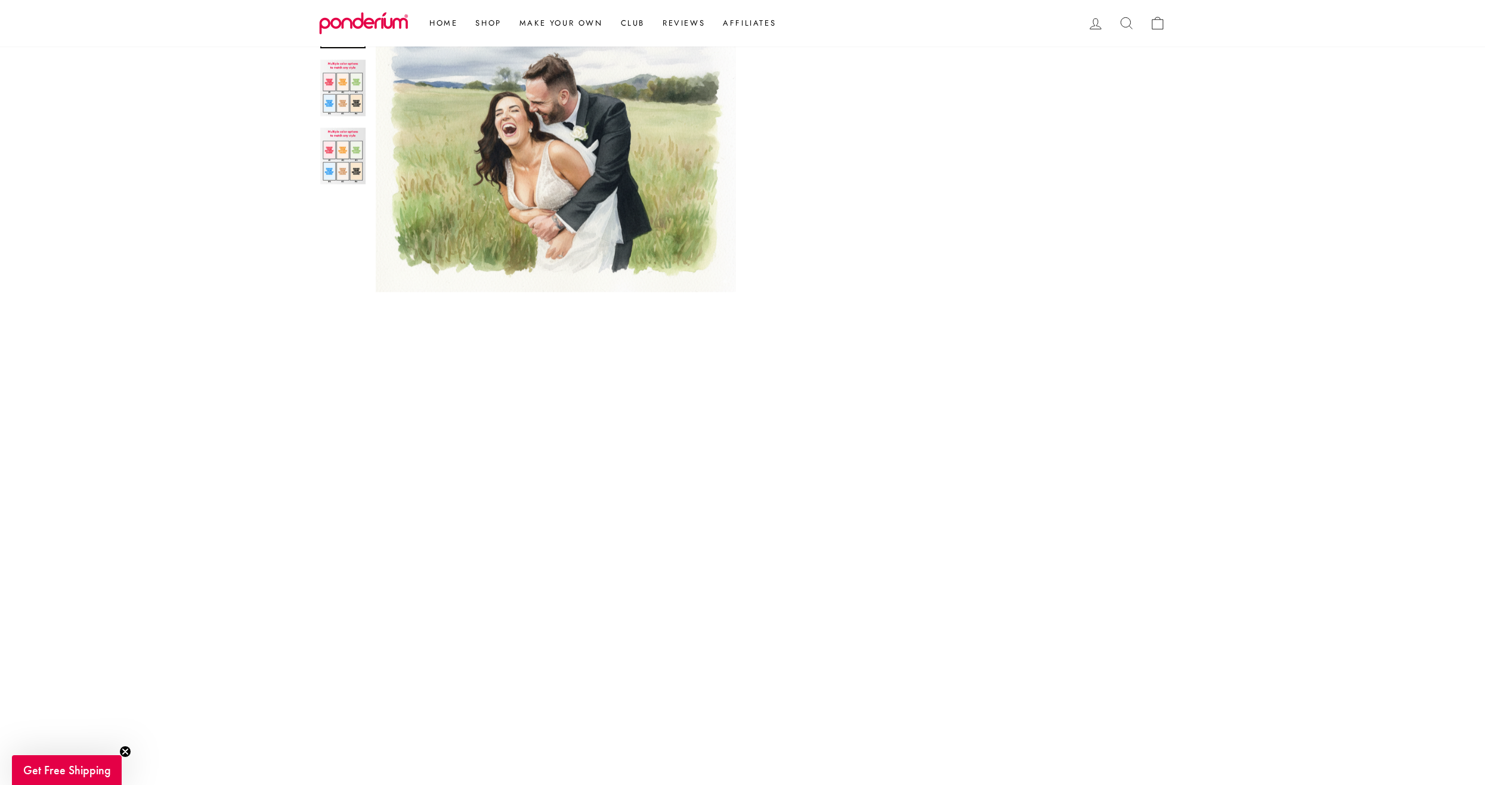
scroll to position [656, 0]
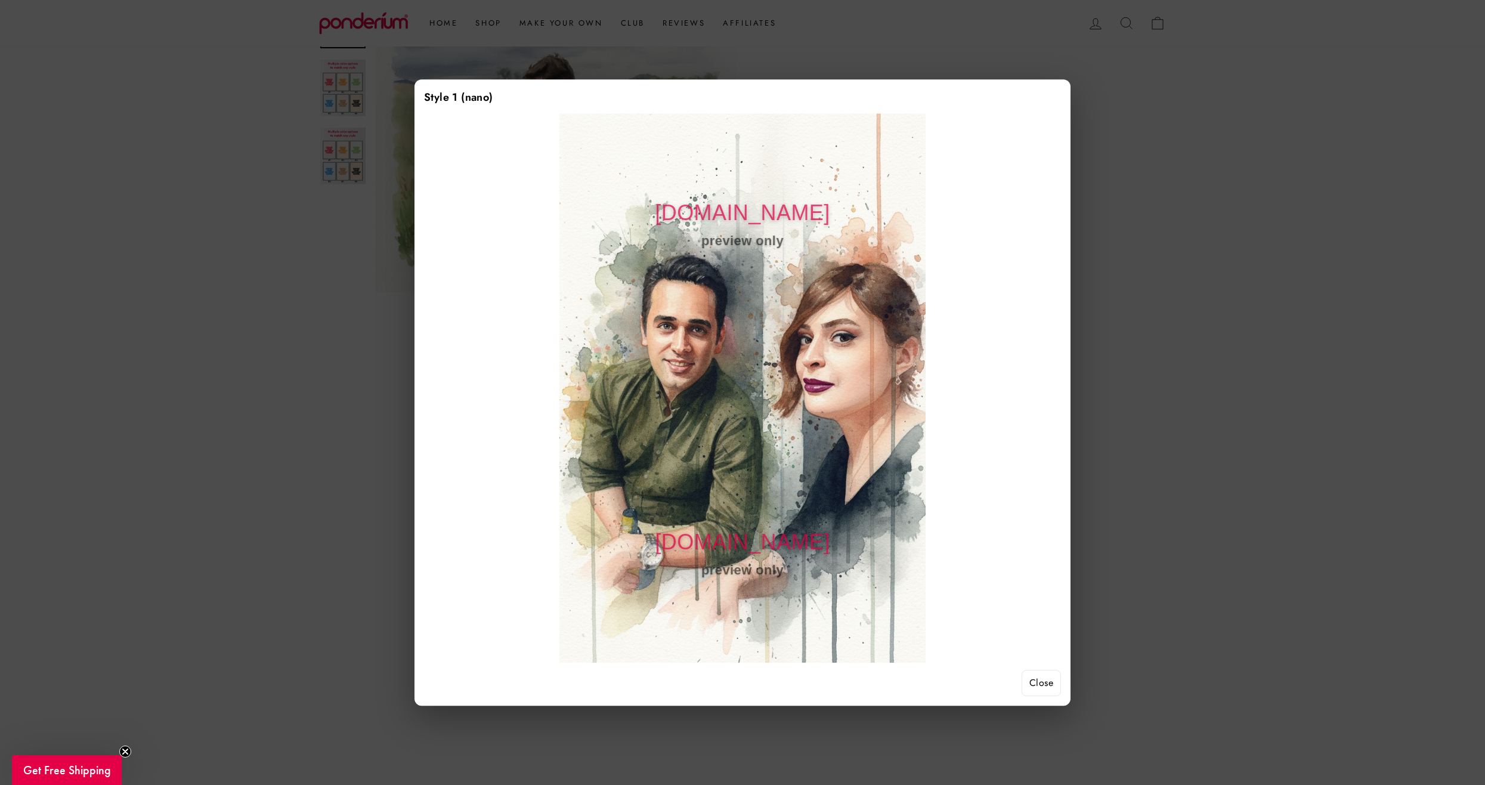
click at [1239, 297] on div at bounding box center [742, 392] width 1485 height 785
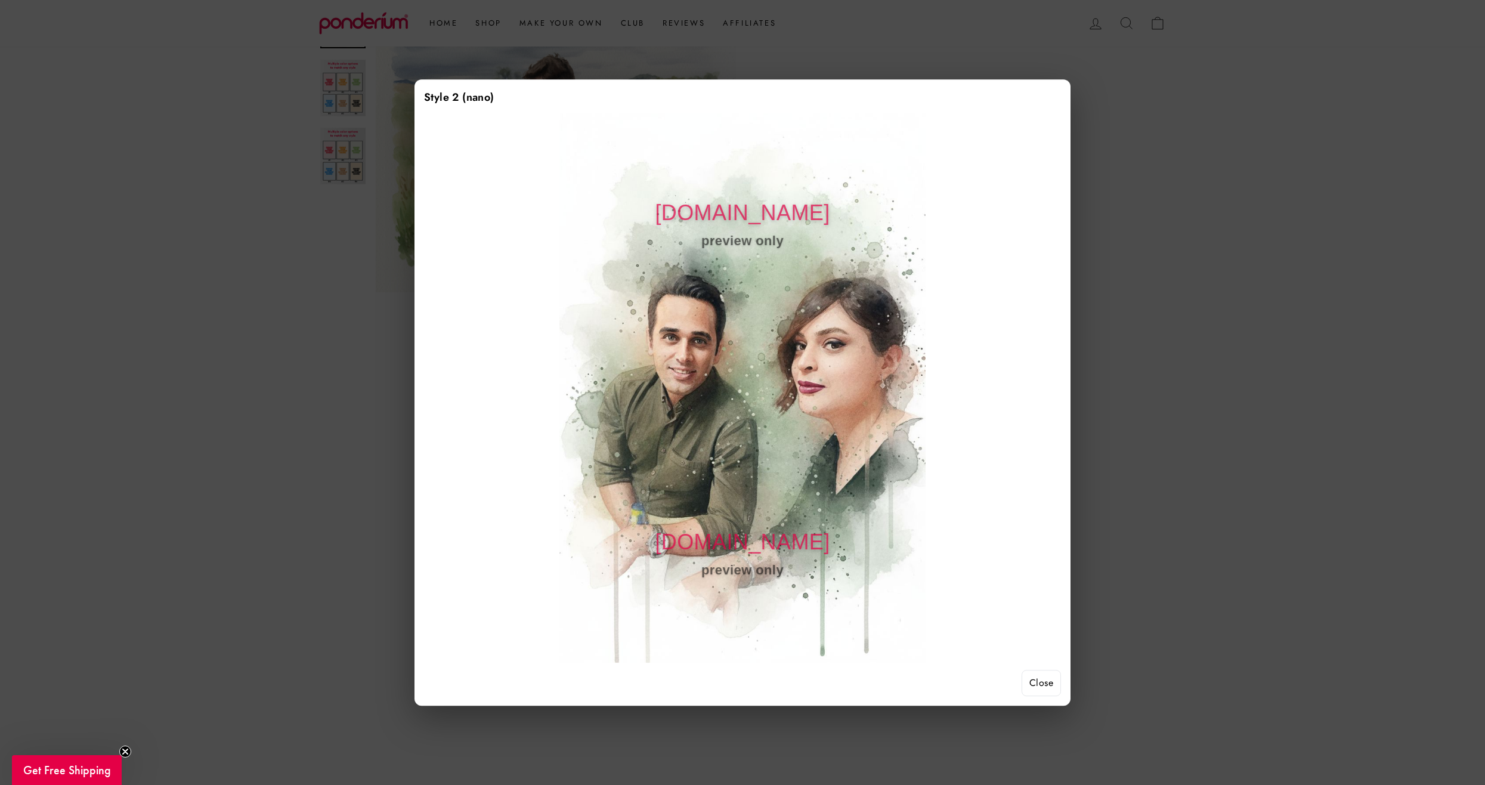
click at [1222, 275] on div at bounding box center [742, 392] width 1485 height 785
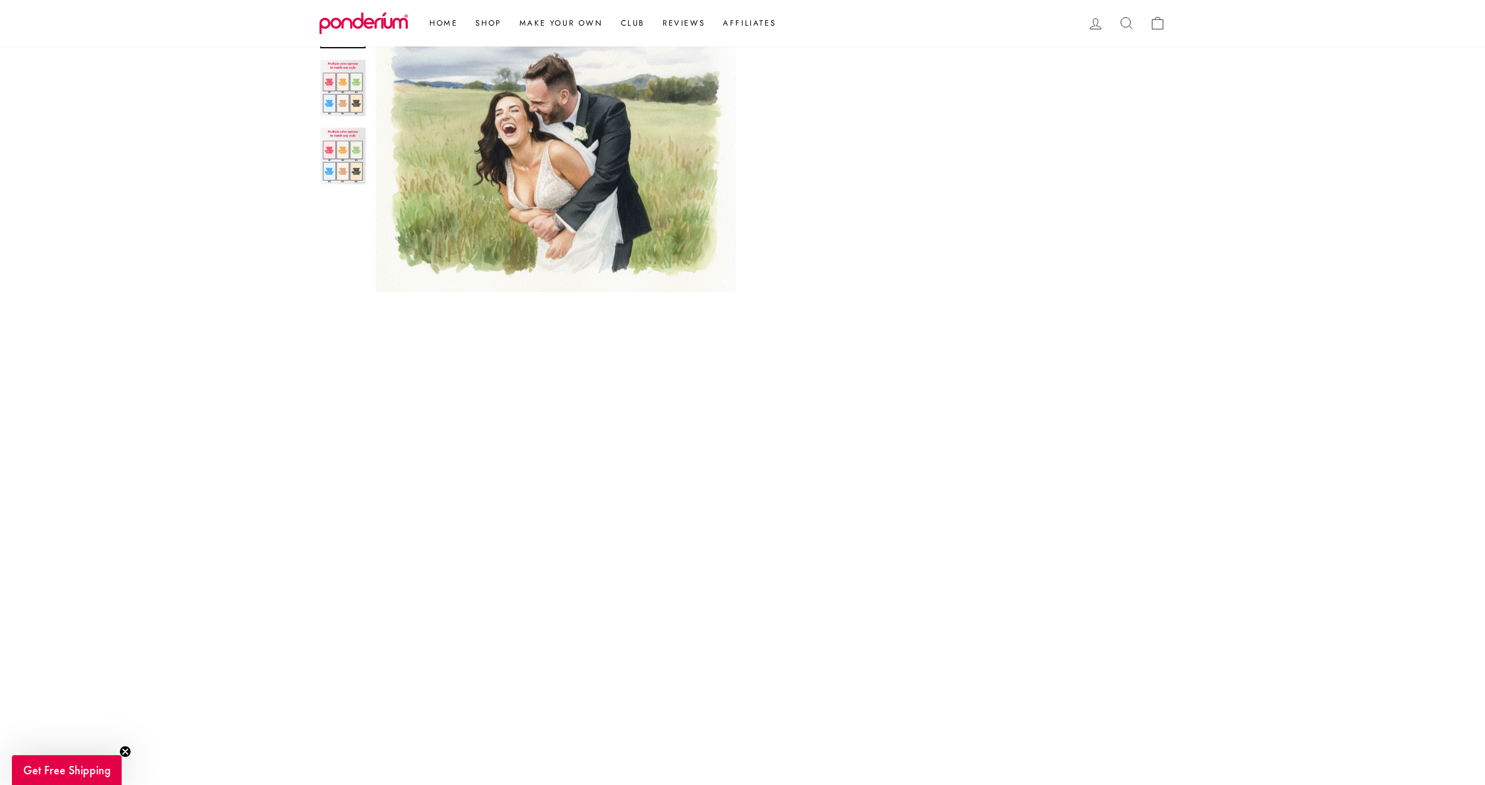
scroll to position [477, 0]
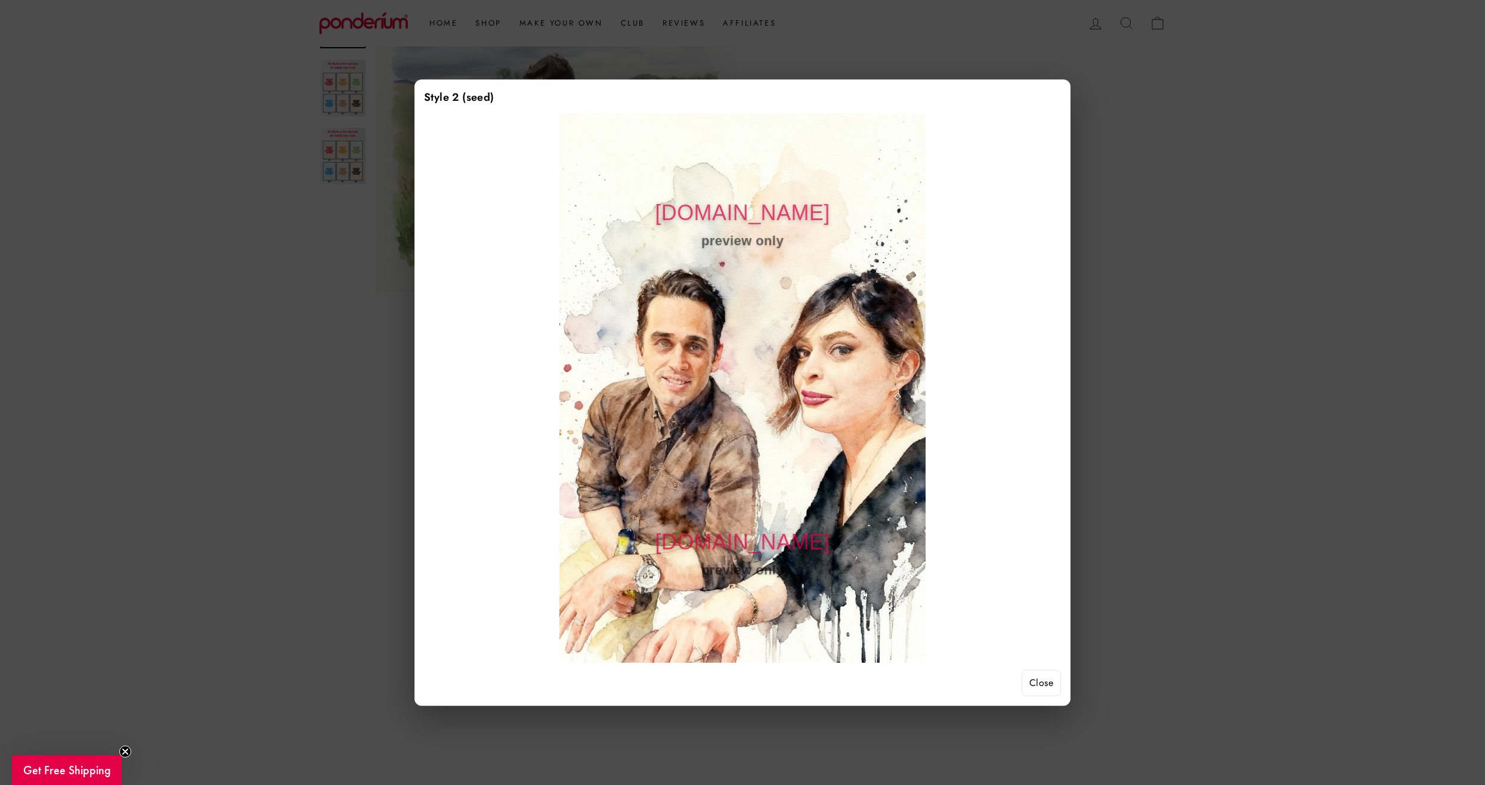
click at [1294, 428] on div at bounding box center [742, 392] width 1485 height 785
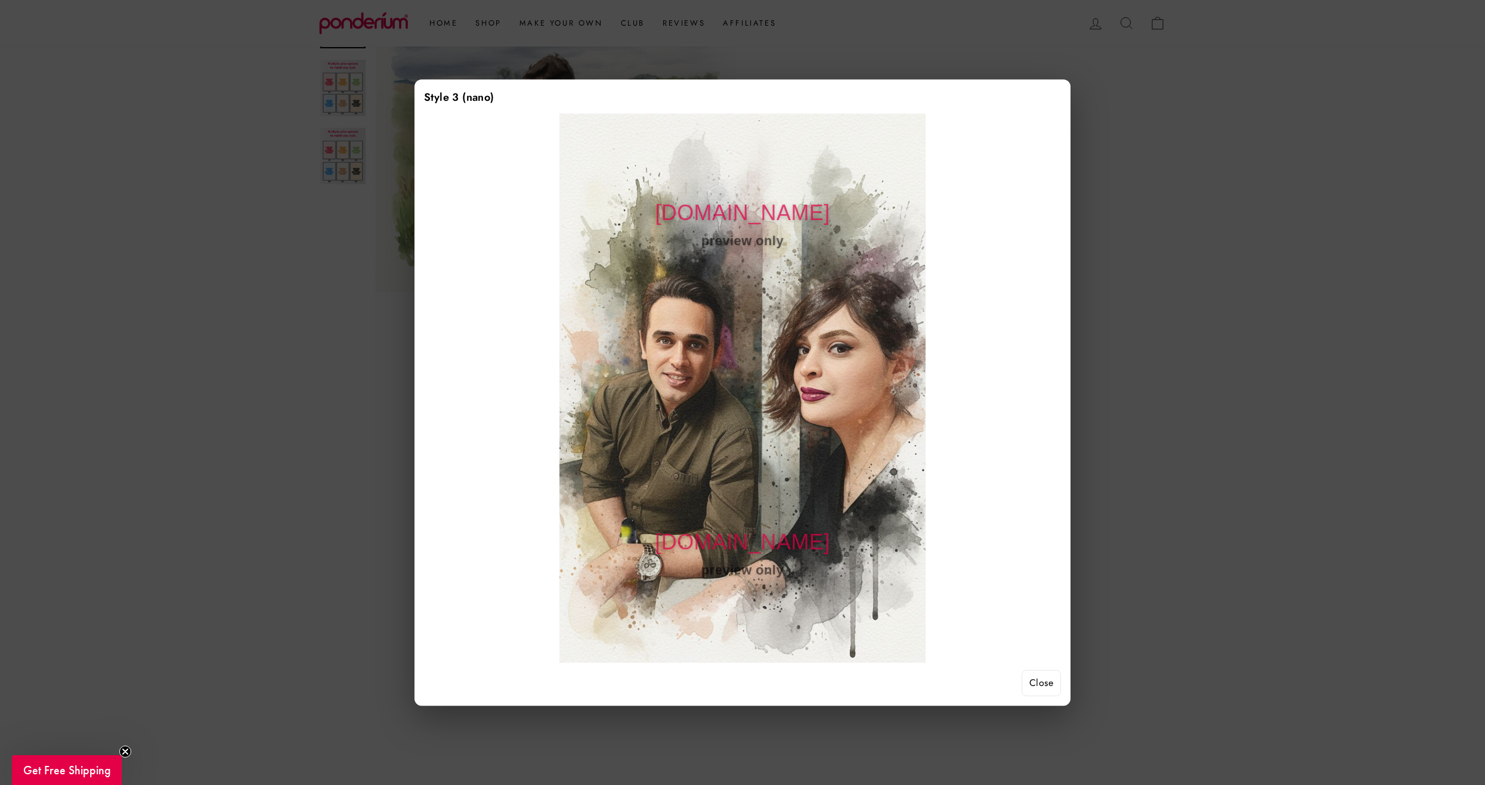
click at [1274, 485] on div at bounding box center [742, 392] width 1485 height 785
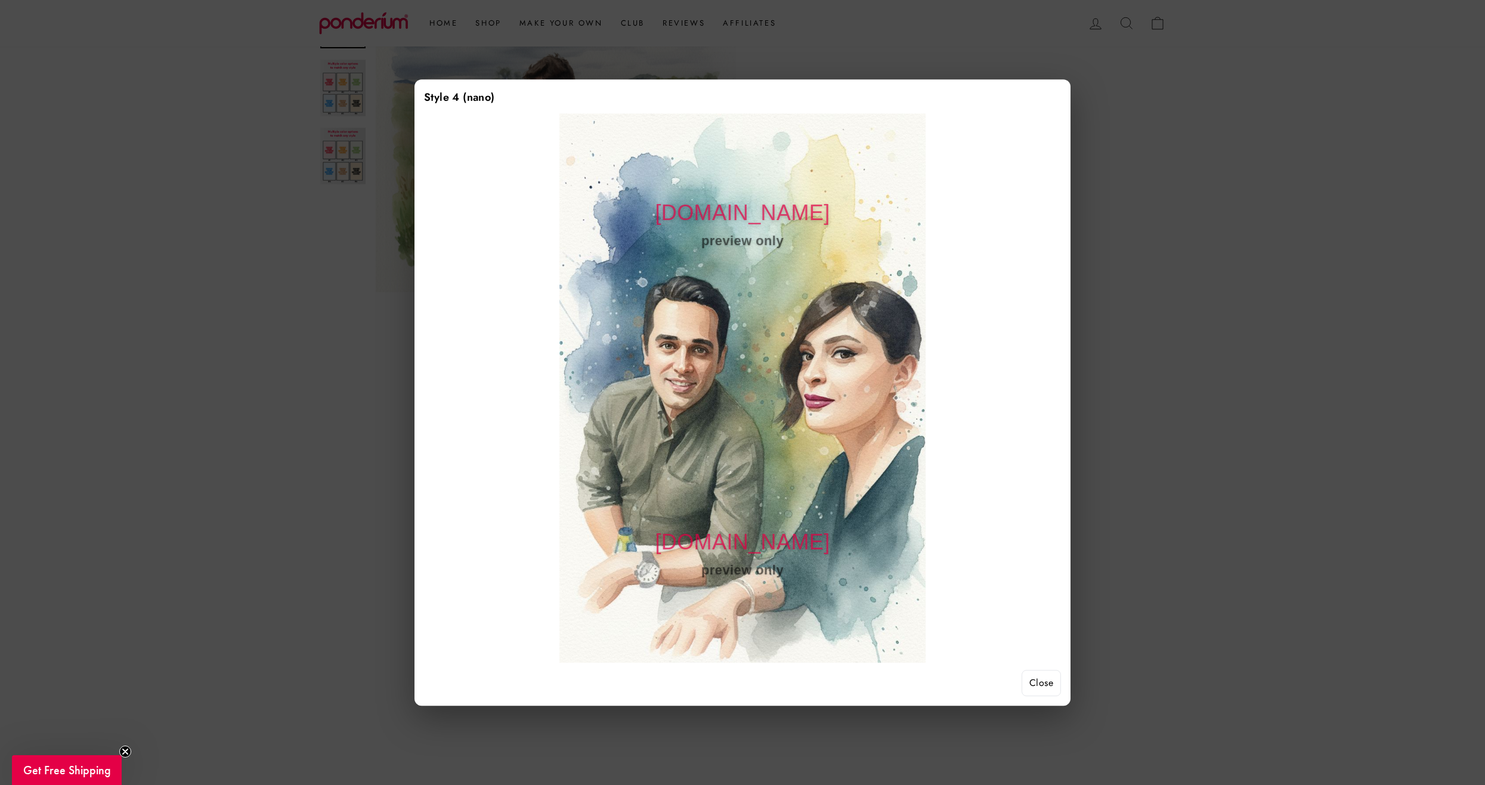
click at [1377, 384] on div at bounding box center [742, 392] width 1485 height 785
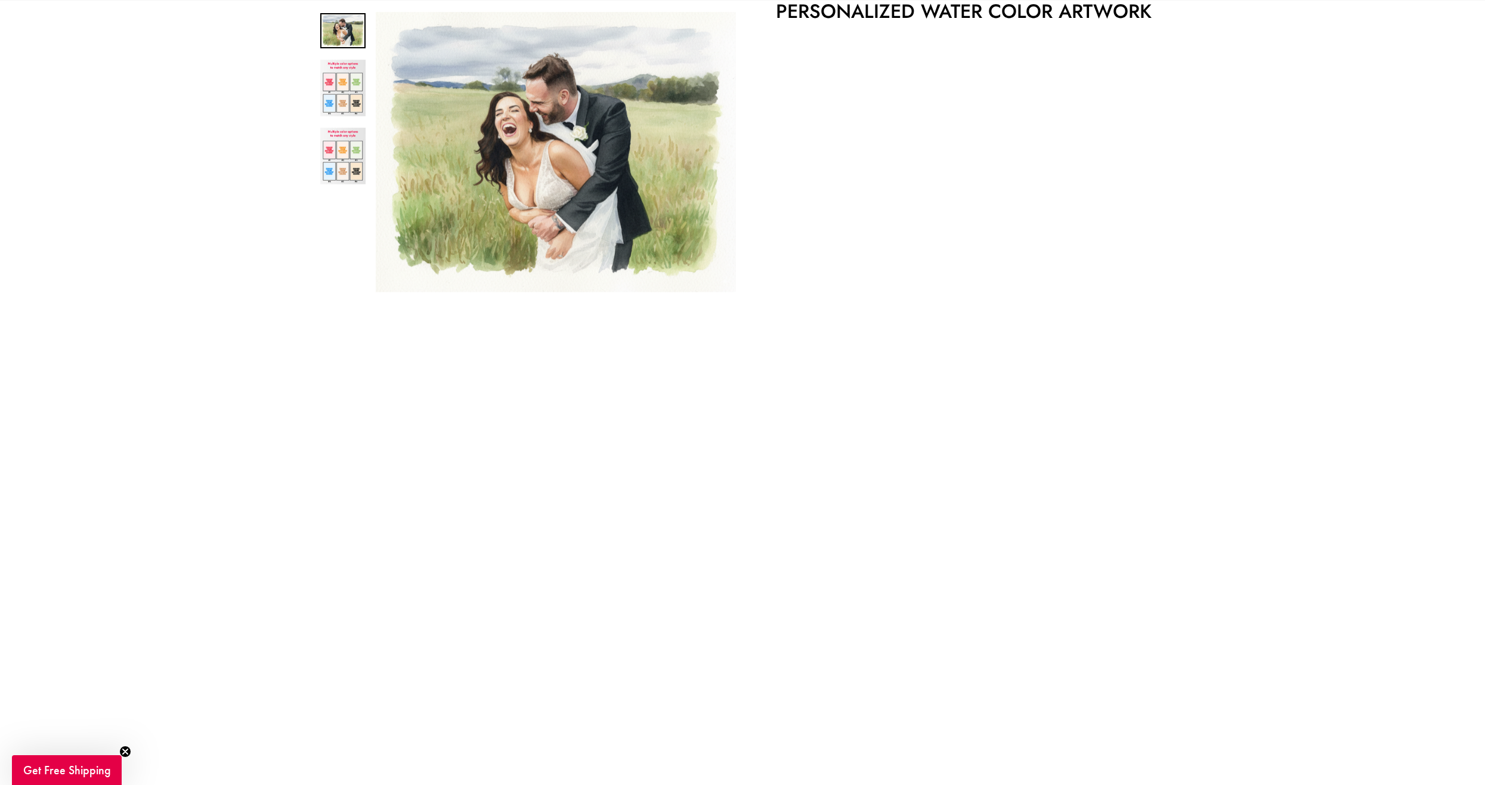
scroll to position [179, 0]
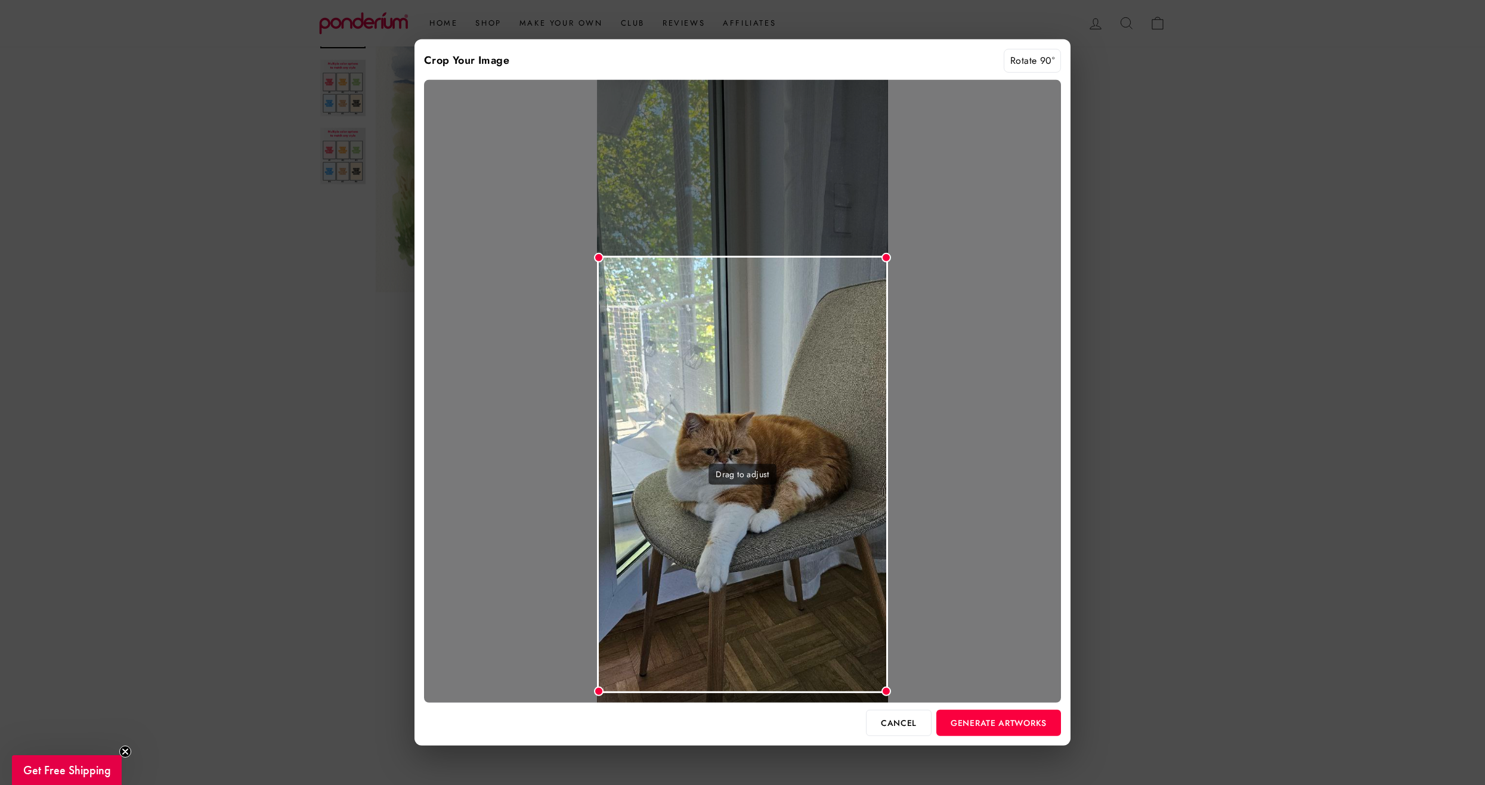
drag, startPoint x: 775, startPoint y: 256, endPoint x: 774, endPoint y: 287, distance: 30.4
click at [774, 287] on div "Drag to adjust" at bounding box center [743, 474] width 292 height 437
click at [989, 722] on button "Generate Artworks" at bounding box center [998, 723] width 125 height 26
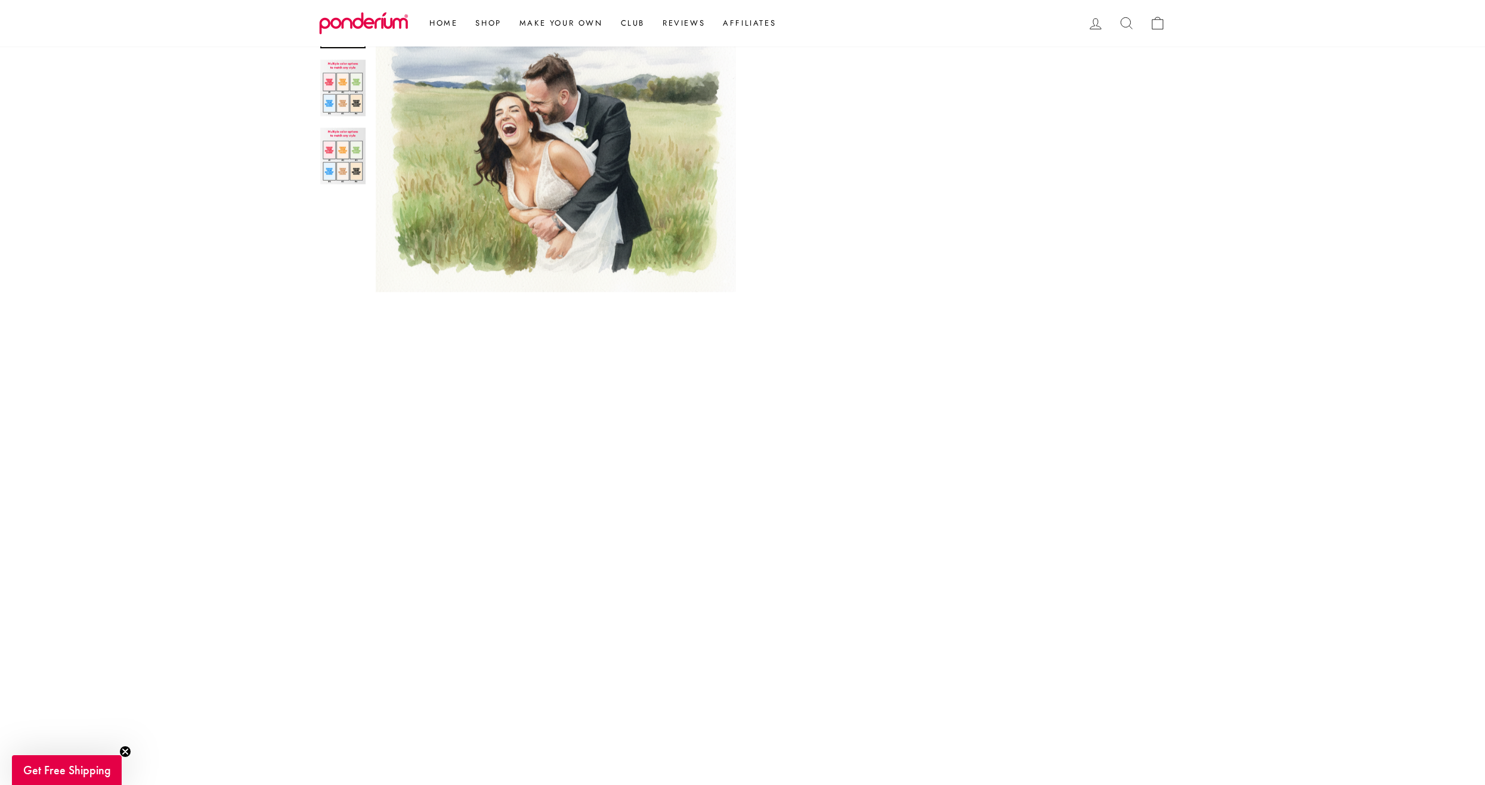
scroll to position [546, 0]
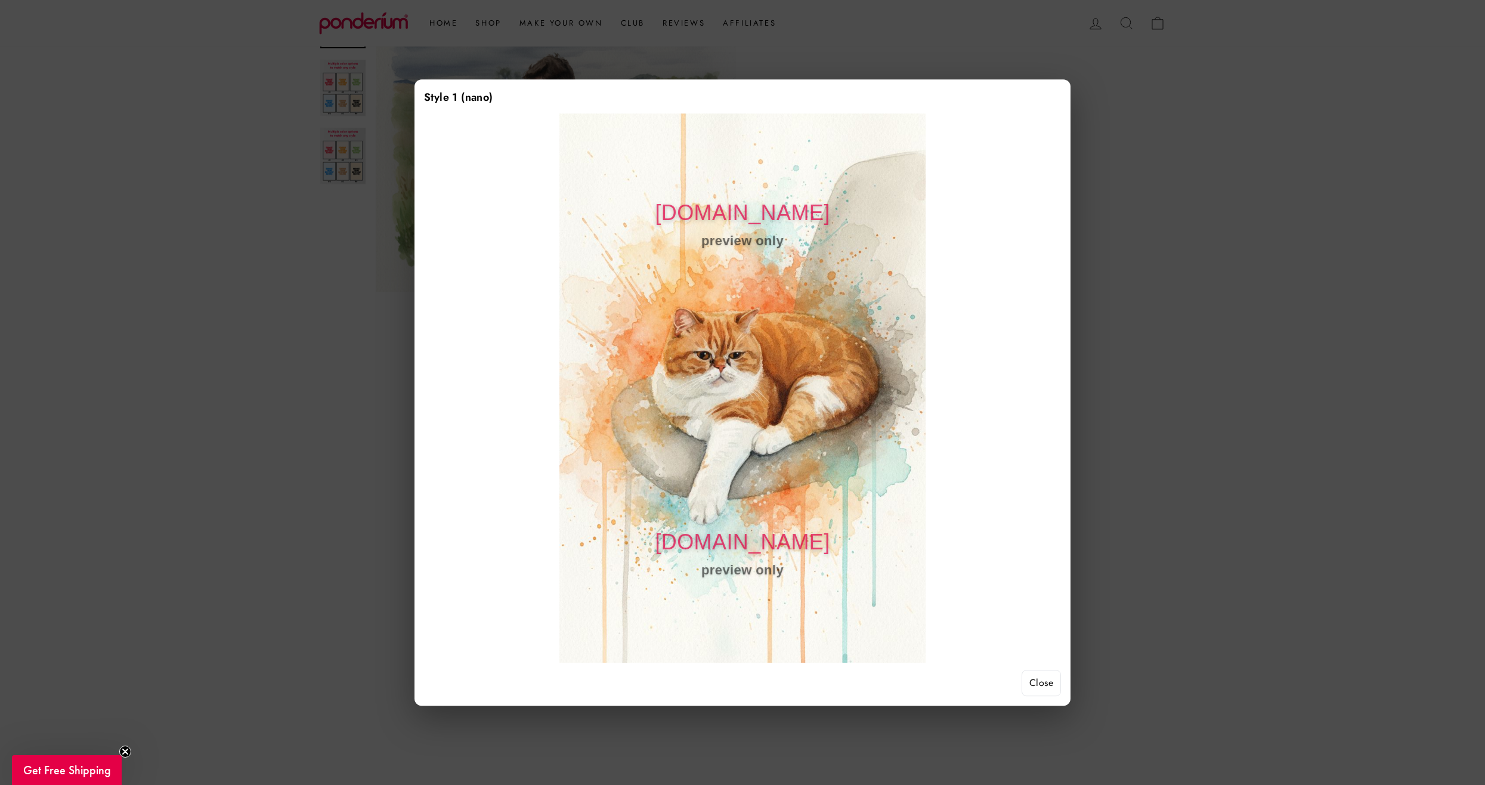
click at [1266, 218] on div at bounding box center [742, 392] width 1485 height 785
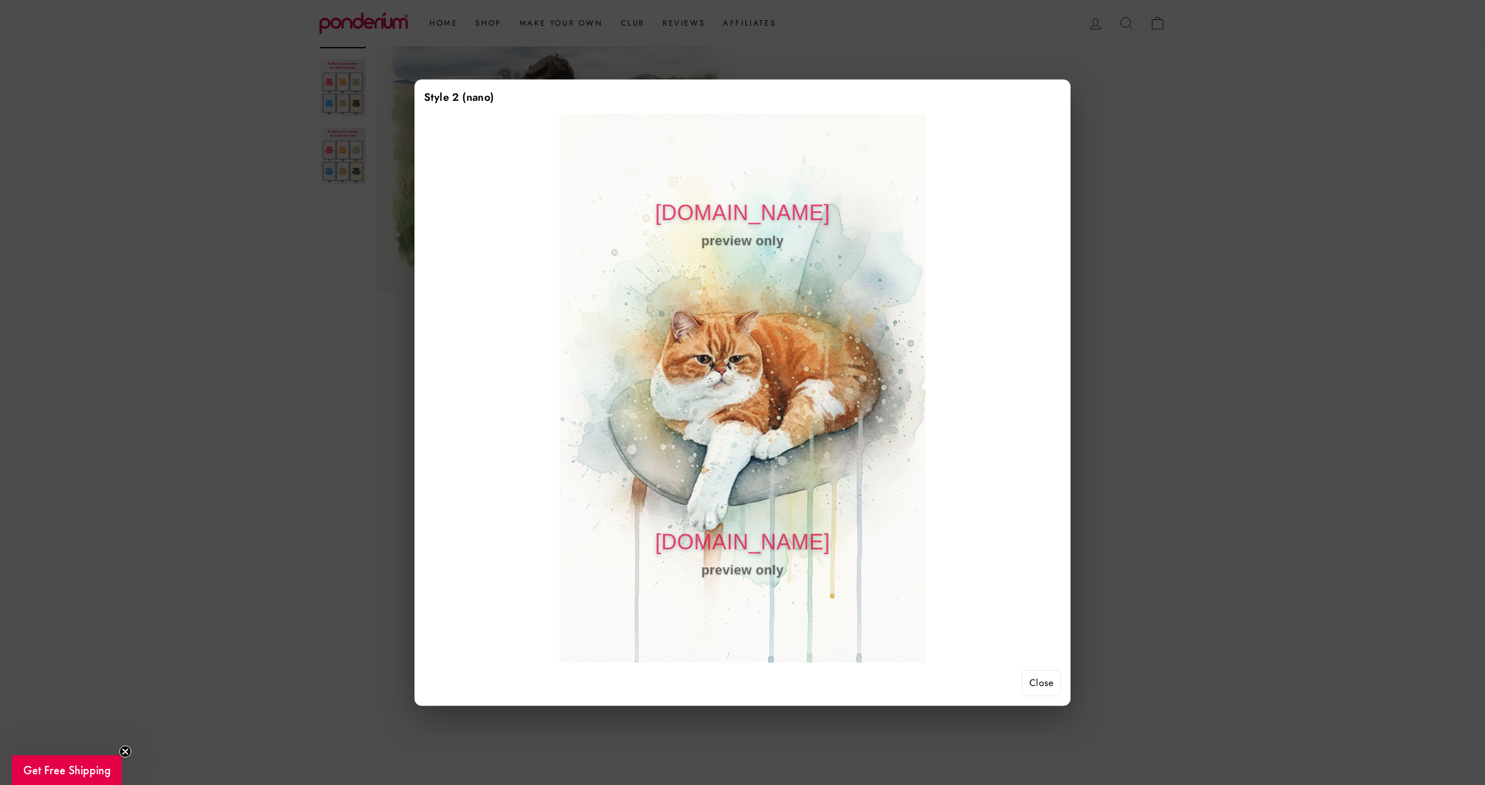
click at [1201, 239] on div at bounding box center [742, 392] width 1485 height 785
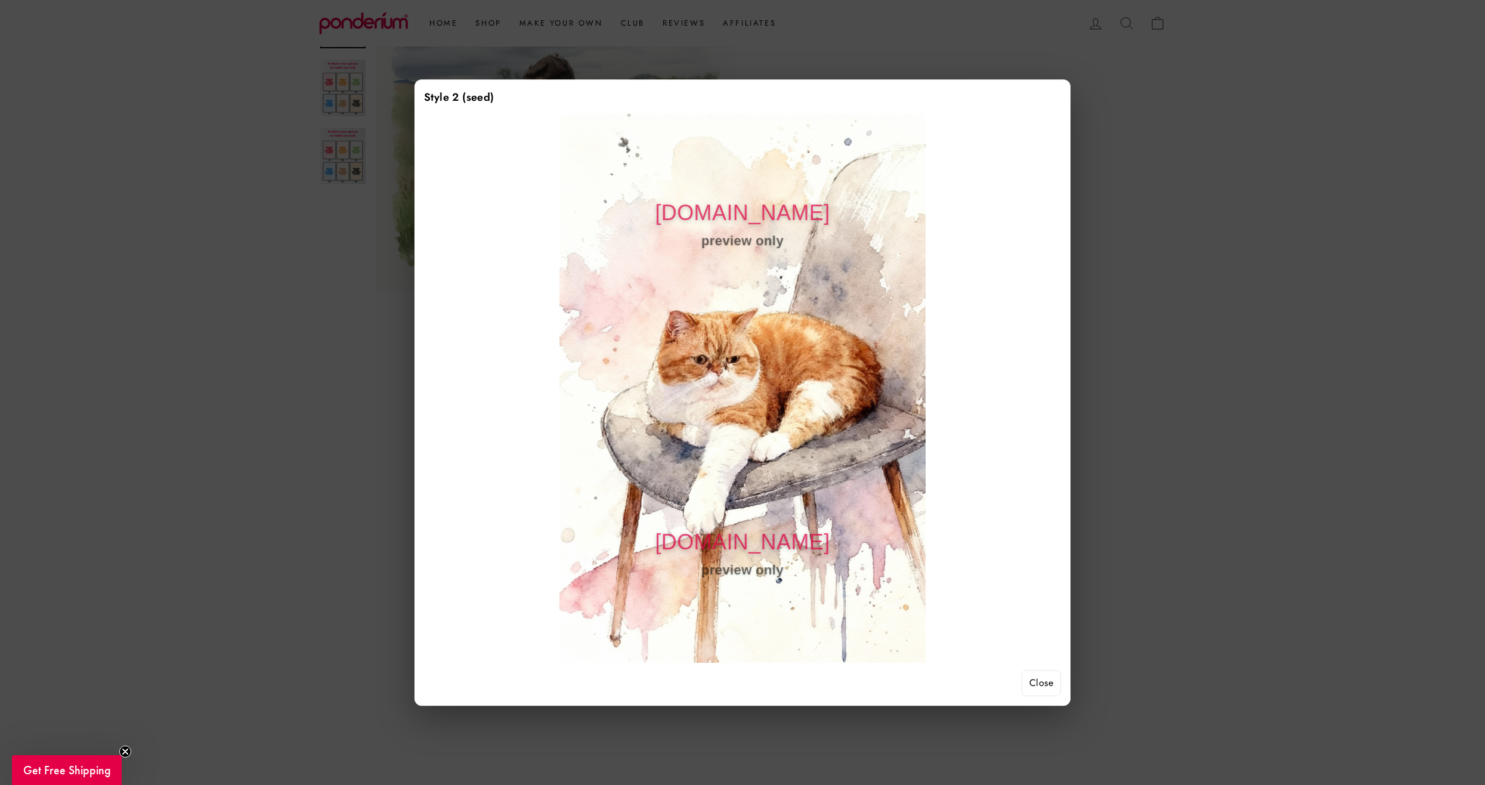
click at [1237, 289] on div at bounding box center [742, 392] width 1485 height 785
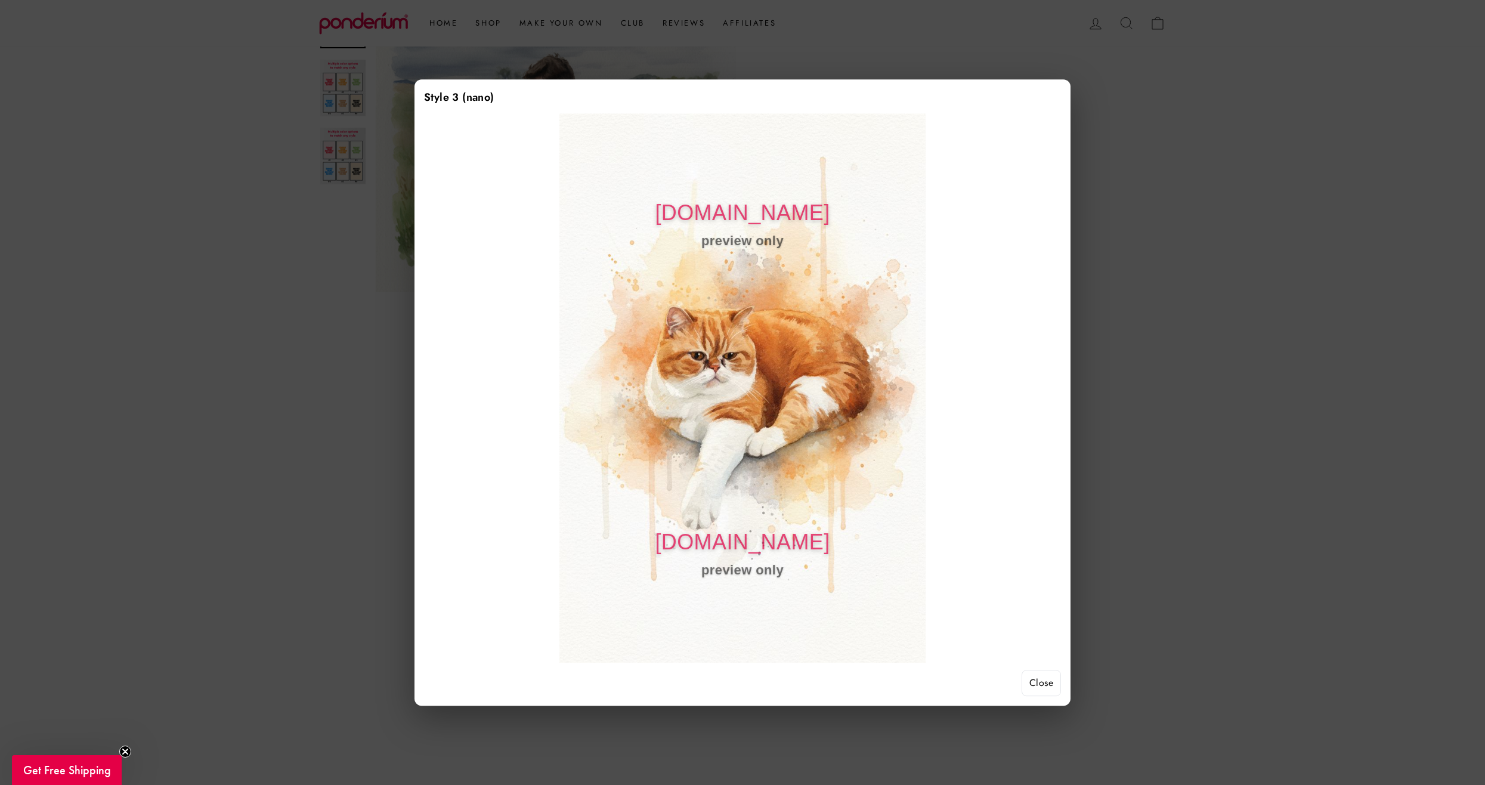
click at [1170, 328] on div at bounding box center [742, 392] width 1485 height 785
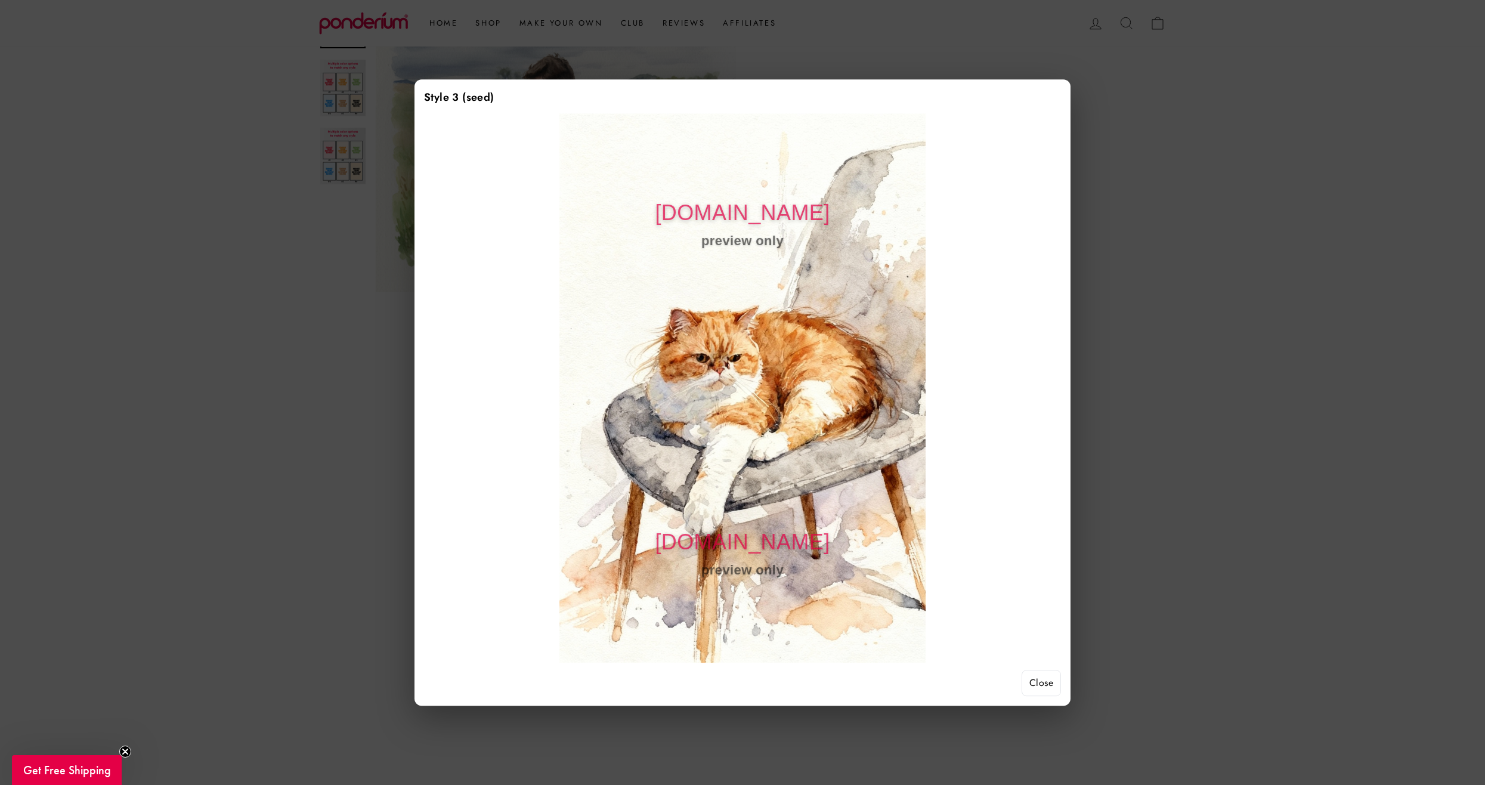
drag, startPoint x: 703, startPoint y: 343, endPoint x: 950, endPoint y: 264, distance: 259.8
click at [950, 264] on div "ponderium.com preview only ponderium.com preview only" at bounding box center [742, 387] width 637 height 549
click at [1196, 417] on div at bounding box center [742, 392] width 1485 height 785
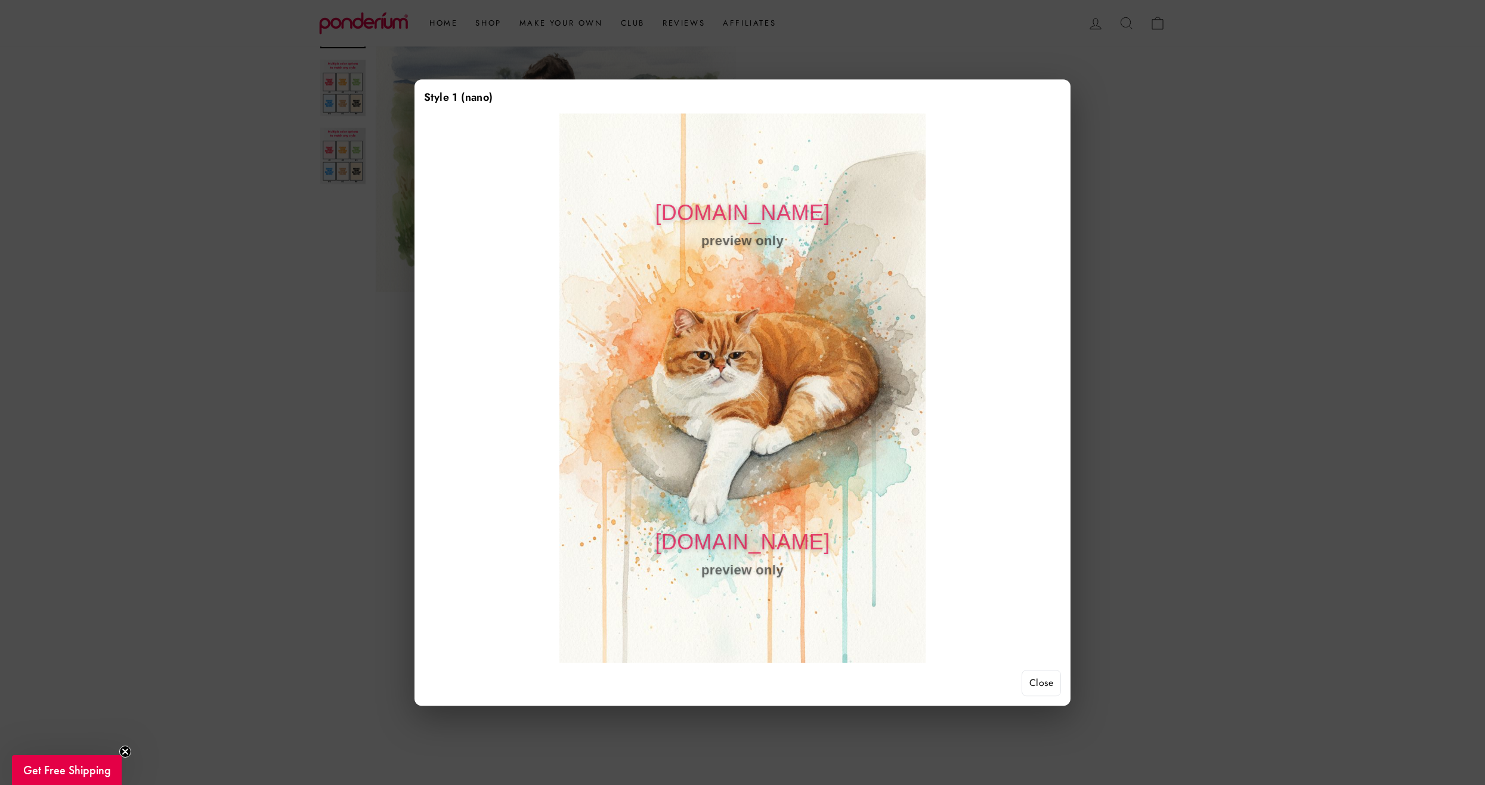
click at [1192, 429] on div at bounding box center [742, 392] width 1485 height 785
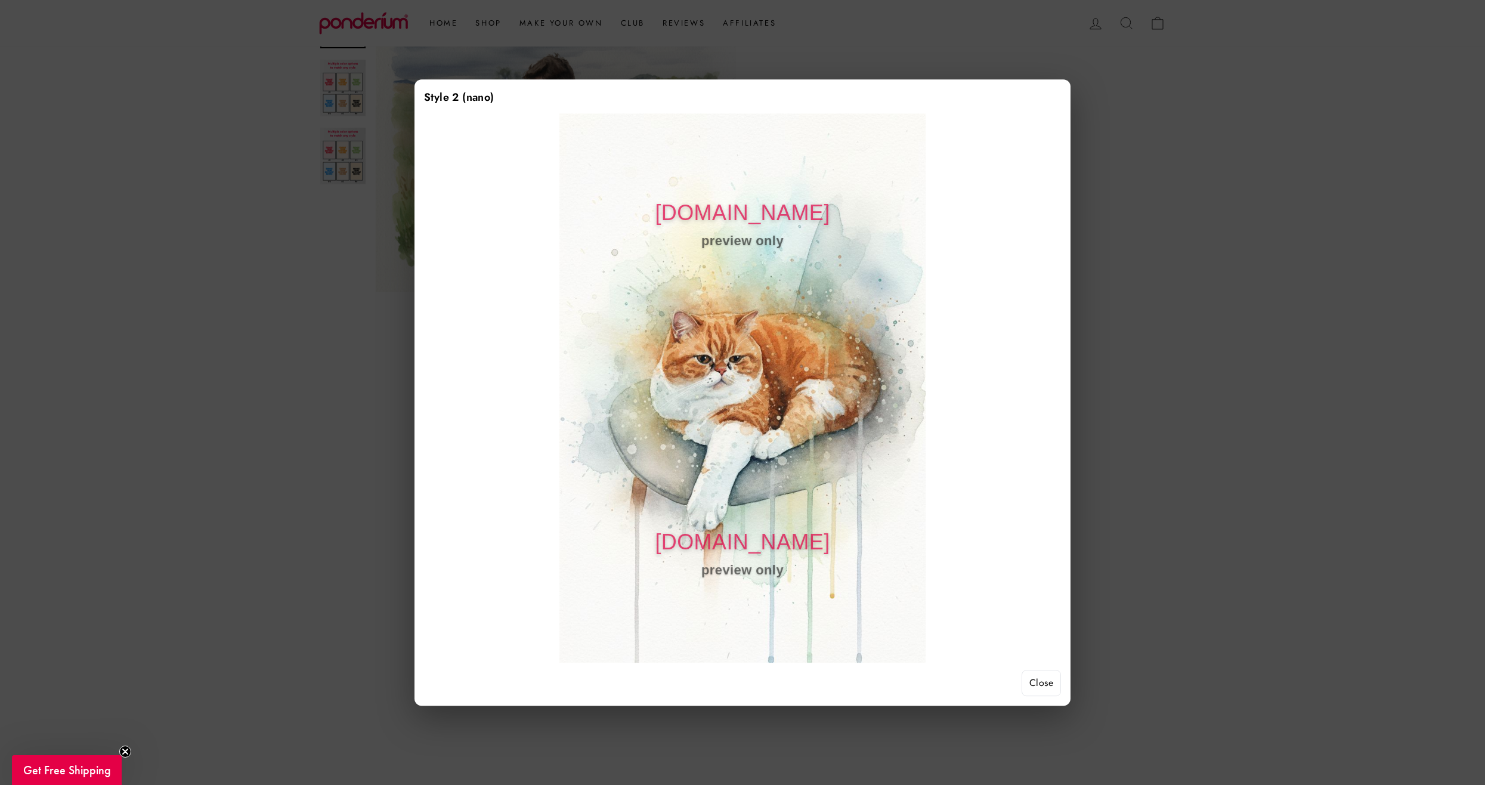
click at [1265, 398] on div at bounding box center [742, 392] width 1485 height 785
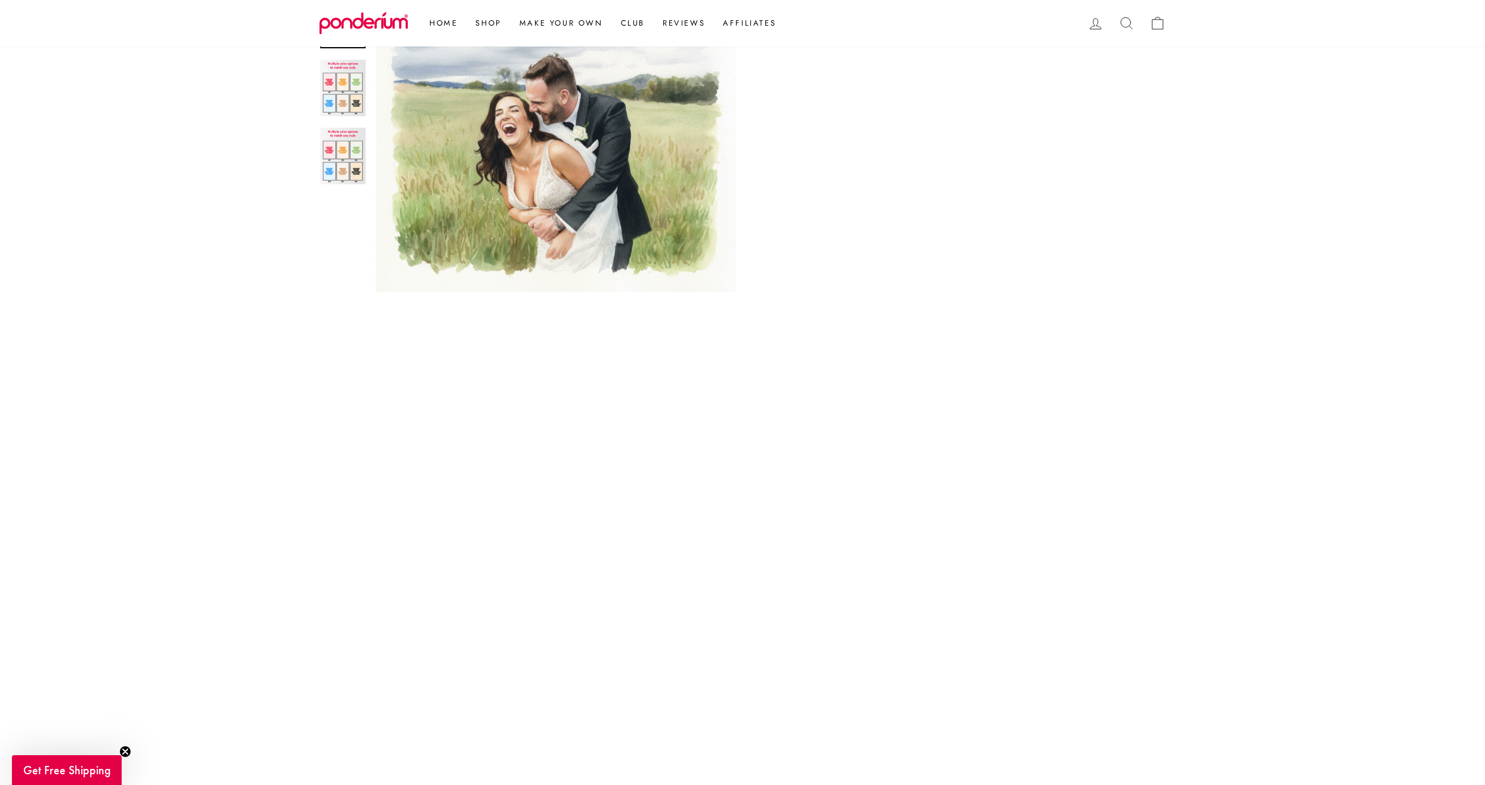
scroll to position [665, 0]
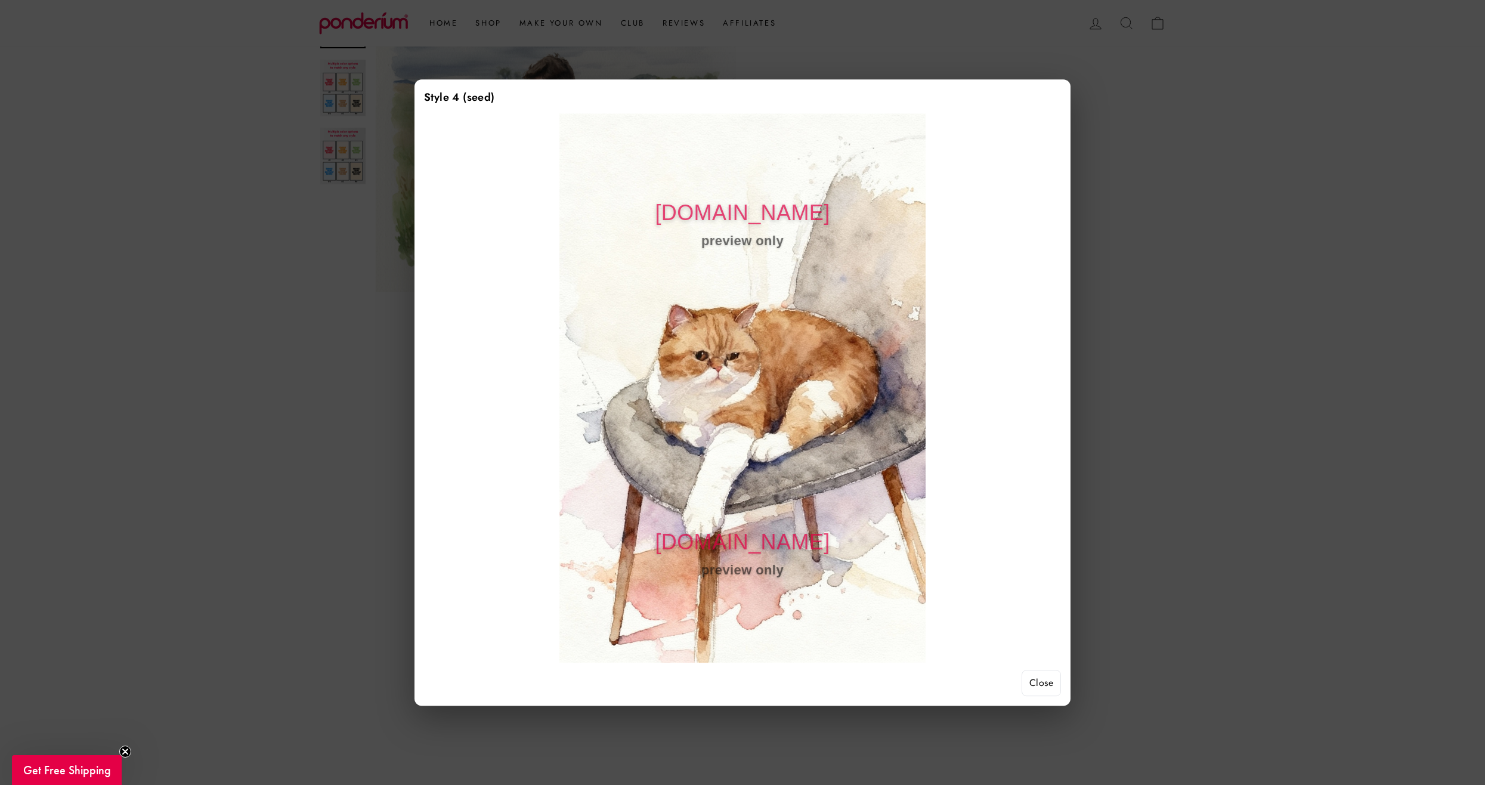
drag, startPoint x: 1439, startPoint y: 286, endPoint x: 1440, endPoint y: 304, distance: 17.9
click at [1441, 286] on div at bounding box center [742, 392] width 1485 height 785
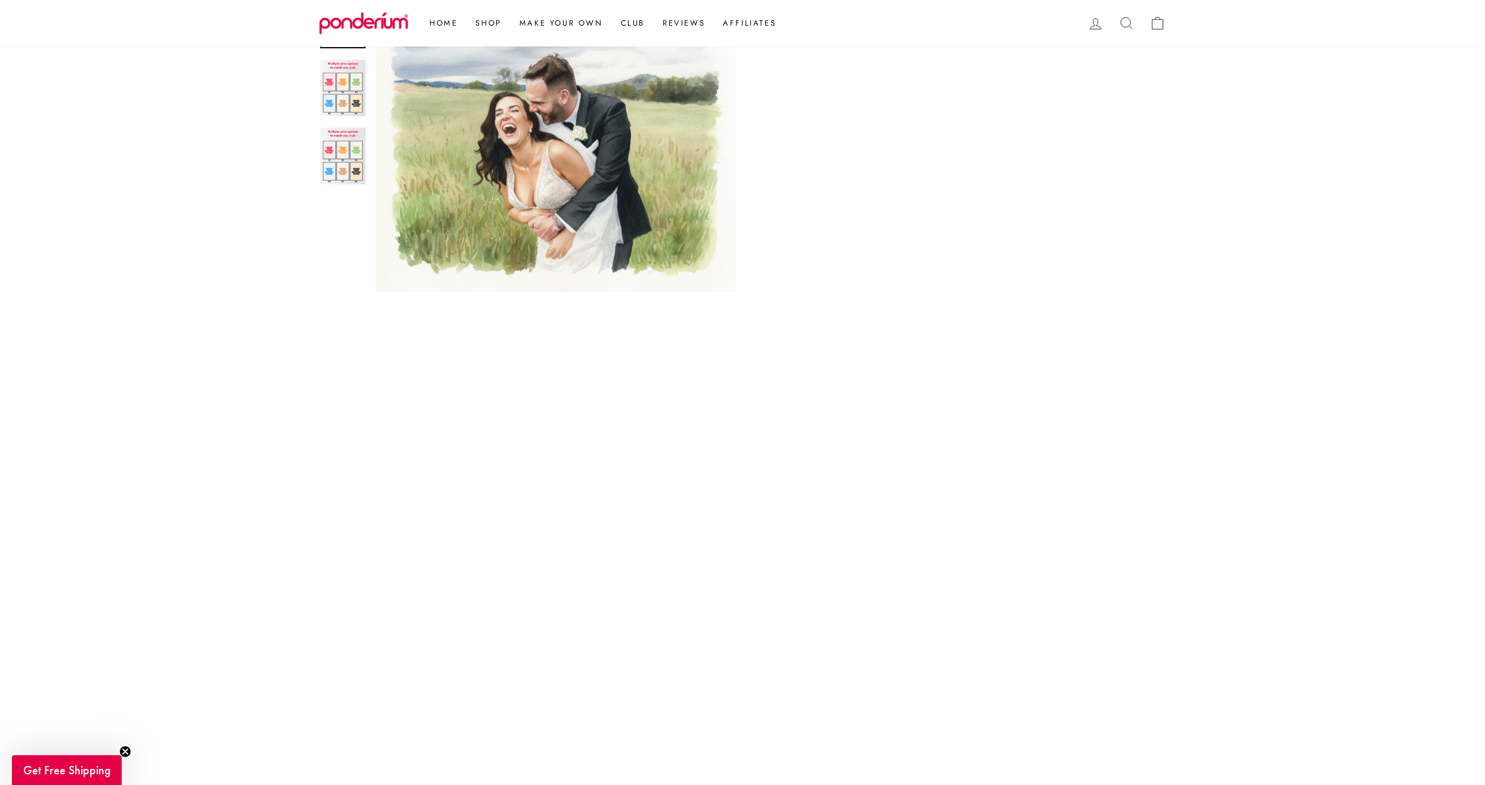
scroll to position [785, 0]
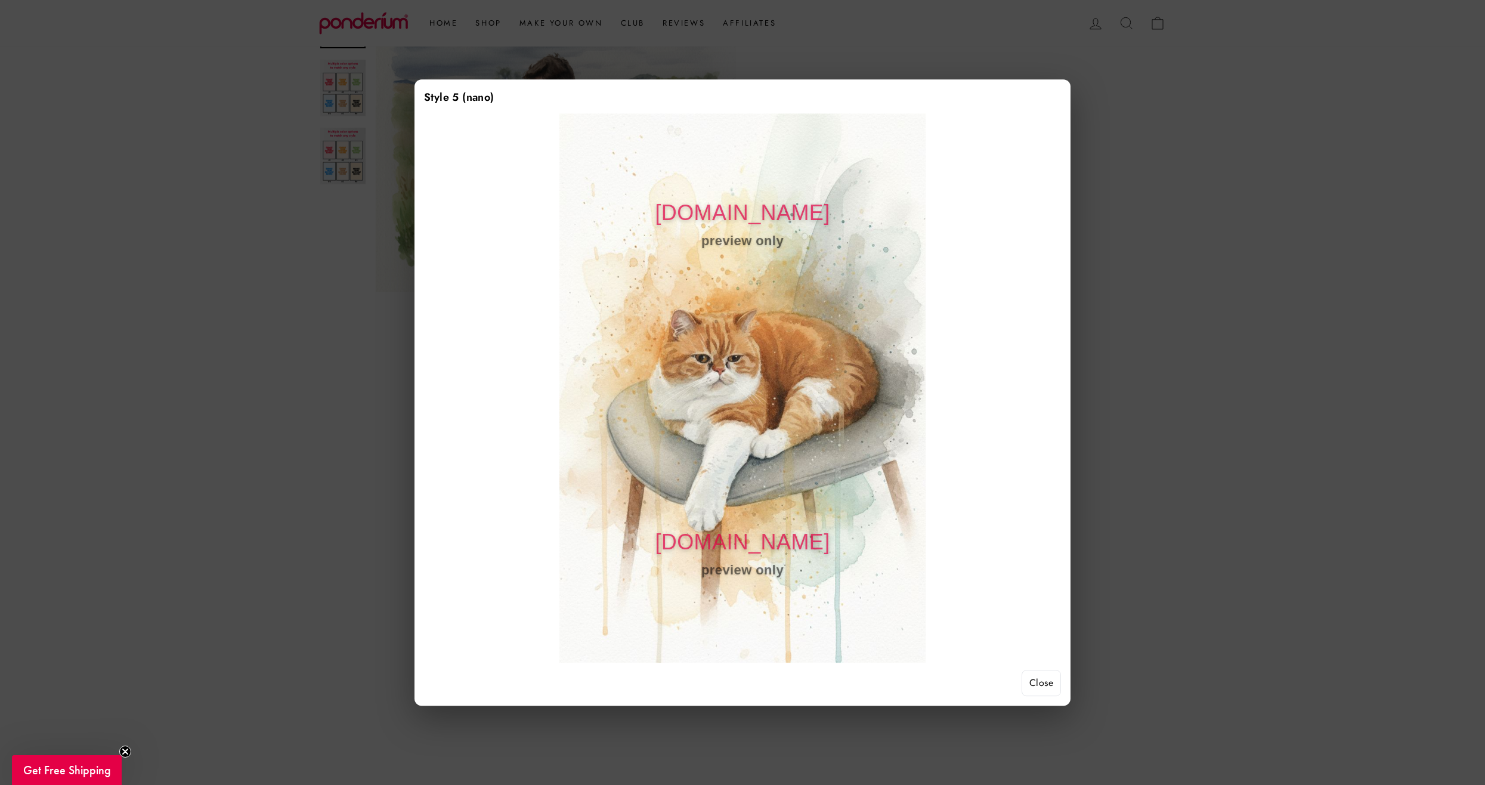
click at [1176, 377] on div at bounding box center [742, 392] width 1485 height 785
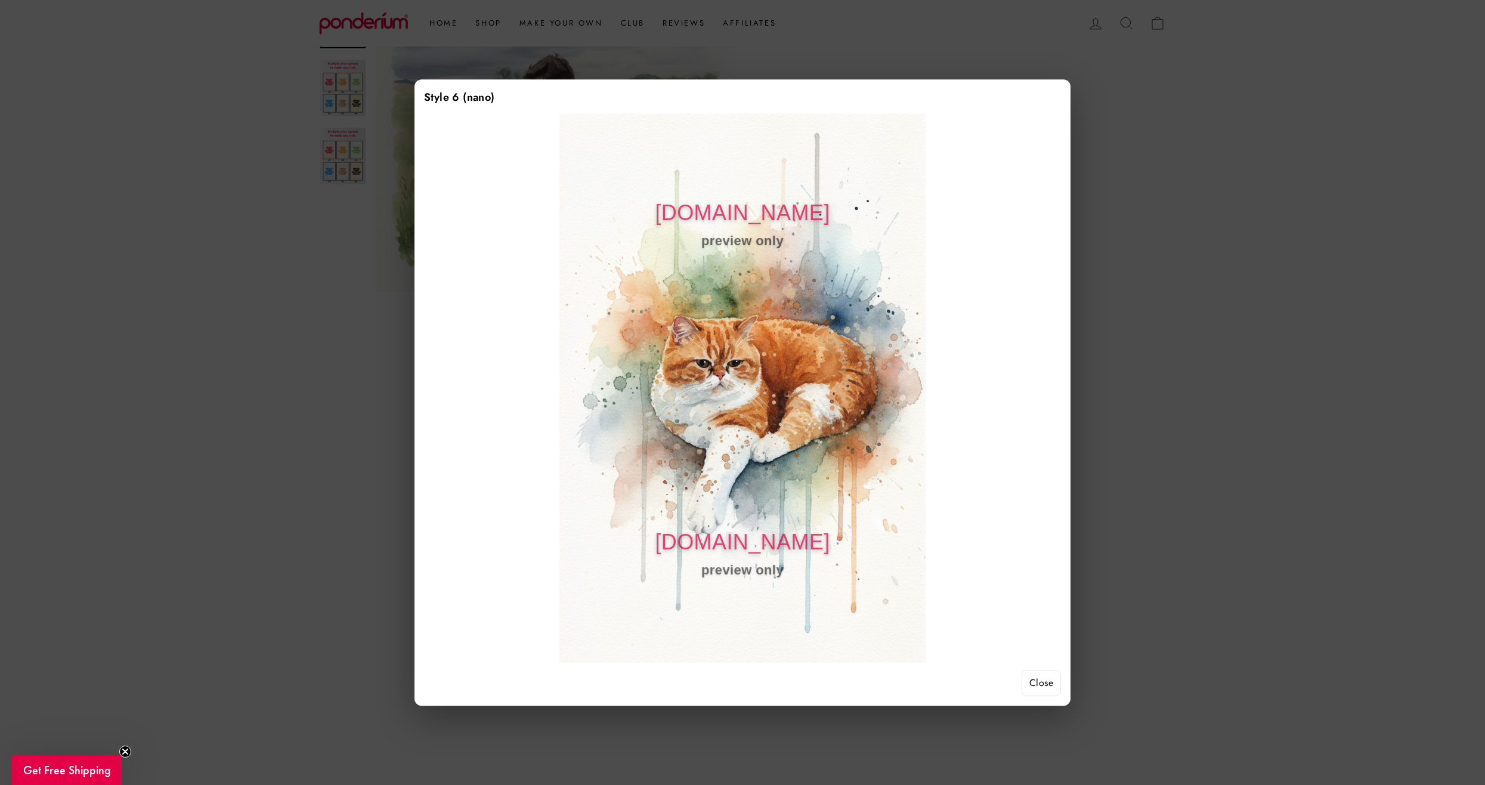
click at [1240, 357] on div at bounding box center [742, 392] width 1485 height 785
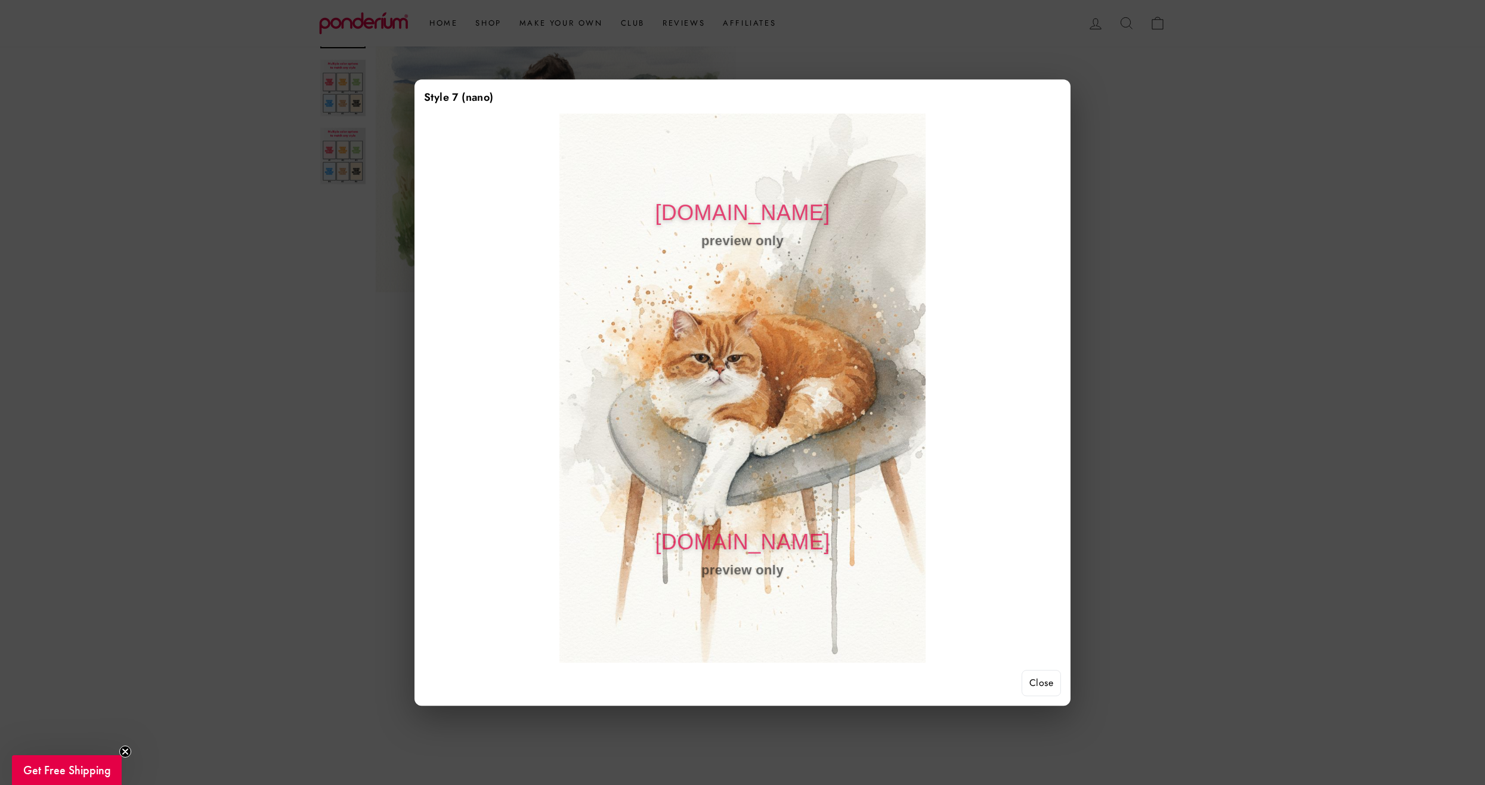
click at [1203, 317] on div at bounding box center [742, 392] width 1485 height 785
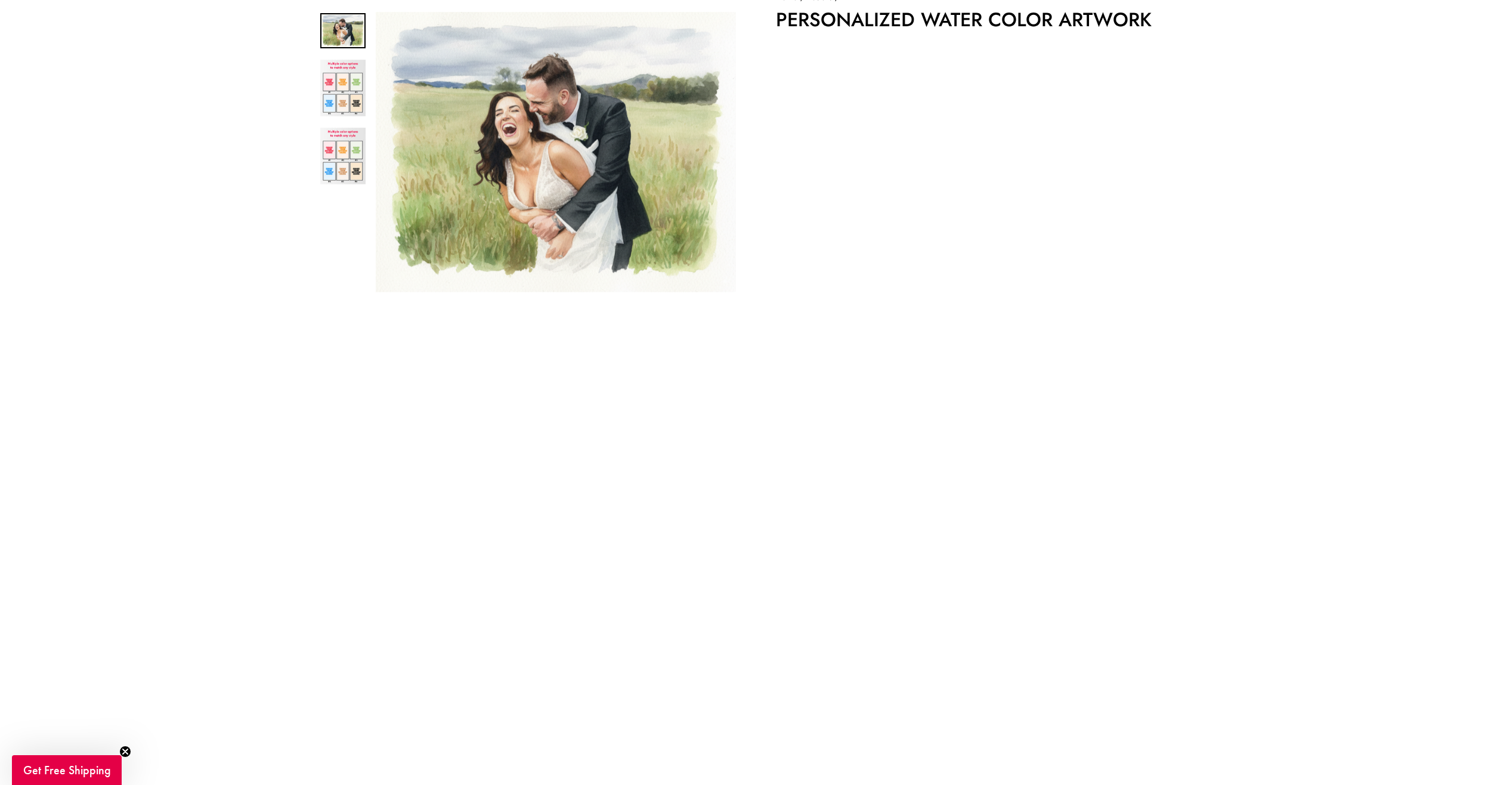
scroll to position [129, 0]
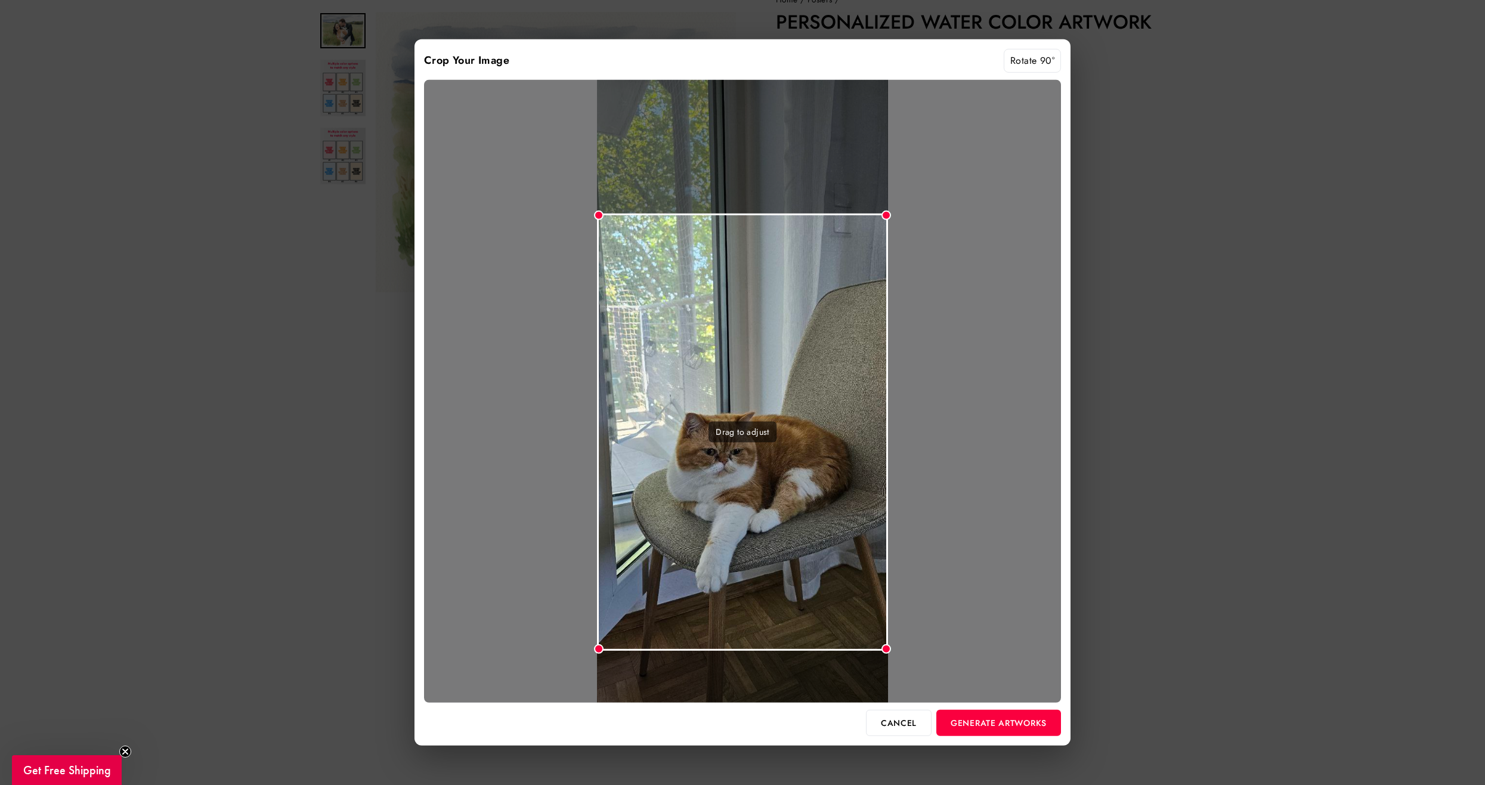
drag, startPoint x: 812, startPoint y: 315, endPoint x: 816, endPoint y: 326, distance: 11.3
click at [816, 326] on div "Drag to adjust" at bounding box center [743, 431] width 292 height 437
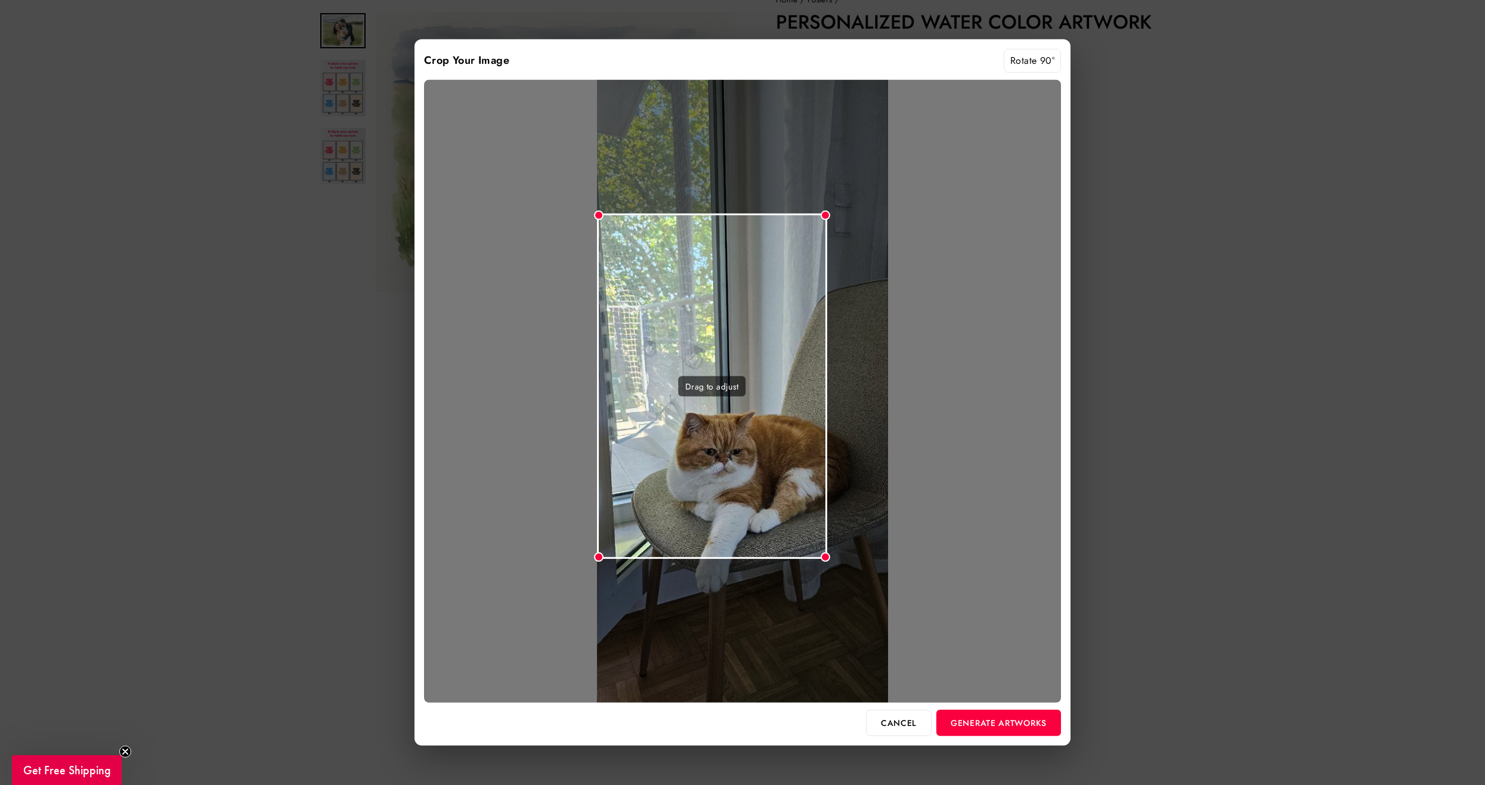
drag, startPoint x: 882, startPoint y: 648, endPoint x: 827, endPoint y: 547, distance: 114.2
click at [827, 547] on div "Drag to adjust" at bounding box center [742, 390] width 637 height 623
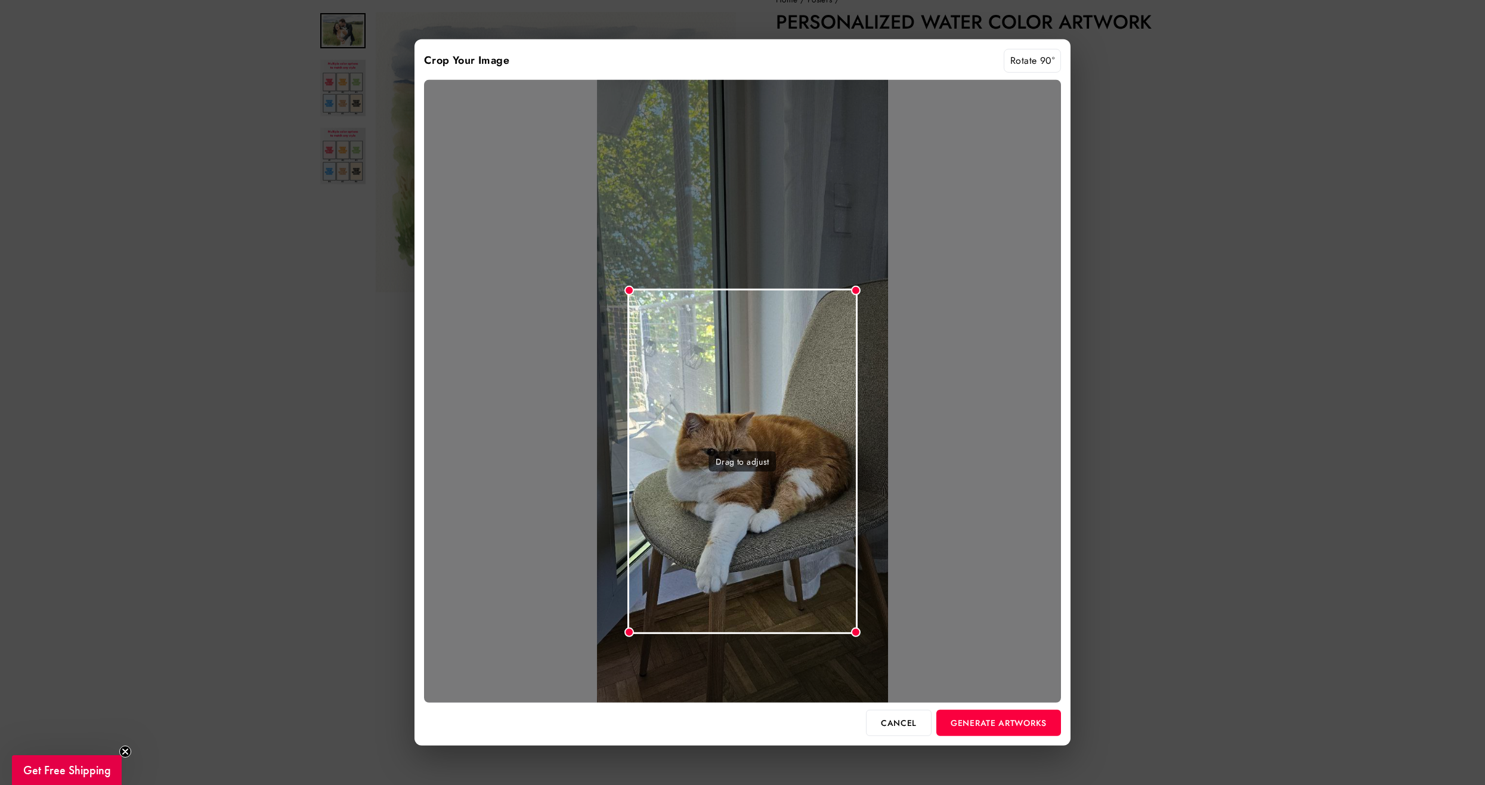
drag, startPoint x: 752, startPoint y: 395, endPoint x: 781, endPoint y: 469, distance: 79.8
click at [781, 469] on div "Drag to adjust" at bounding box center [742, 461] width 230 height 345
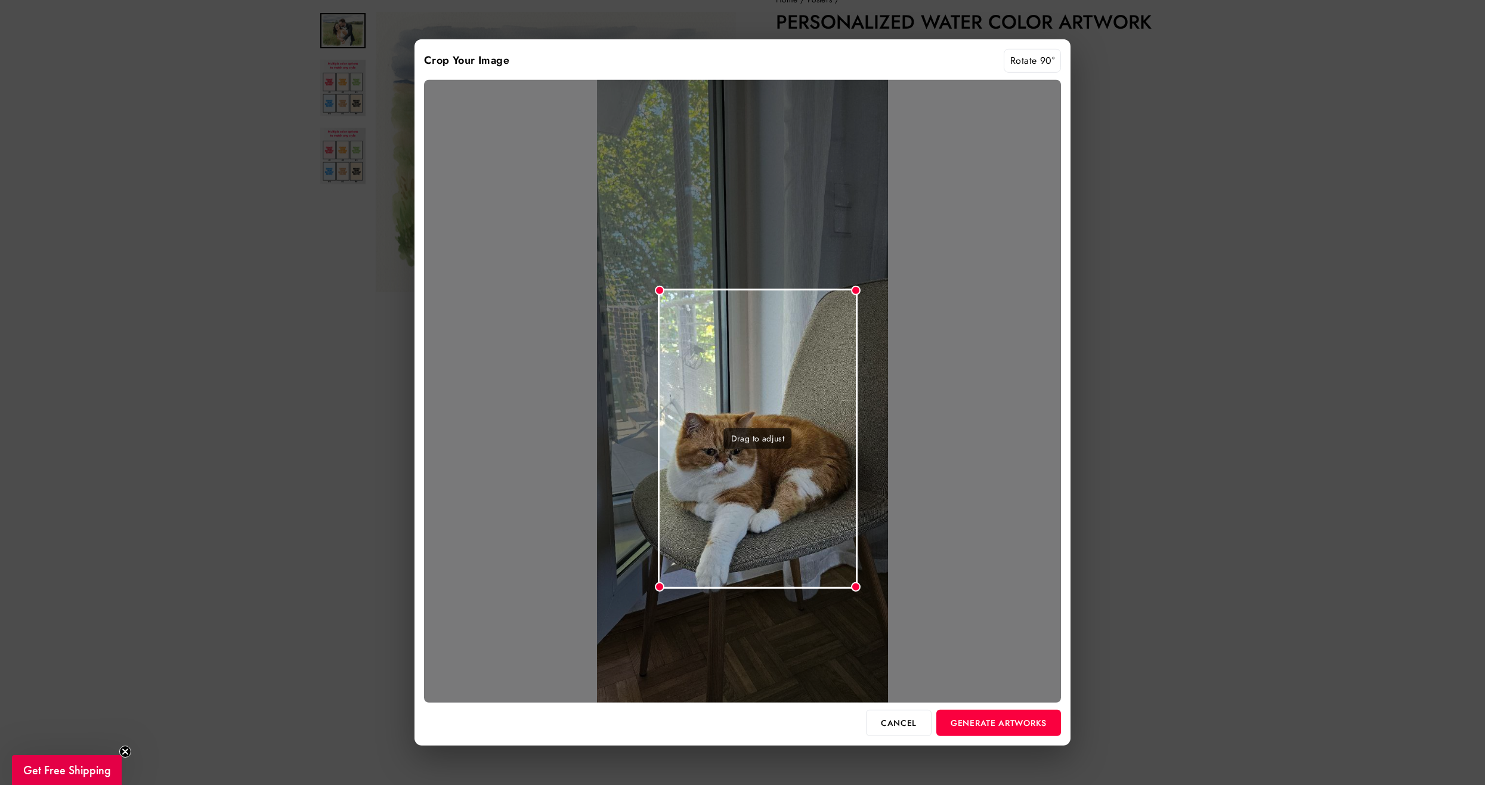
drag, startPoint x: 631, startPoint y: 290, endPoint x: 658, endPoint y: 339, distance: 56.0
click at [658, 339] on div "Drag to adjust" at bounding box center [758, 438] width 200 height 299
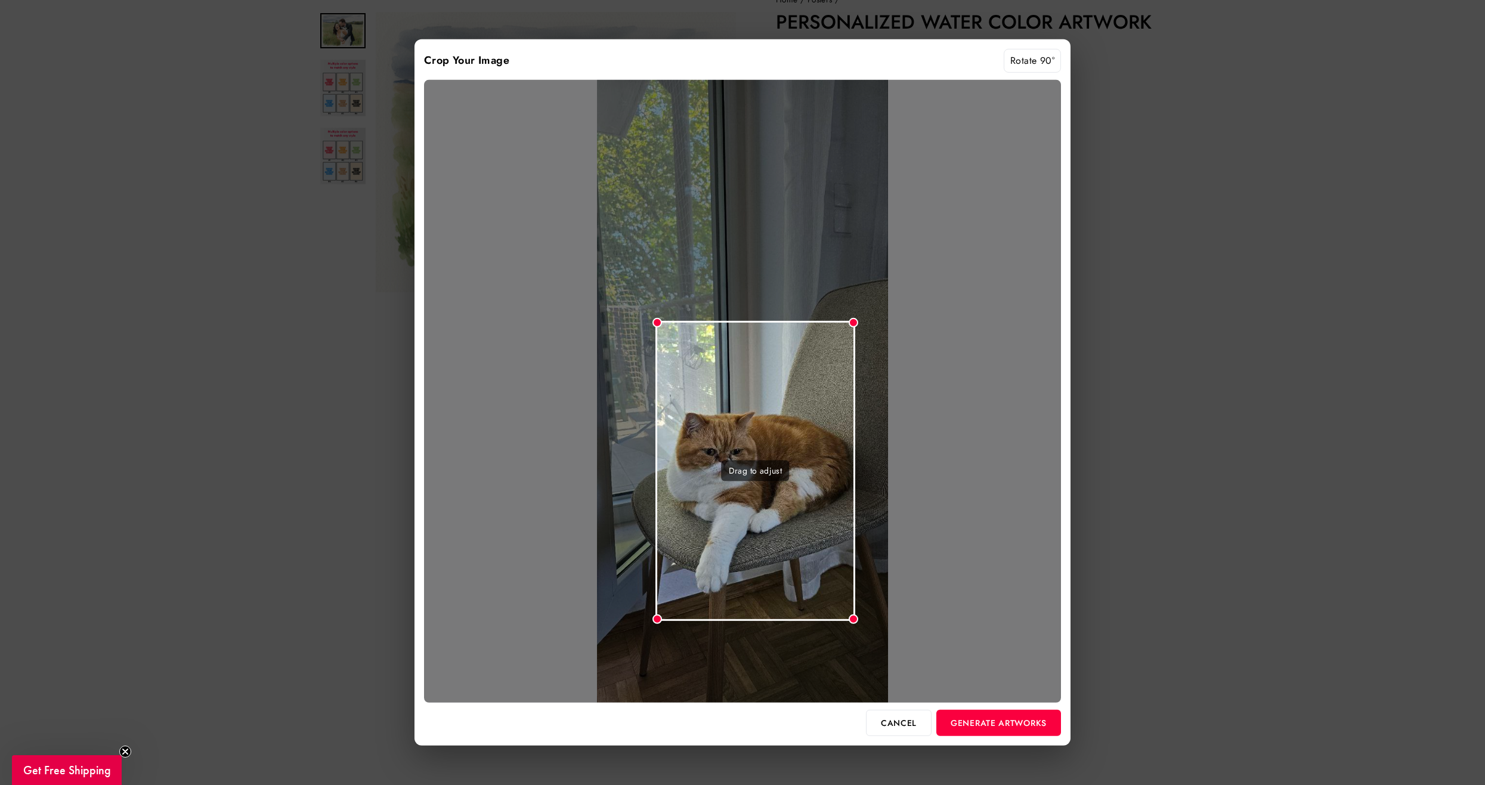
drag, startPoint x: 751, startPoint y: 345, endPoint x: 747, endPoint y: 373, distance: 28.8
click at [747, 373] on div "Drag to adjust" at bounding box center [755, 470] width 200 height 299
click at [856, 485] on div "Drag to adjust" at bounding box center [760, 470] width 200 height 299
click at [1012, 727] on button "Generate Artworks" at bounding box center [998, 723] width 125 height 26
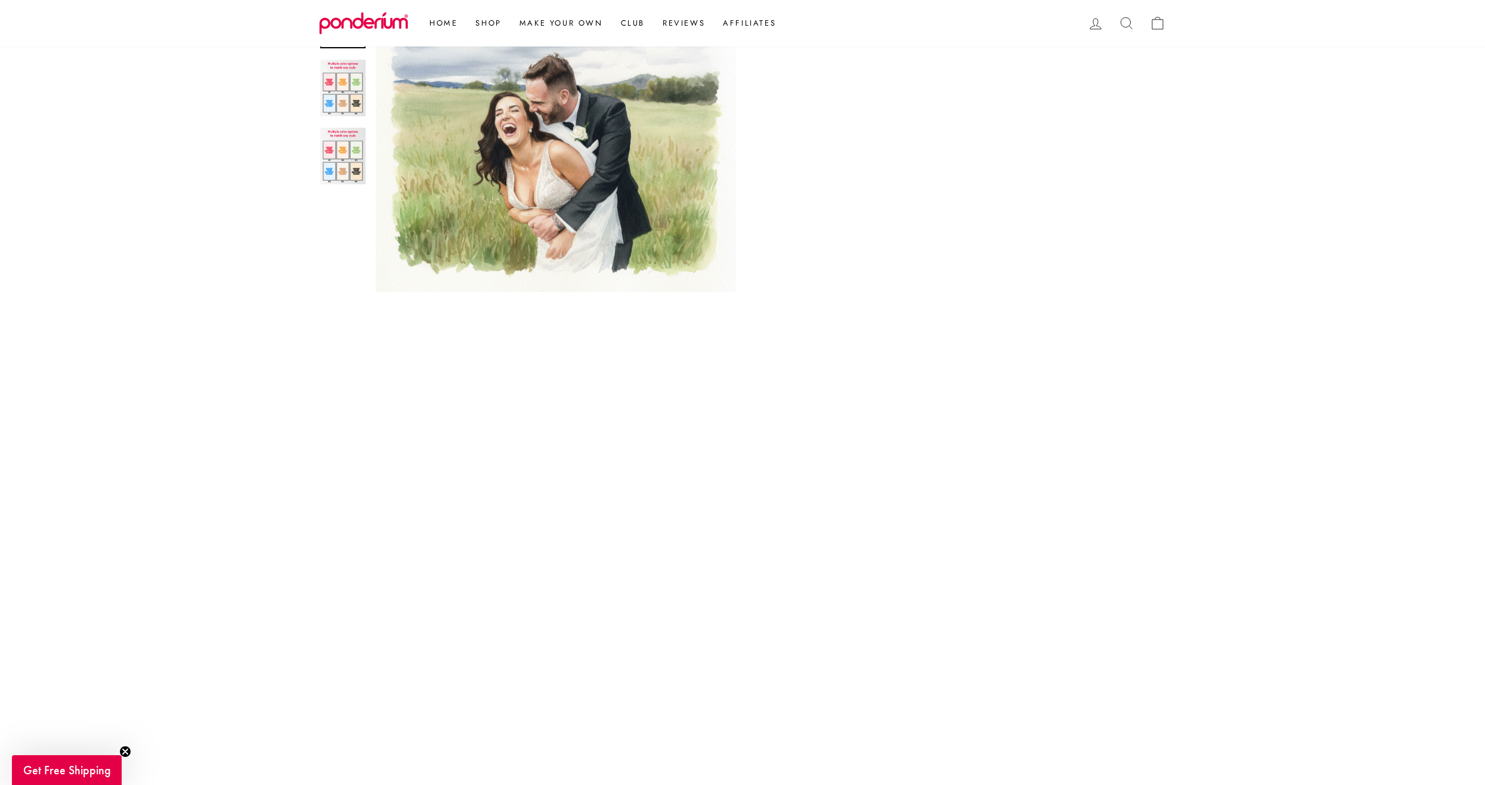
scroll to position [367, 0]
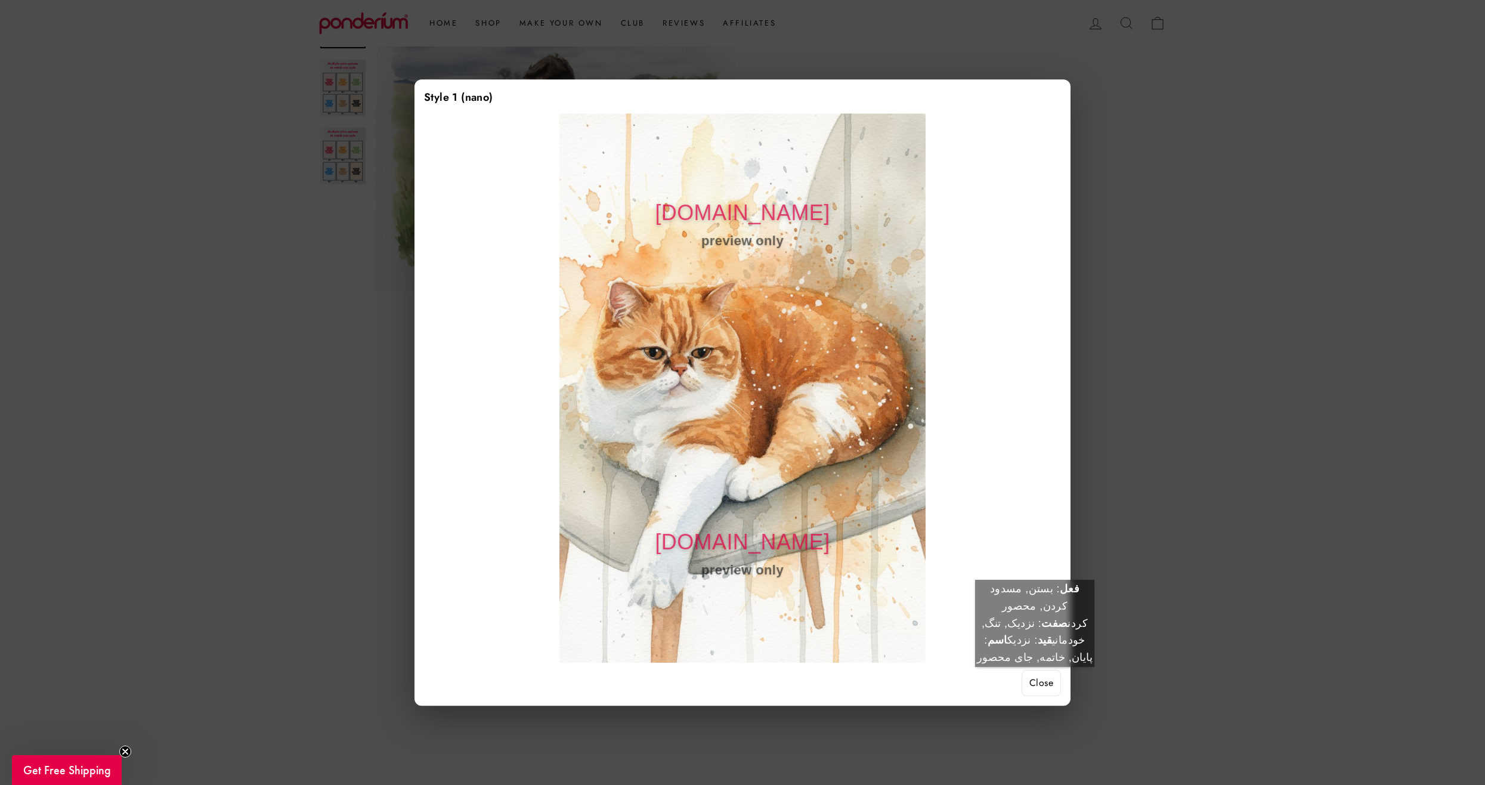
click at [1035, 679] on button "Close" at bounding box center [1040, 683] width 39 height 26
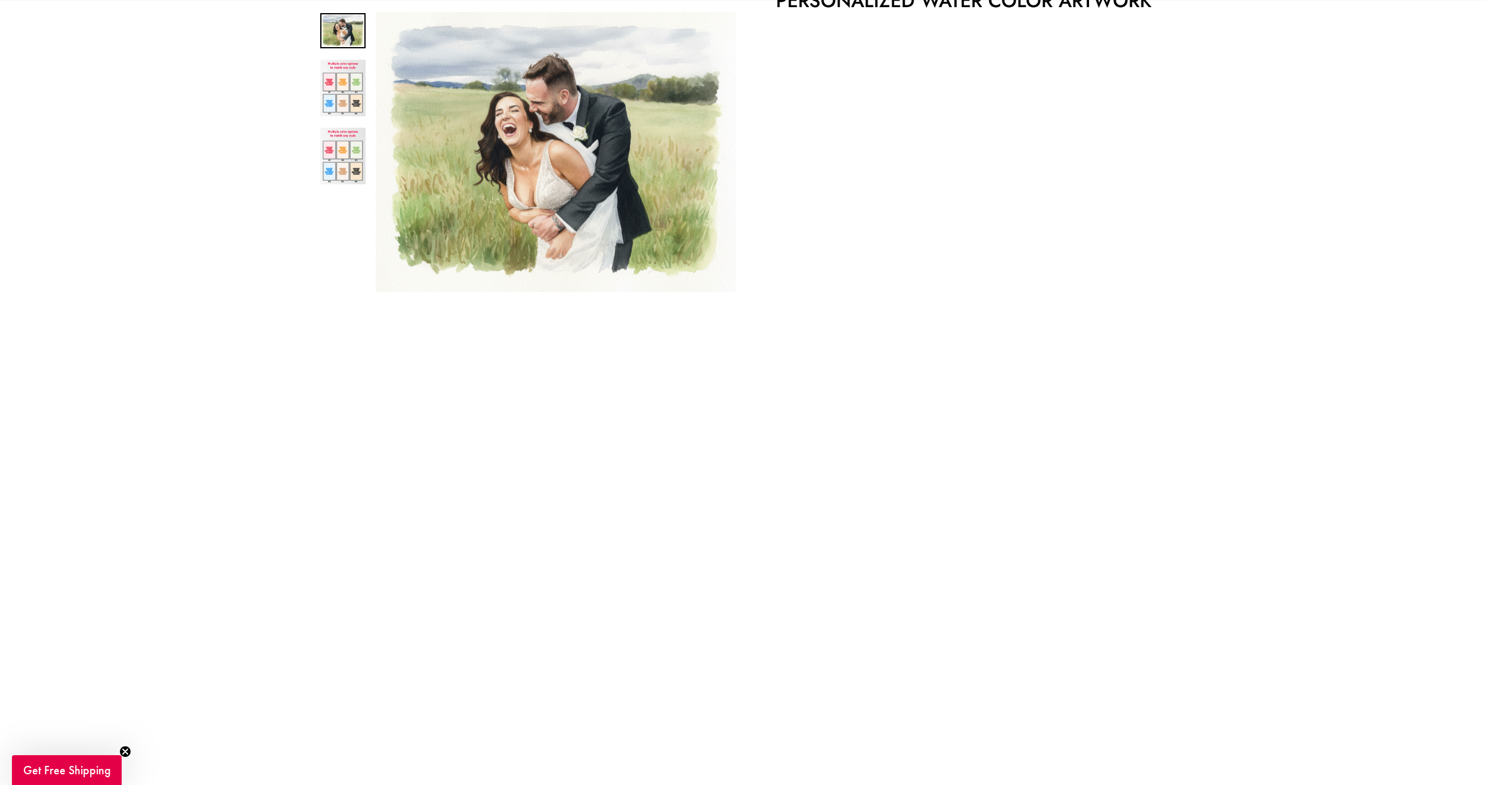
scroll to position [358, 0]
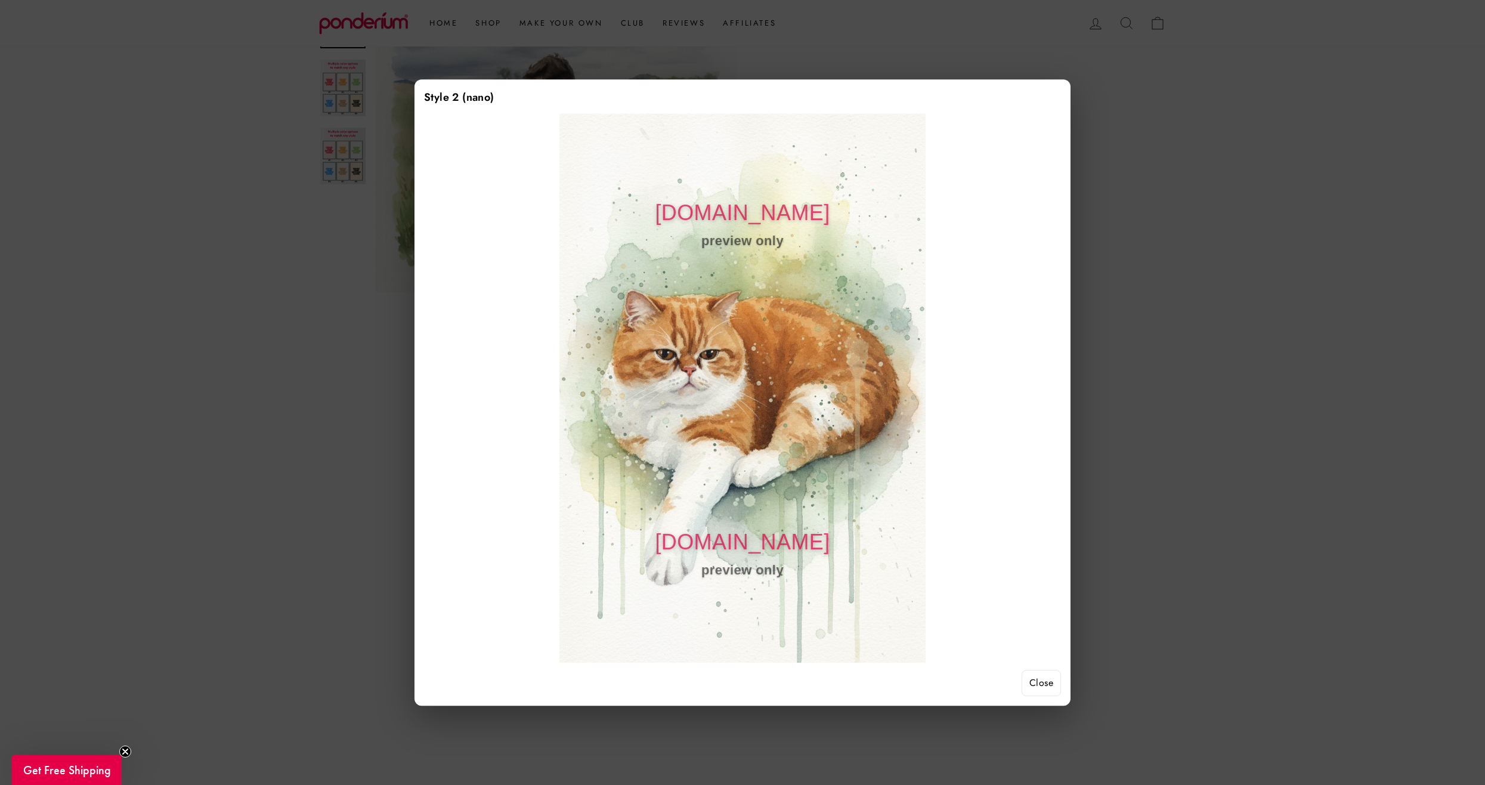
click at [1026, 685] on button "Close" at bounding box center [1040, 683] width 39 height 26
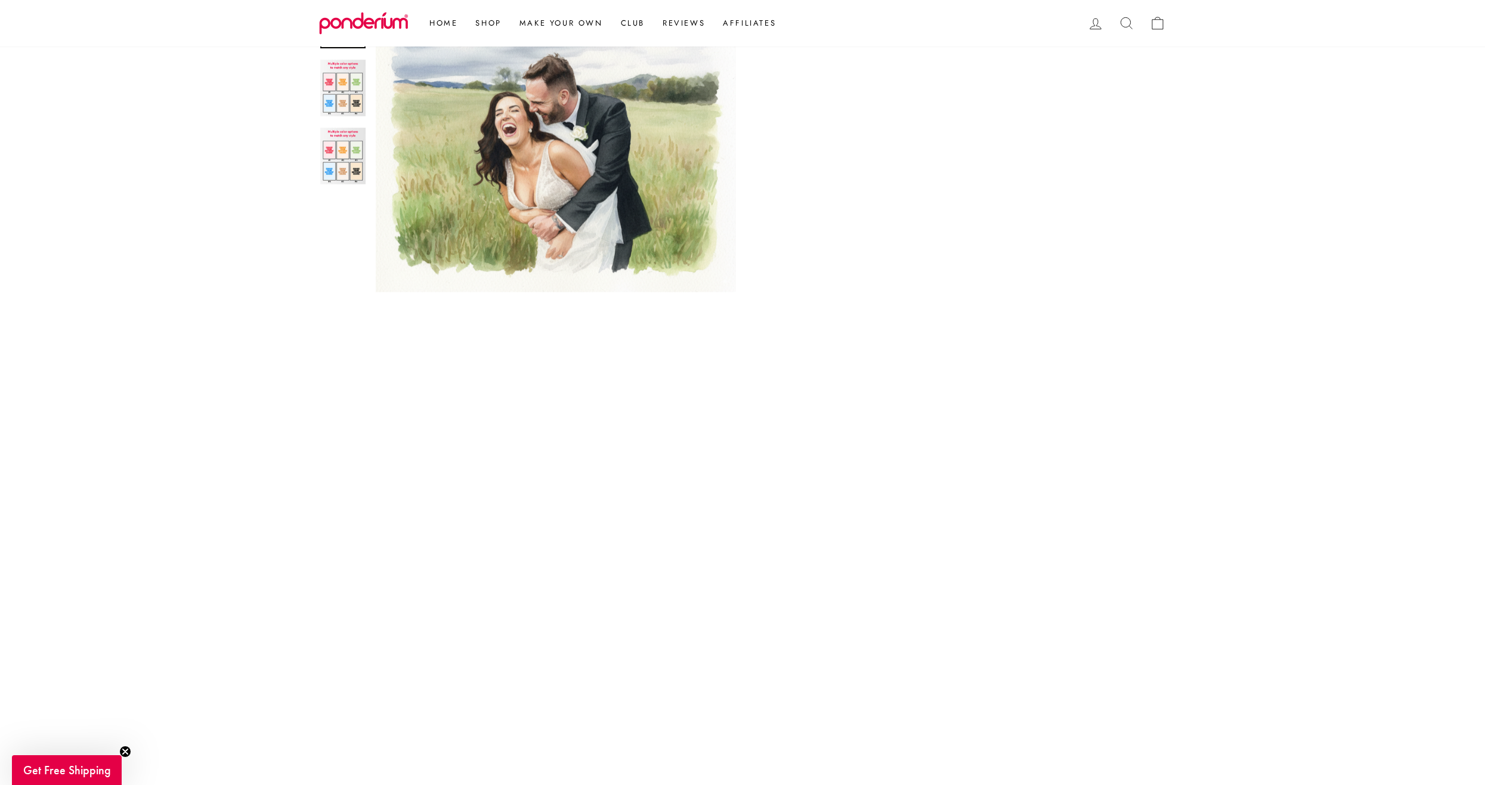
scroll to position [656, 0]
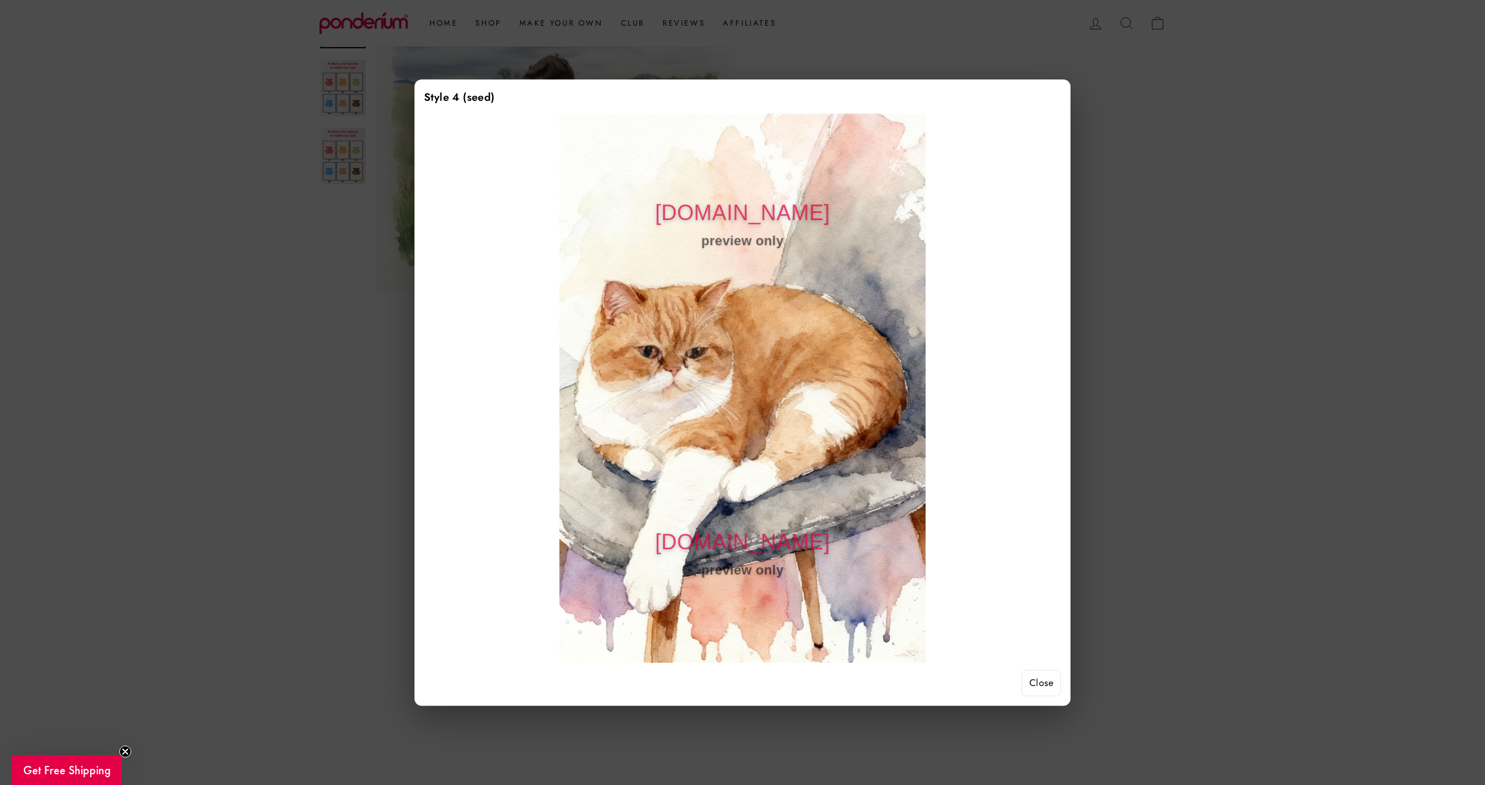
click at [1045, 684] on button "Close" at bounding box center [1040, 683] width 39 height 26
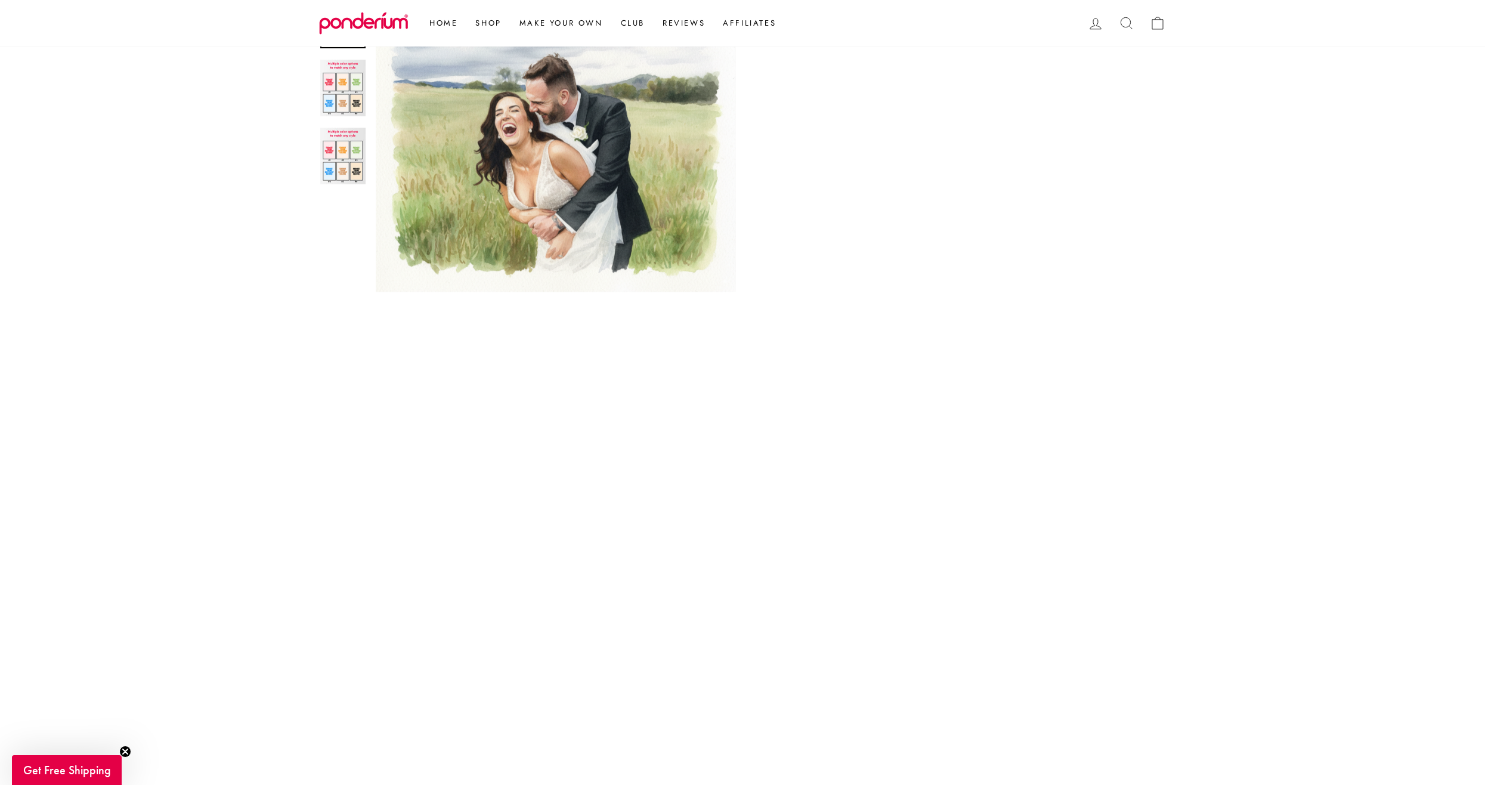
scroll to position [596, 0]
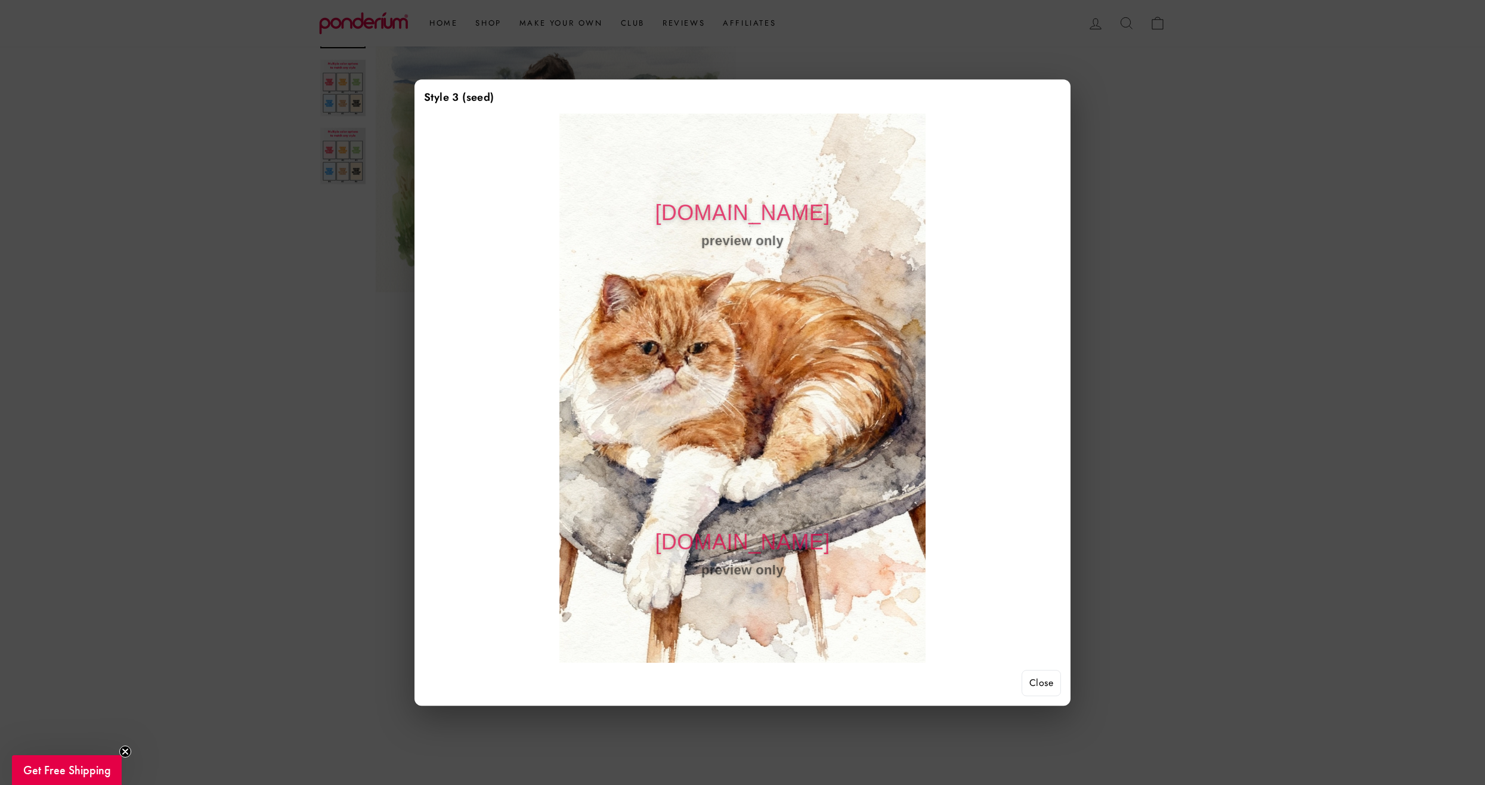
click at [1036, 680] on button "Close" at bounding box center [1040, 683] width 39 height 26
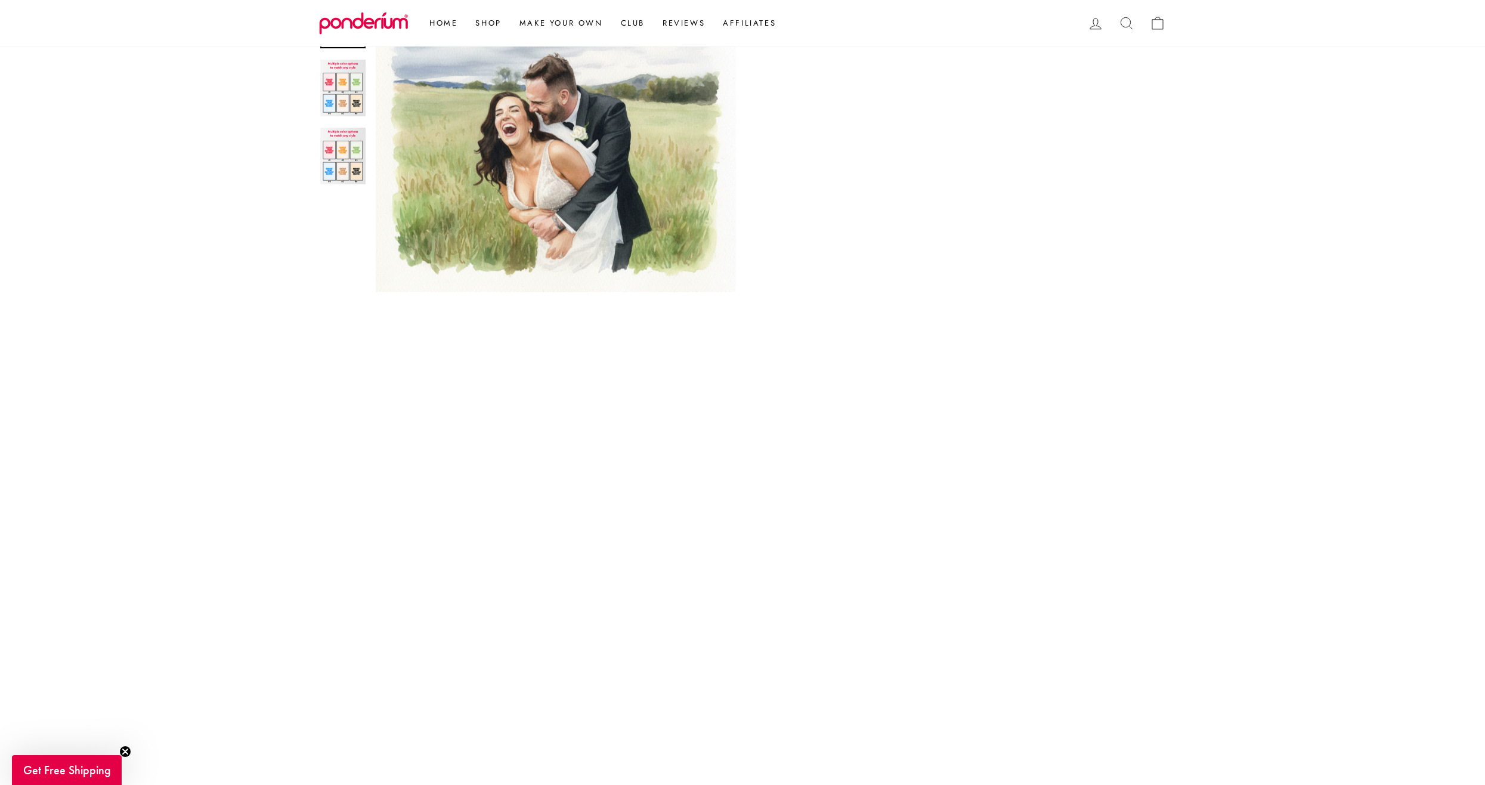
scroll to position [477, 0]
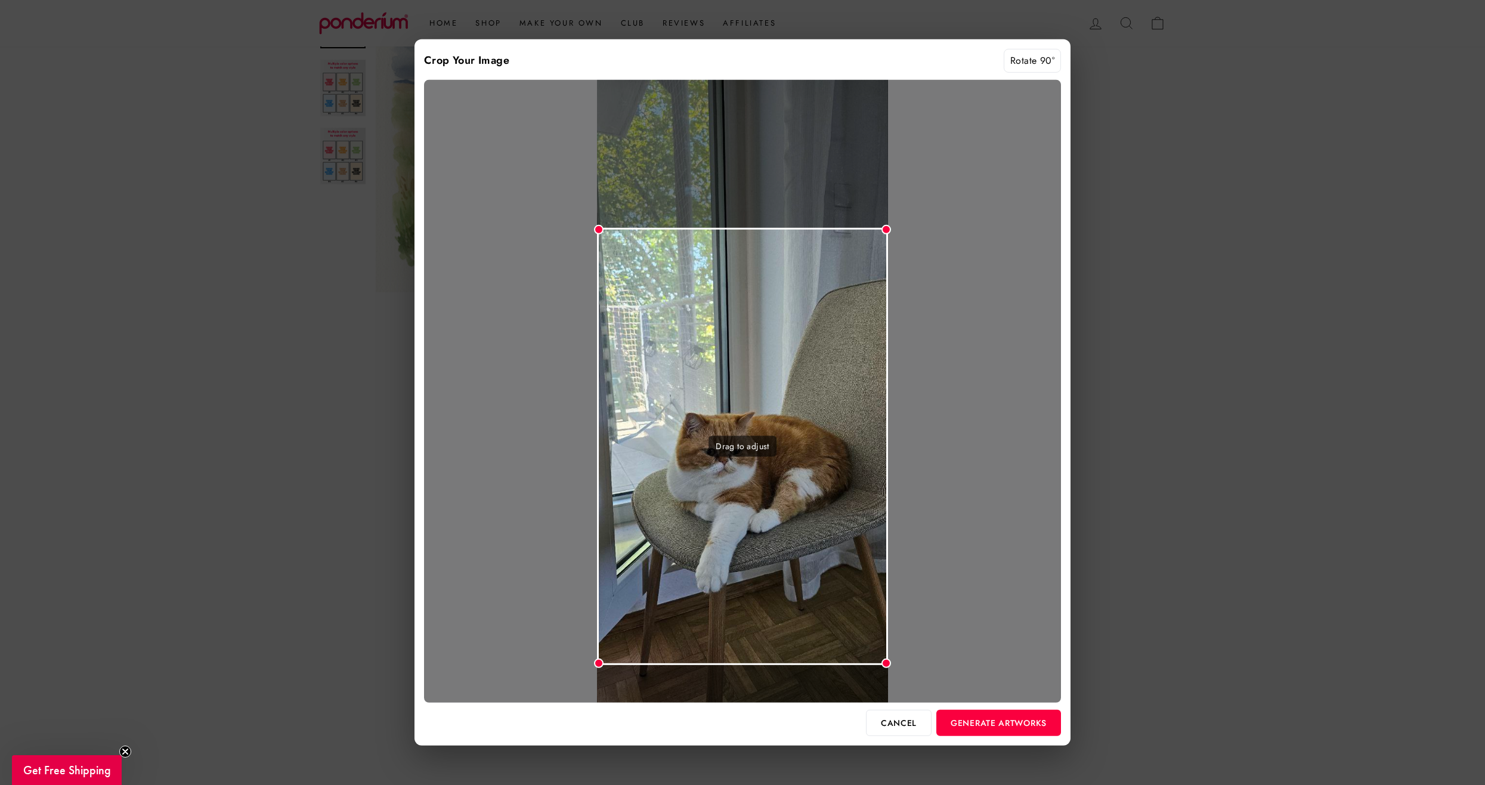
drag, startPoint x: 785, startPoint y: 416, endPoint x: 792, endPoint y: 471, distance: 55.4
click at [792, 471] on div "Drag to adjust" at bounding box center [743, 446] width 292 height 437
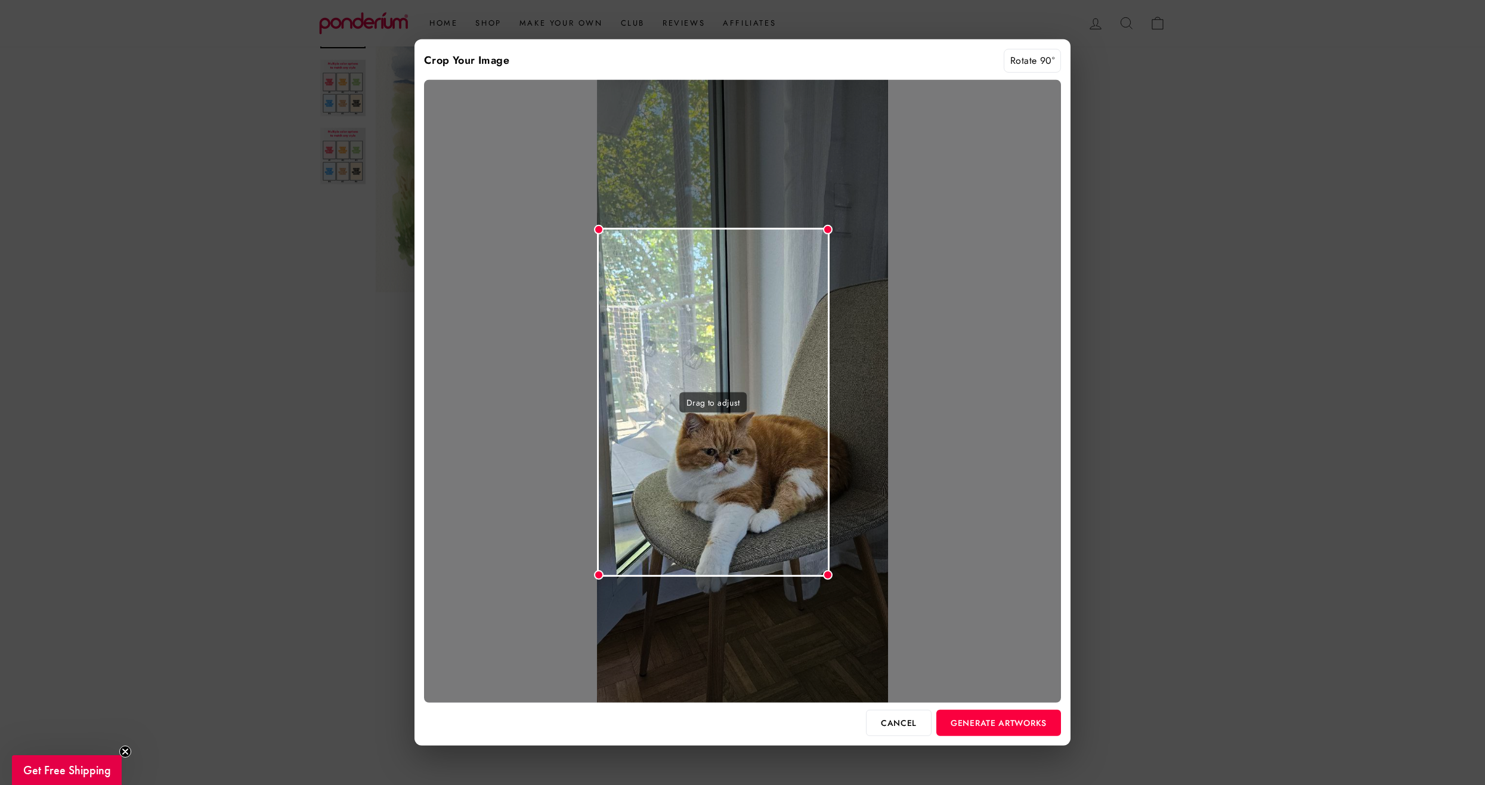
drag, startPoint x: 889, startPoint y: 658, endPoint x: 815, endPoint y: 508, distance: 167.5
click at [828, 537] on div "Drag to adjust" at bounding box center [742, 390] width 637 height 623
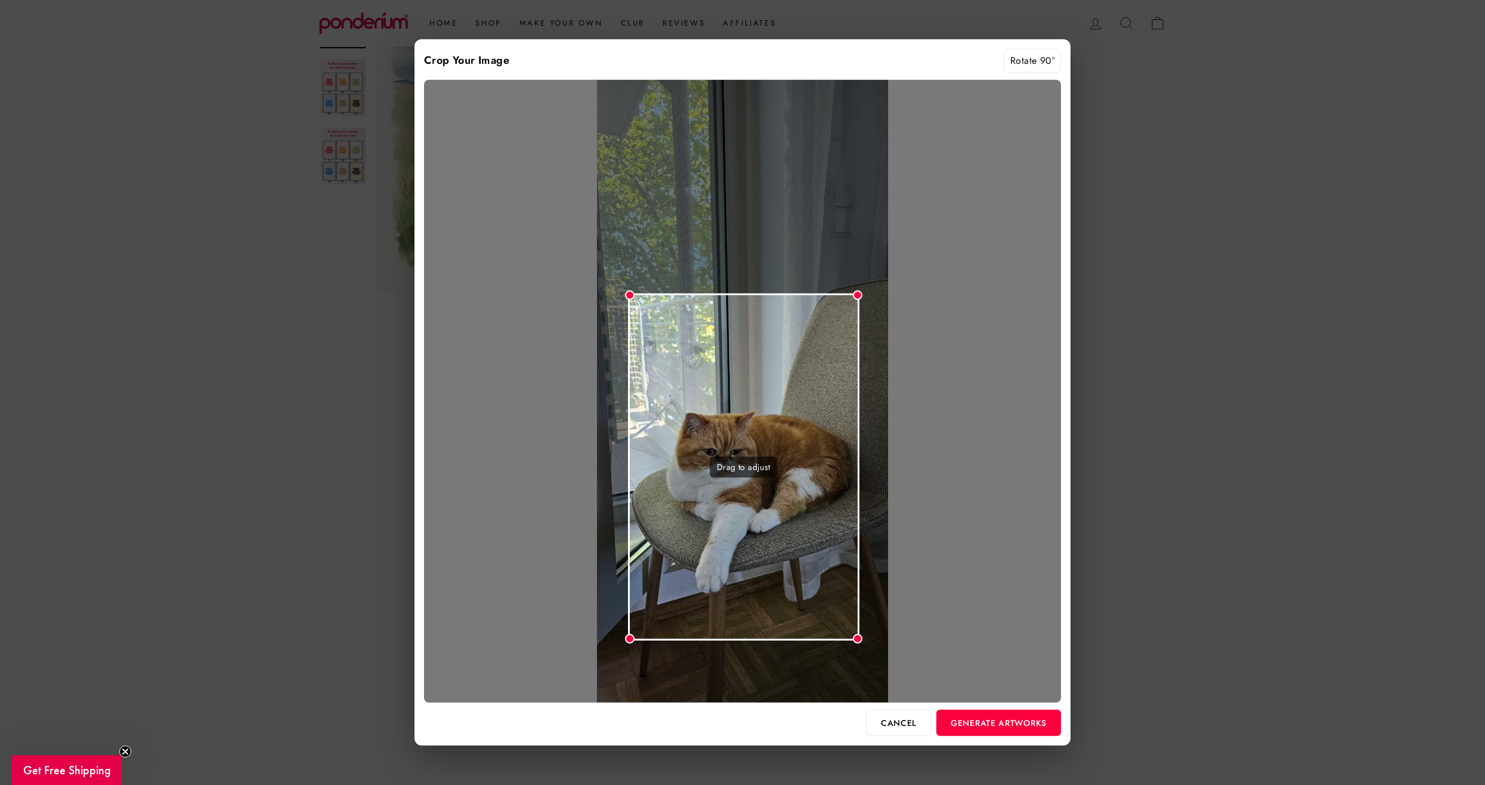
drag, startPoint x: 738, startPoint y: 397, endPoint x: 769, endPoint y: 463, distance: 72.5
click at [769, 463] on div "Drag to adjust" at bounding box center [743, 466] width 231 height 347
click at [1009, 738] on div "Crop Your Image Rotate 90° Drag to adjust Cancel Generate Artworks" at bounding box center [742, 392] width 656 height 706
click at [999, 723] on button "Generate Artworks" at bounding box center [998, 723] width 125 height 26
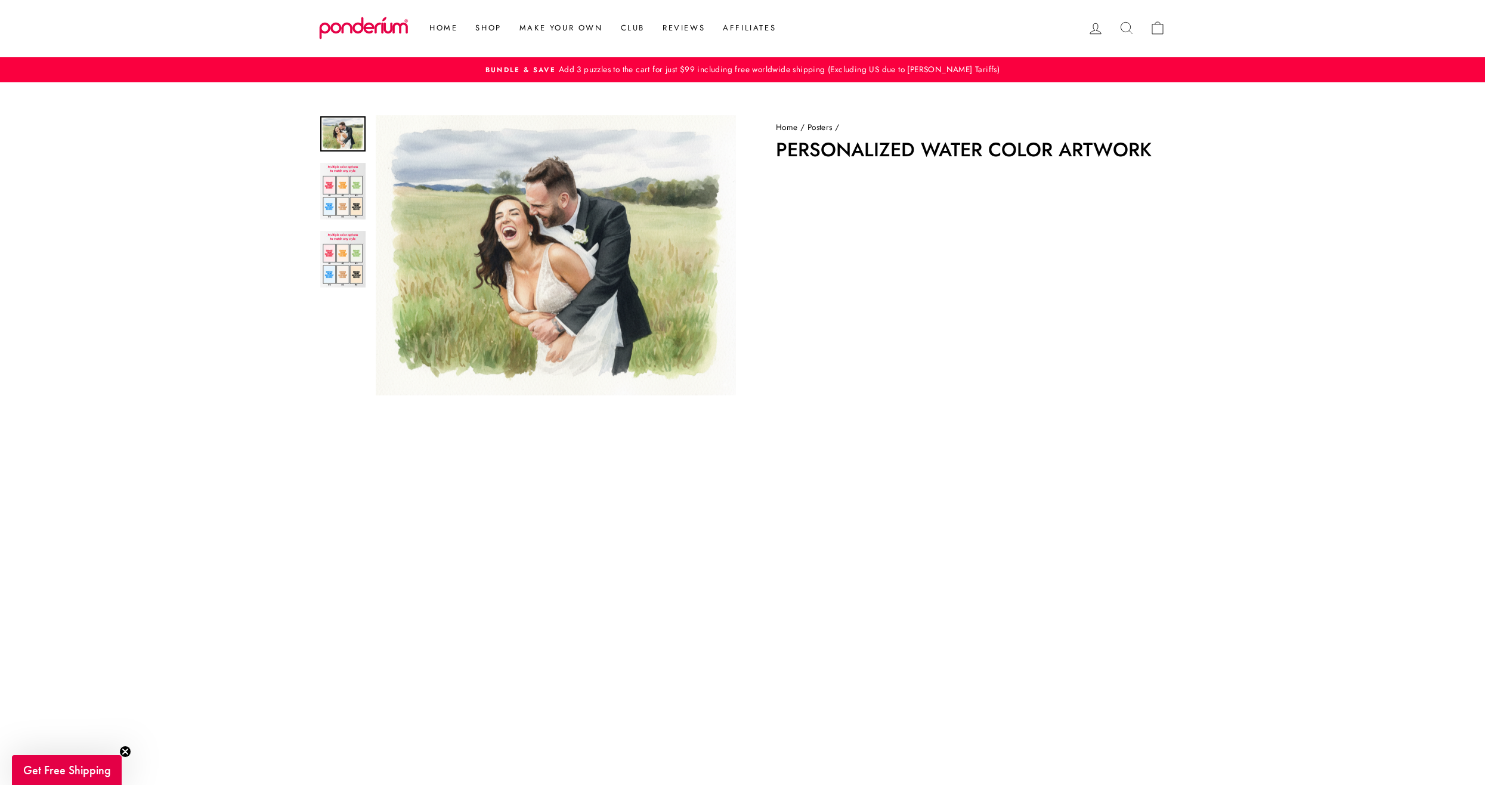
scroll to position [0, 0]
